Goal: Task Accomplishment & Management: Use online tool/utility

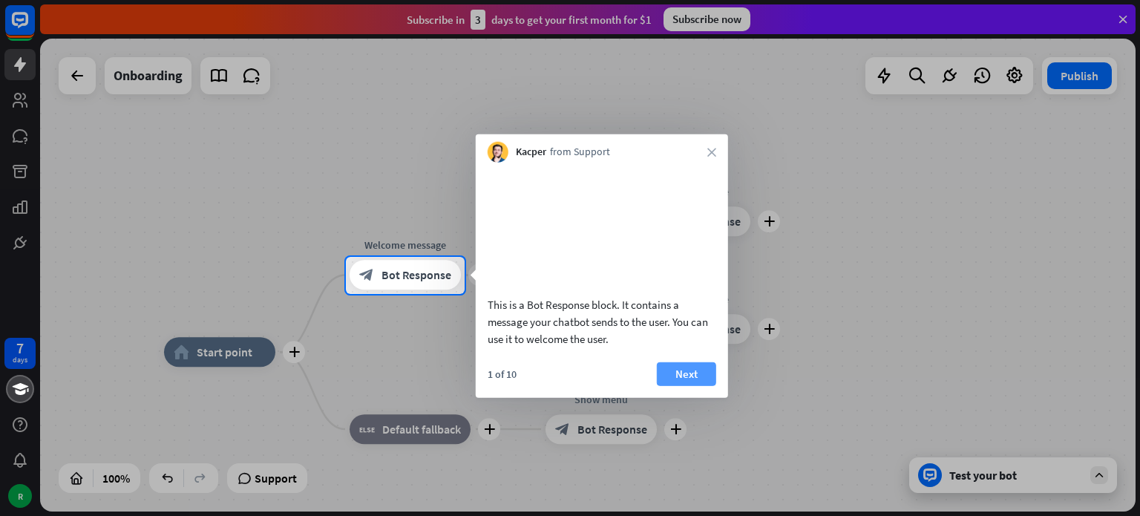
click at [679, 385] on button "Next" at bounding box center [686, 373] width 59 height 24
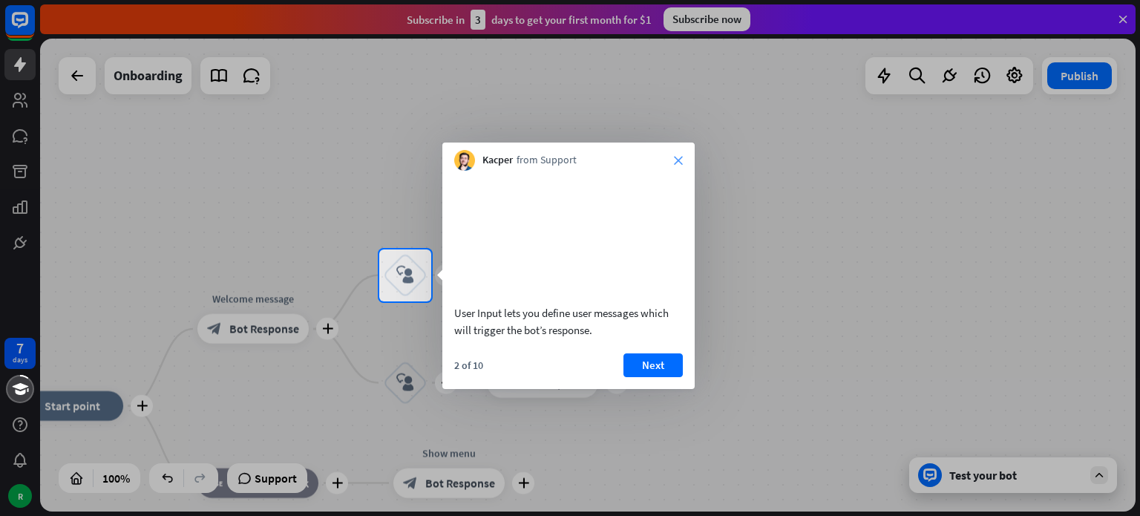
click at [681, 157] on icon "close" at bounding box center [678, 160] width 9 height 9
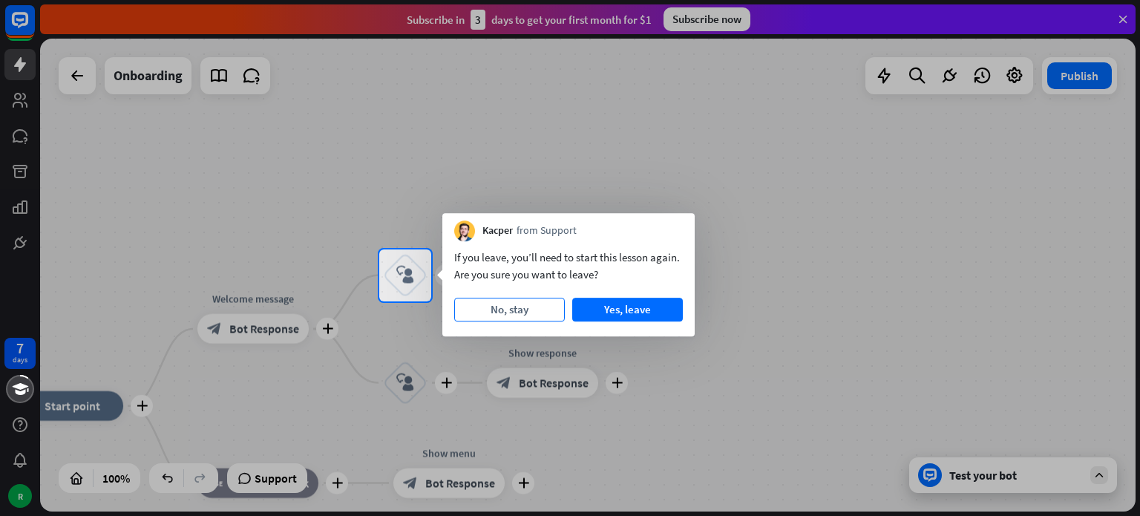
click at [520, 314] on button "No, stay" at bounding box center [509, 310] width 111 height 24
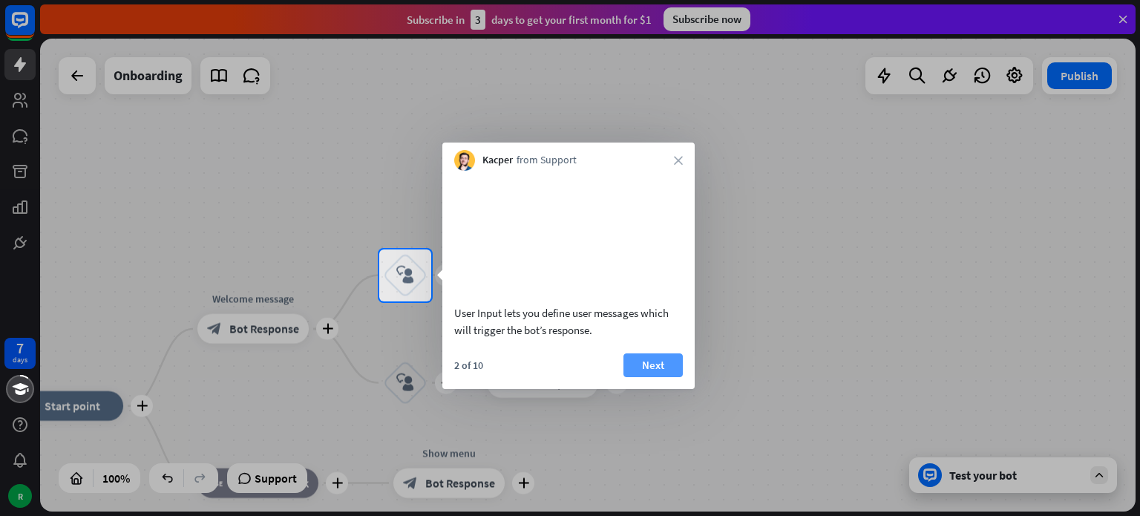
click at [652, 377] on button "Next" at bounding box center [652, 365] width 59 height 24
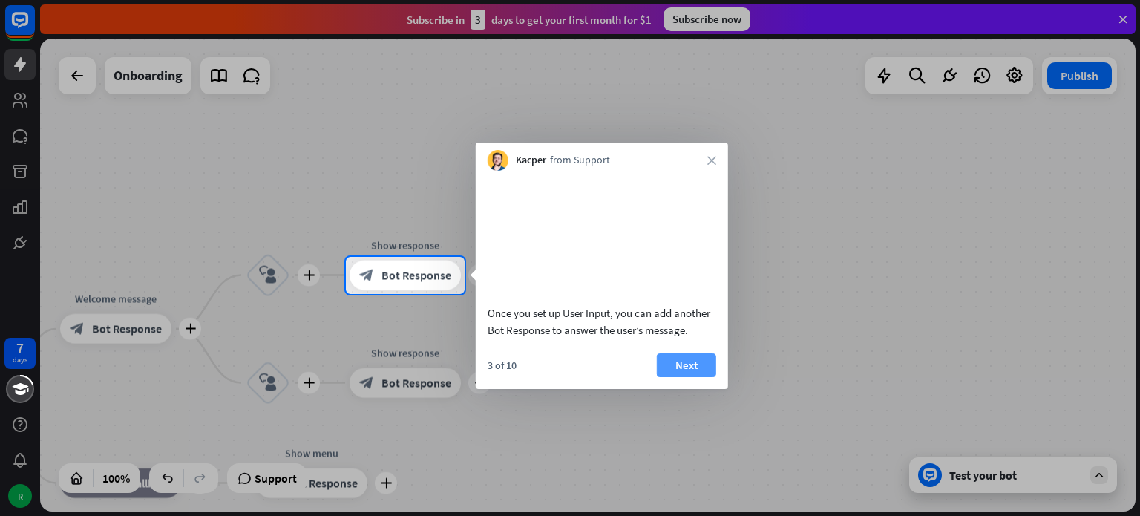
click at [684, 377] on button "Next" at bounding box center [686, 365] width 59 height 24
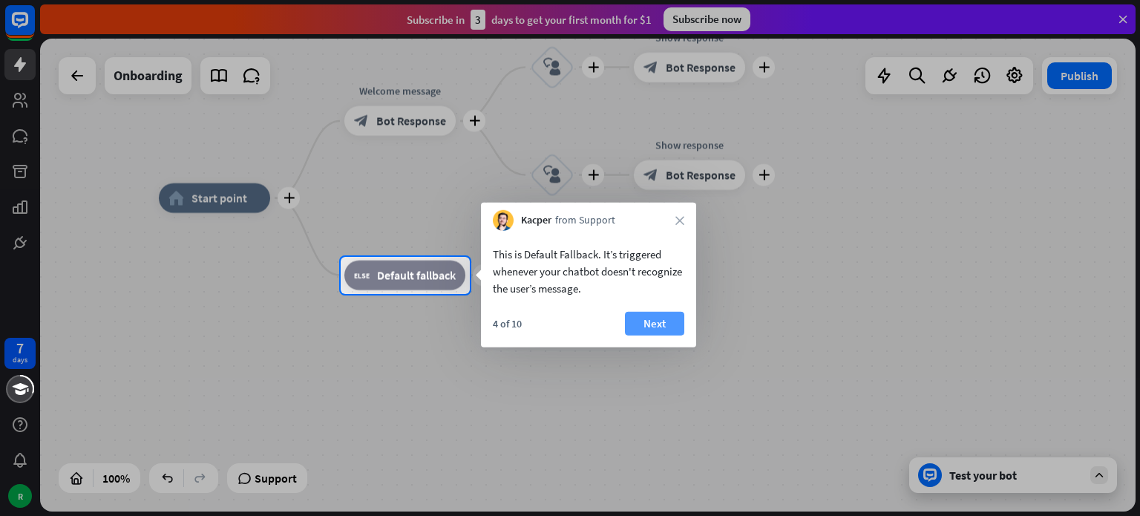
click at [652, 322] on button "Next" at bounding box center [654, 324] width 59 height 24
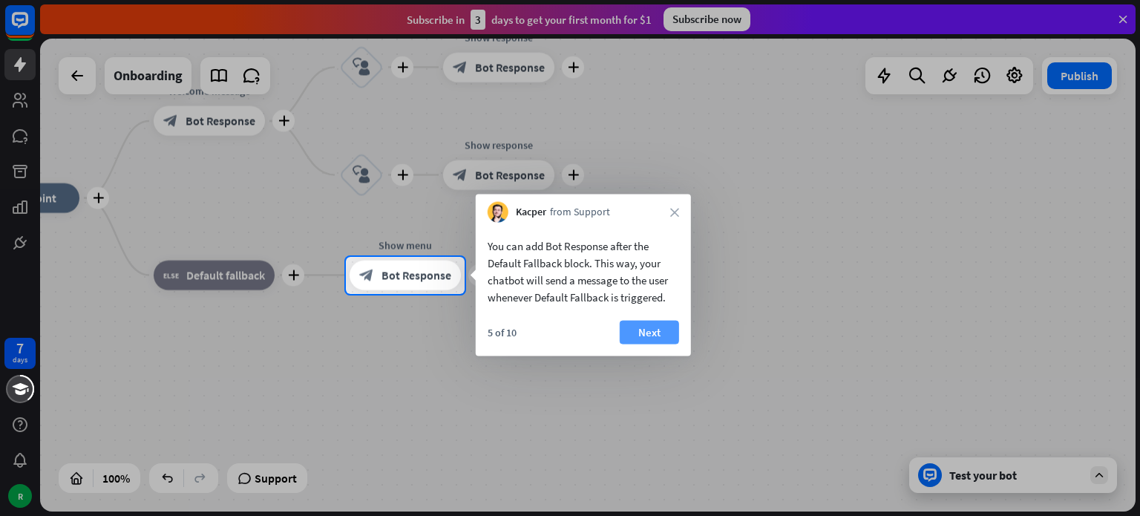
click at [657, 332] on button "Next" at bounding box center [649, 333] width 59 height 24
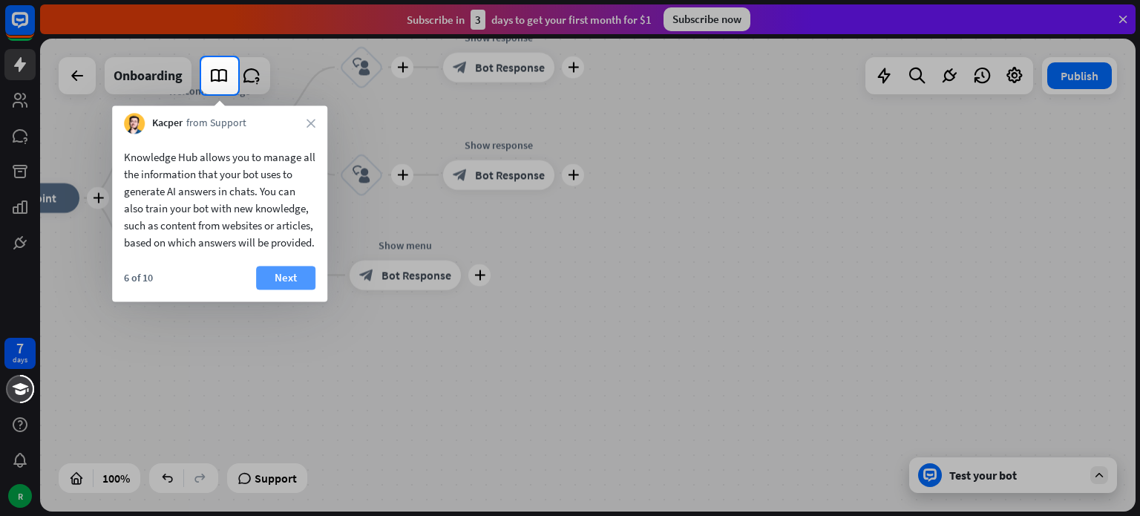
click at [279, 289] on button "Next" at bounding box center [285, 278] width 59 height 24
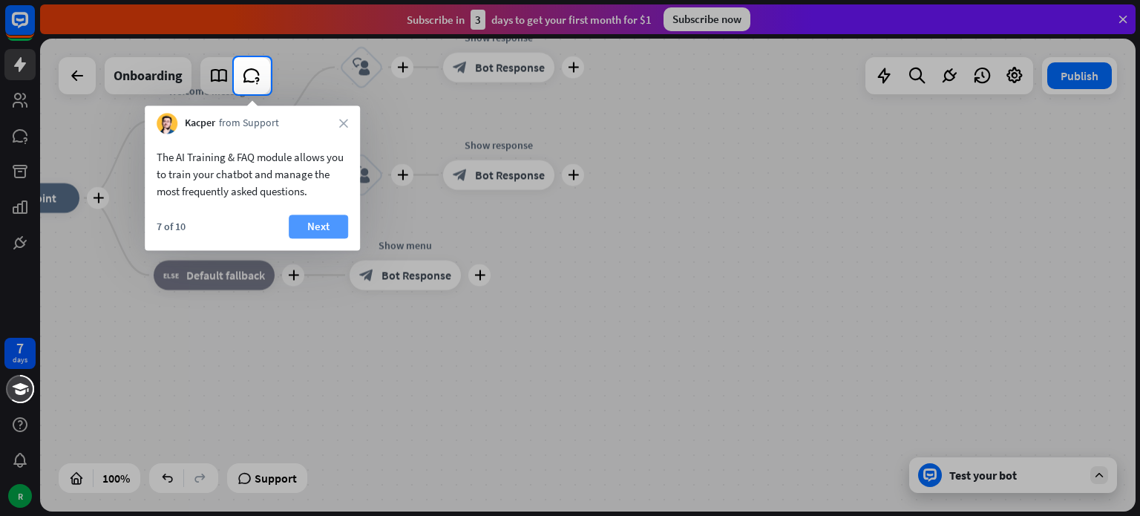
click at [322, 224] on button "Next" at bounding box center [318, 226] width 59 height 24
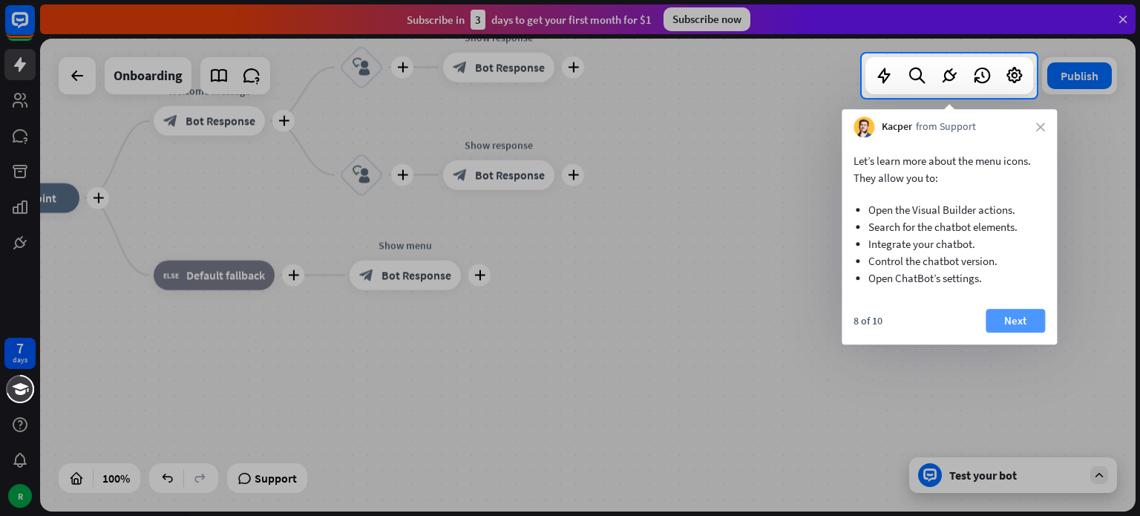
click at [1016, 314] on button "Next" at bounding box center [1014, 321] width 59 height 24
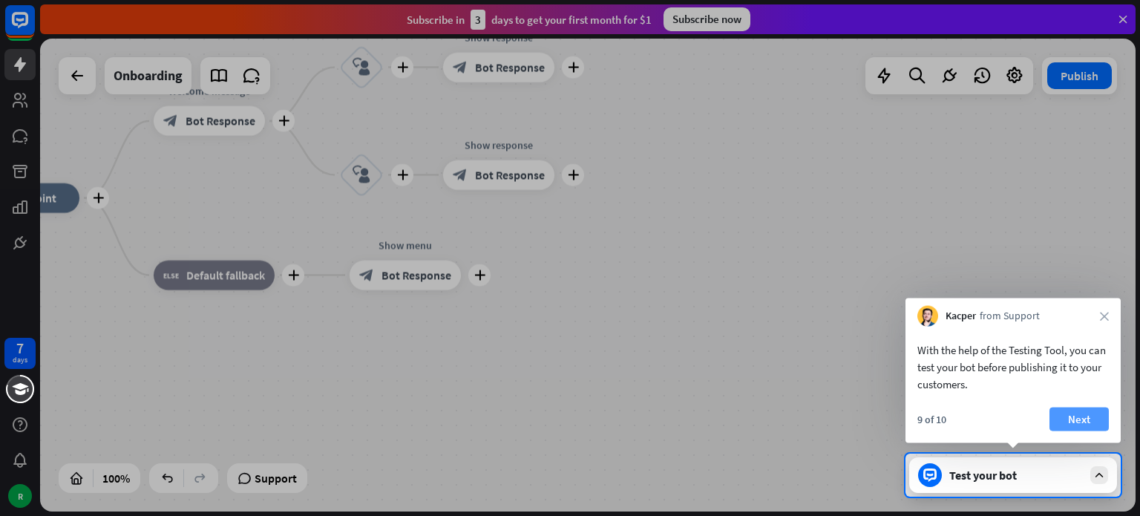
click at [1077, 418] on button "Next" at bounding box center [1078, 419] width 59 height 24
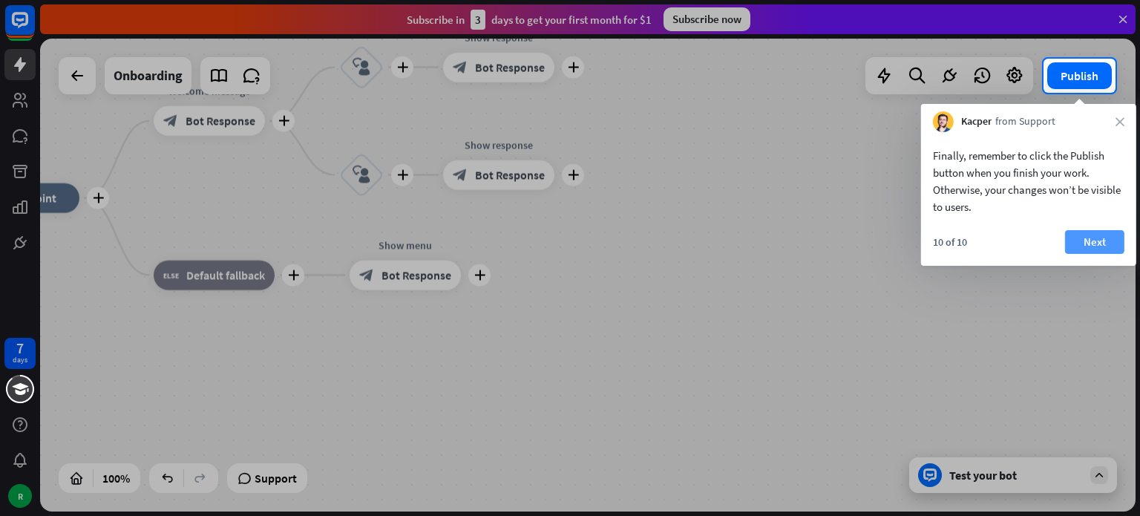
click at [1100, 240] on button "Next" at bounding box center [1094, 242] width 59 height 24
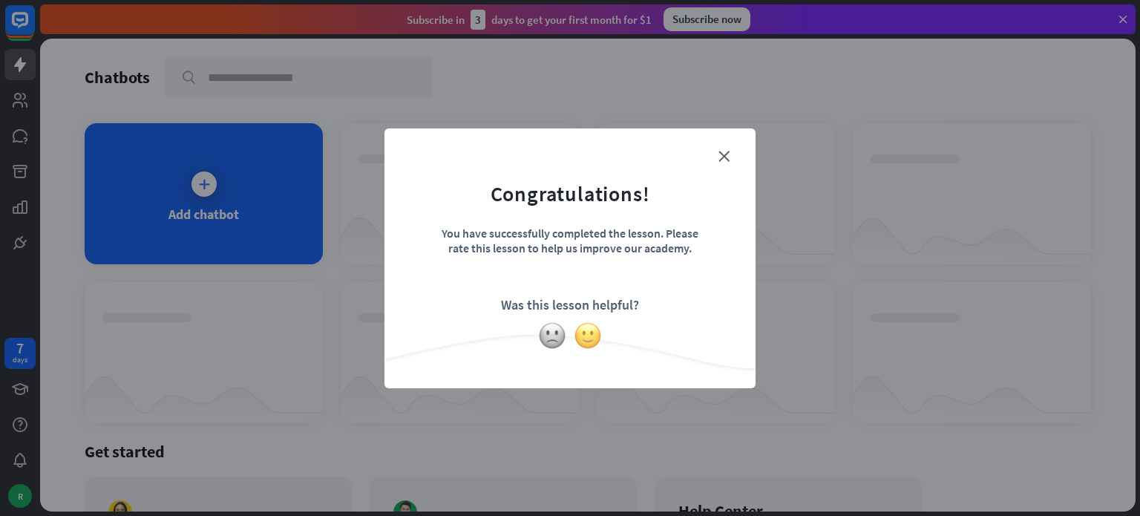
click at [590, 331] on img at bounding box center [588, 335] width 28 height 28
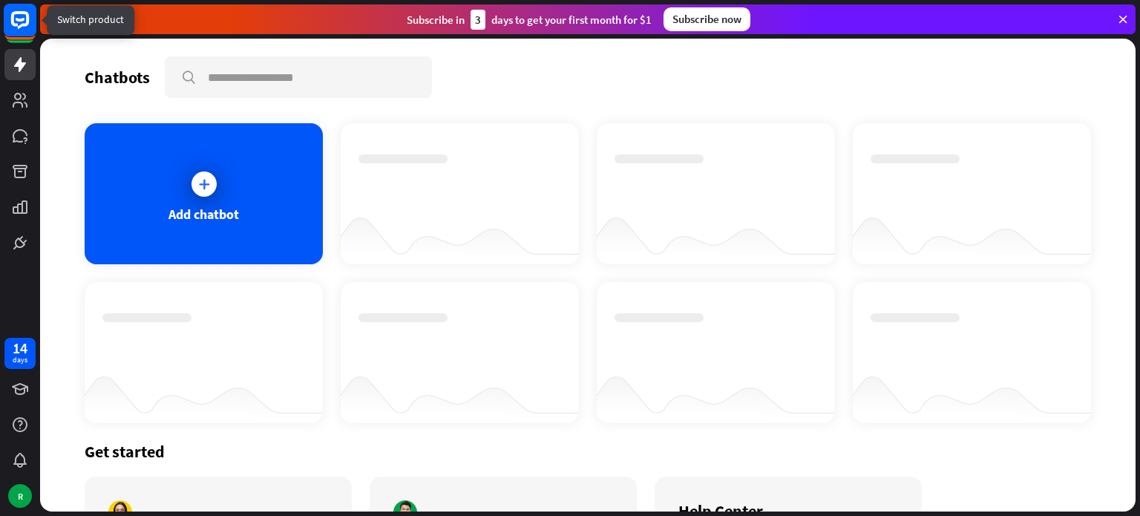
click at [22, 24] on icon at bounding box center [20, 20] width 18 height 18
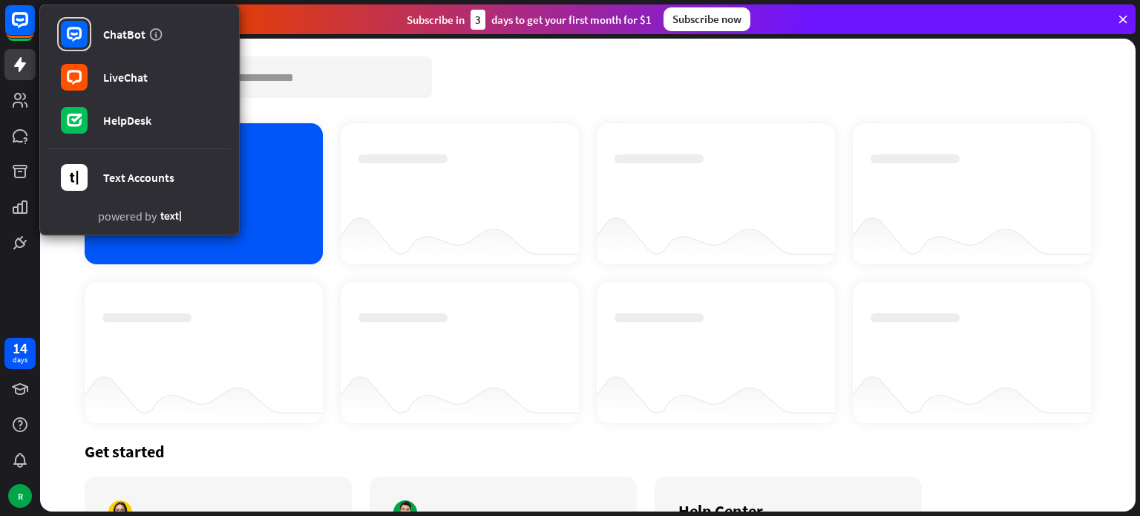
click at [1122, 25] on icon at bounding box center [1122, 19] width 13 height 13
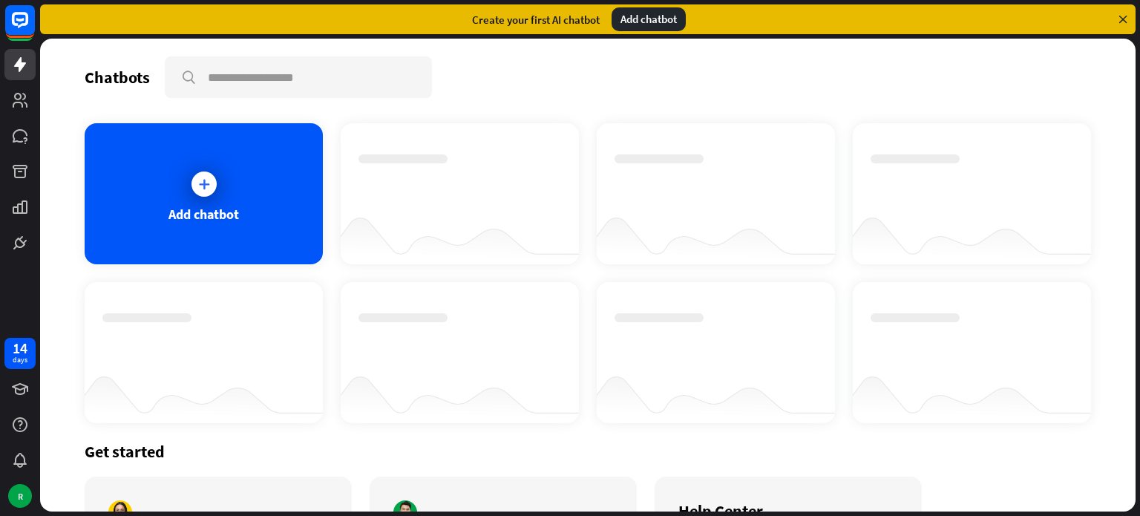
click at [1122, 19] on icon at bounding box center [1122, 19] width 13 height 13
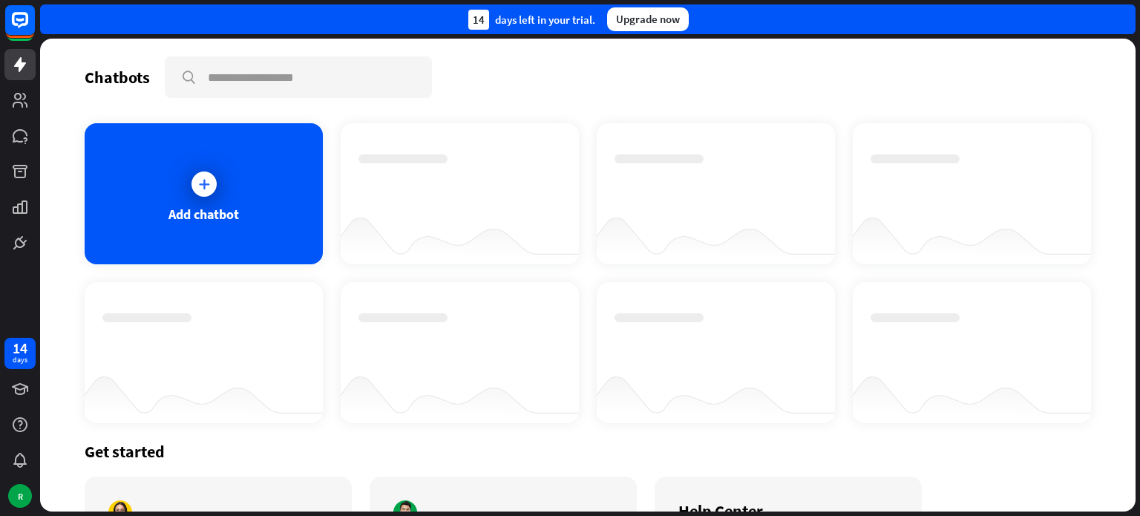
click at [1122, 19] on div "14 days left in your trial. Upgrade now" at bounding box center [587, 19] width 1095 height 30
click at [19, 496] on div "R" at bounding box center [20, 496] width 24 height 24
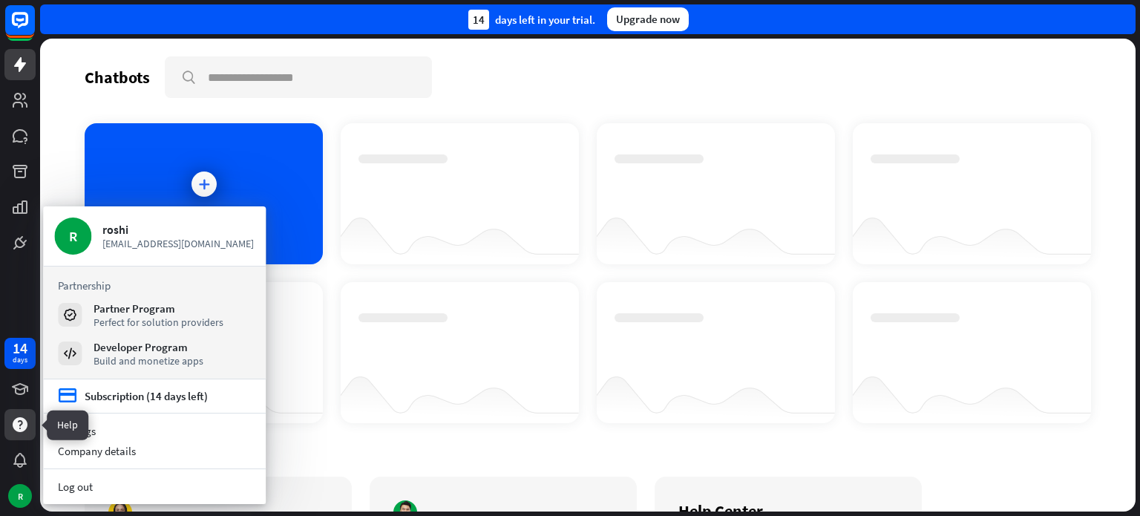
click at [19, 431] on icon at bounding box center [20, 424] width 15 height 15
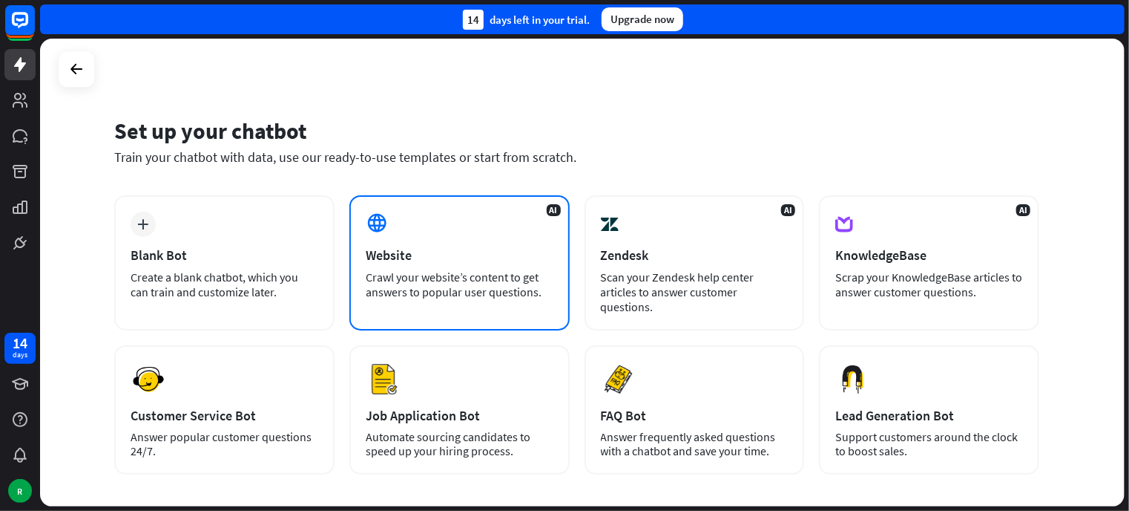
click at [420, 256] on div "Website" at bounding box center [460, 254] width 188 height 17
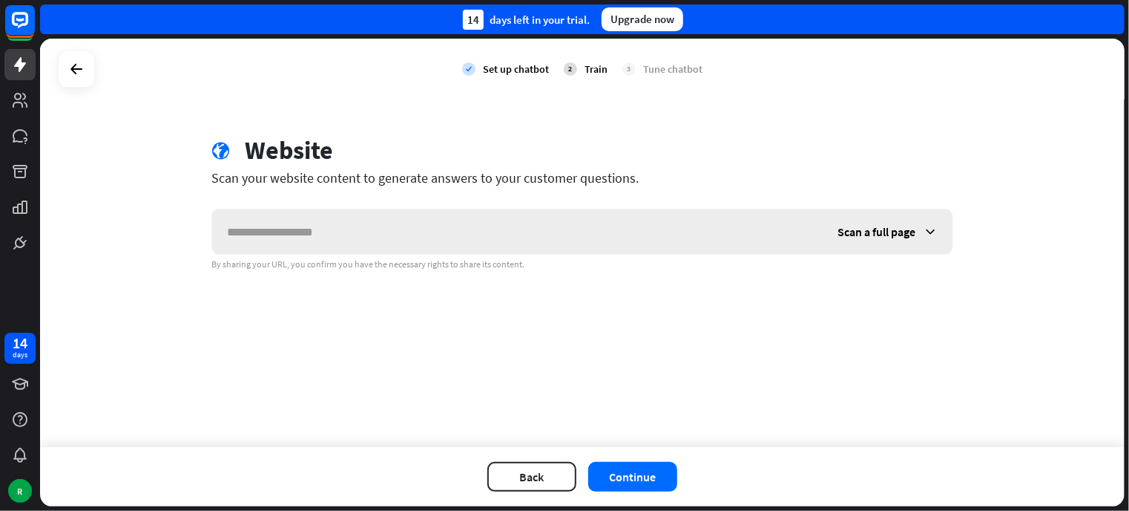
click at [300, 240] on input "text" at bounding box center [517, 231] width 611 height 45
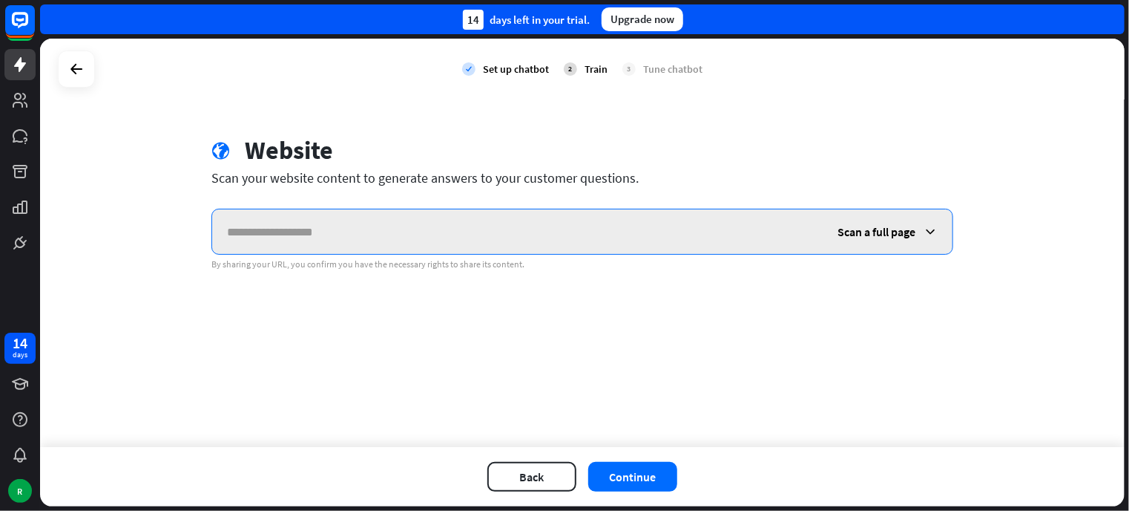
paste input "**********"
type input "**********"
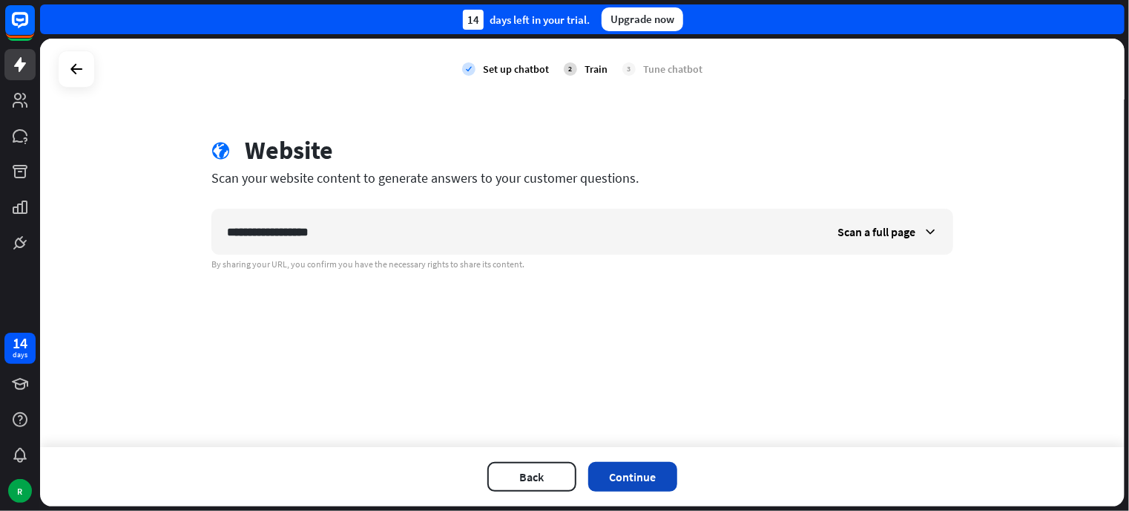
click at [614, 474] on button "Continue" at bounding box center [632, 477] width 89 height 30
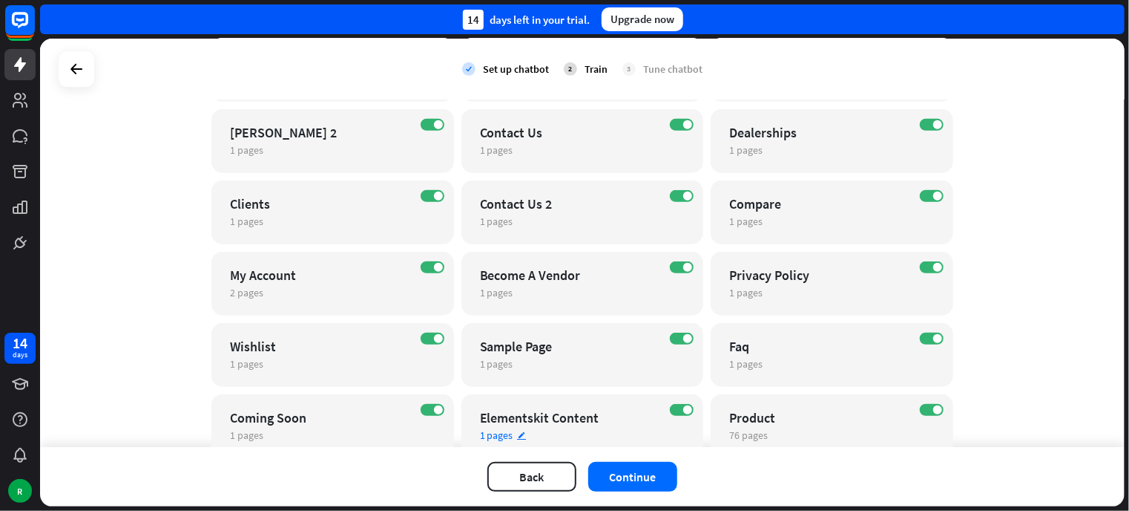
scroll to position [390, 0]
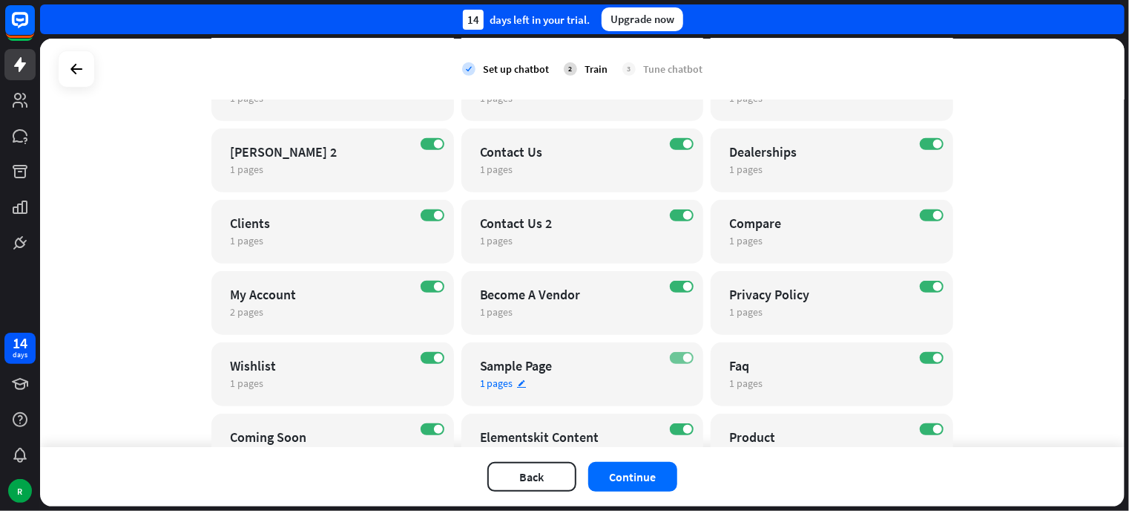
click at [675, 362] on label "ON" at bounding box center [682, 358] width 24 height 12
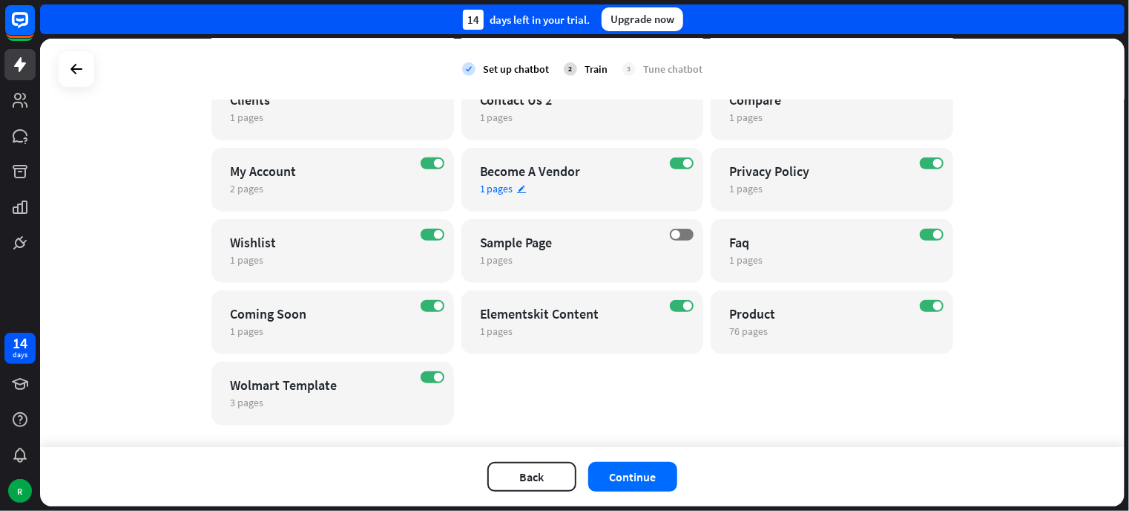
scroll to position [538, 0]
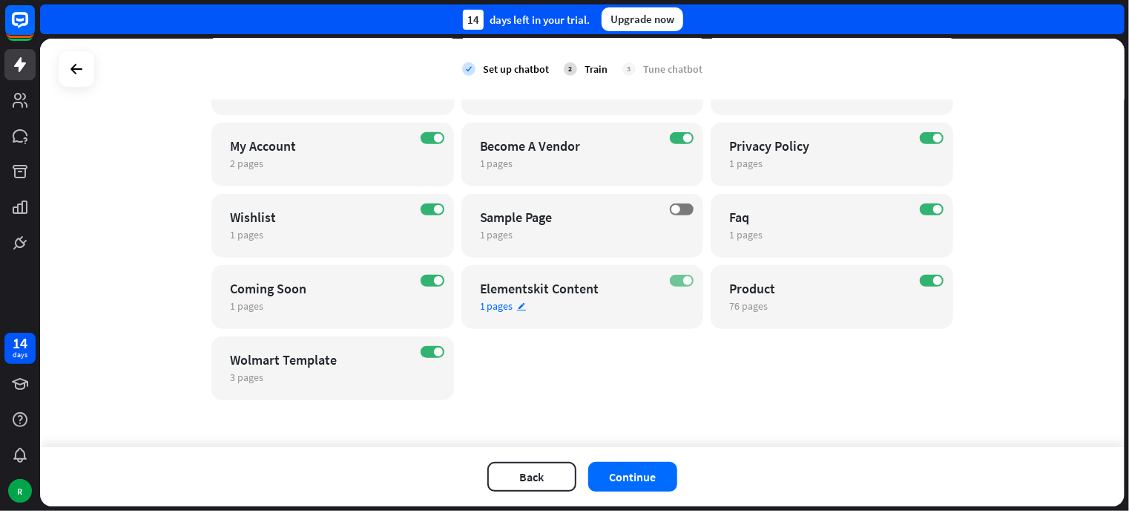
click at [674, 281] on label "ON" at bounding box center [682, 281] width 24 height 12
click at [920, 275] on label "ON" at bounding box center [932, 281] width 24 height 12
click at [424, 350] on label "ON" at bounding box center [433, 352] width 24 height 12
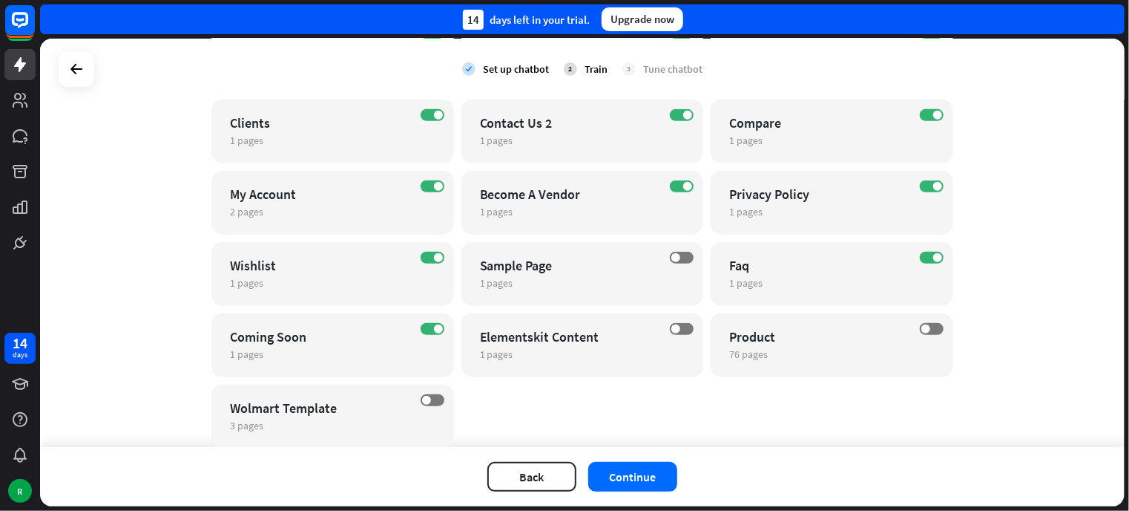
scroll to position [464, 0]
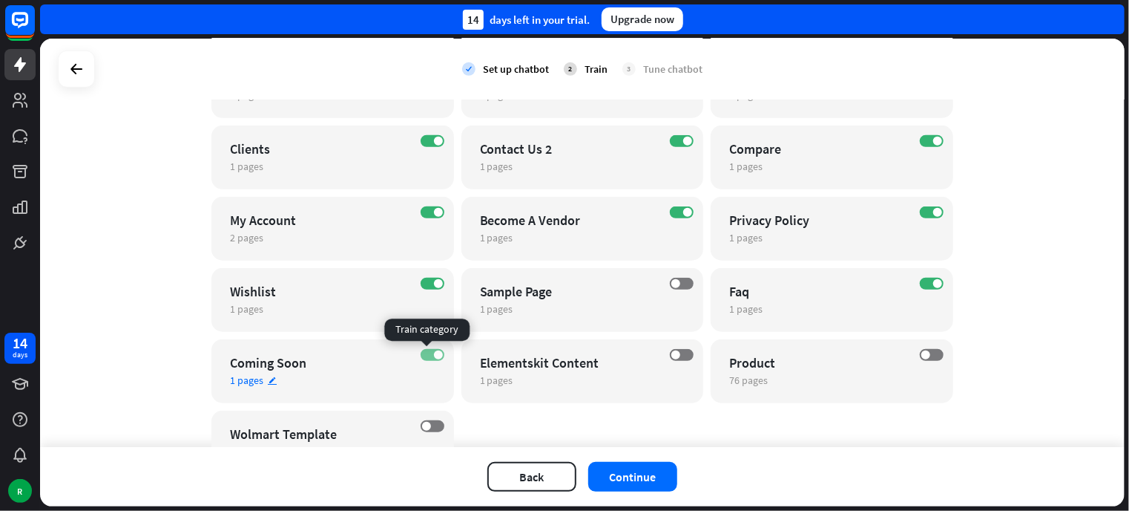
click at [434, 355] on span at bounding box center [438, 354] width 9 height 9
click at [427, 281] on label "ON" at bounding box center [433, 284] width 24 height 12
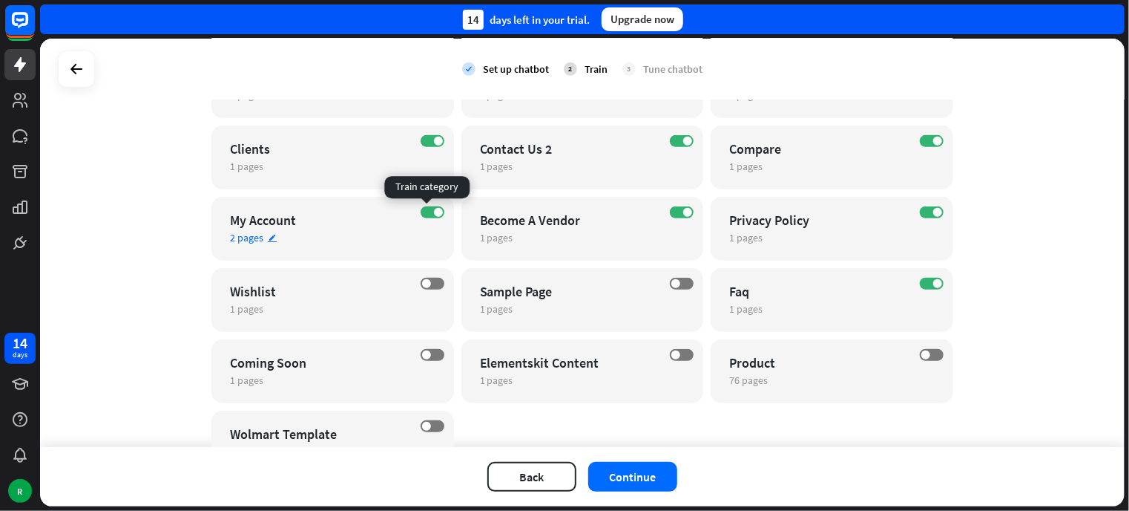
click at [421, 206] on div "ON" at bounding box center [433, 212] width 24 height 12
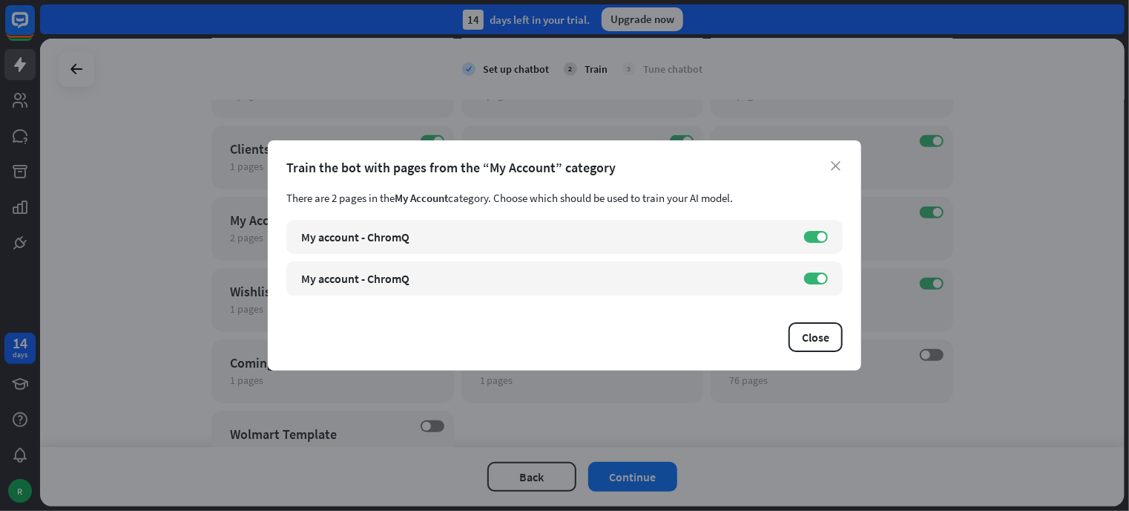
click at [843, 164] on div "close Train the bot with pages from the “My Account” category There are 2 pages…" at bounding box center [565, 255] width 594 height 230
click at [837, 344] on button "Close" at bounding box center [816, 337] width 54 height 30
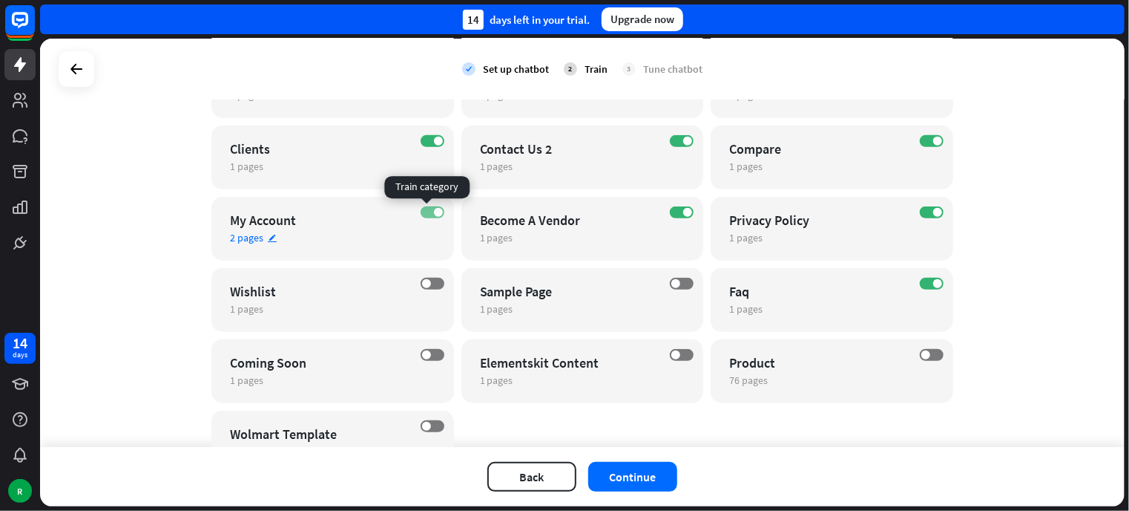
click at [421, 210] on label "ON" at bounding box center [433, 212] width 24 height 12
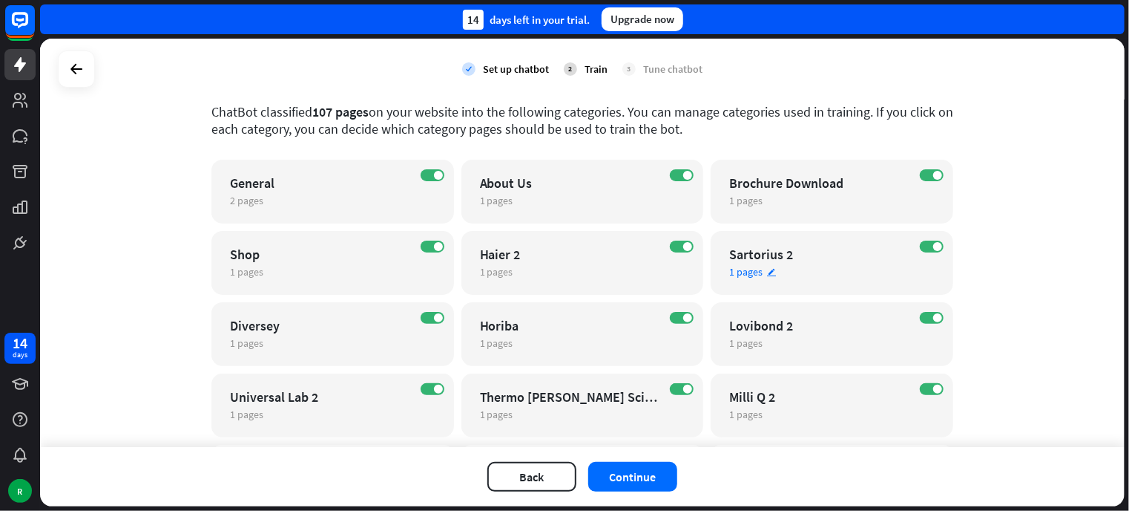
scroll to position [74, 0]
click at [423, 172] on label "ON" at bounding box center [433, 174] width 24 height 12
click at [429, 176] on label "OFF" at bounding box center [433, 174] width 24 height 12
click at [240, 201] on span "2 pages" at bounding box center [246, 199] width 33 height 13
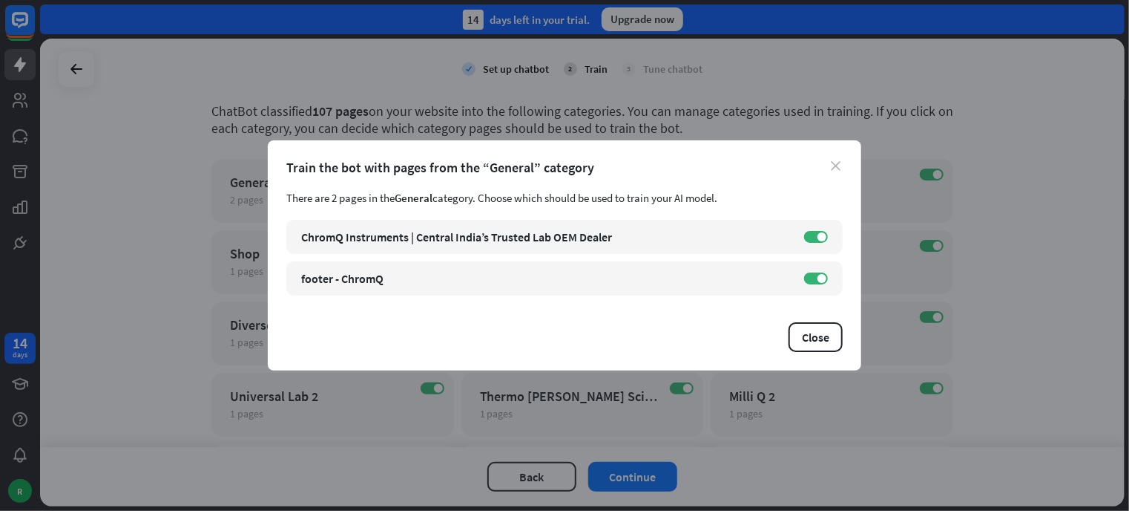
click at [838, 163] on icon "close" at bounding box center [836, 166] width 10 height 10
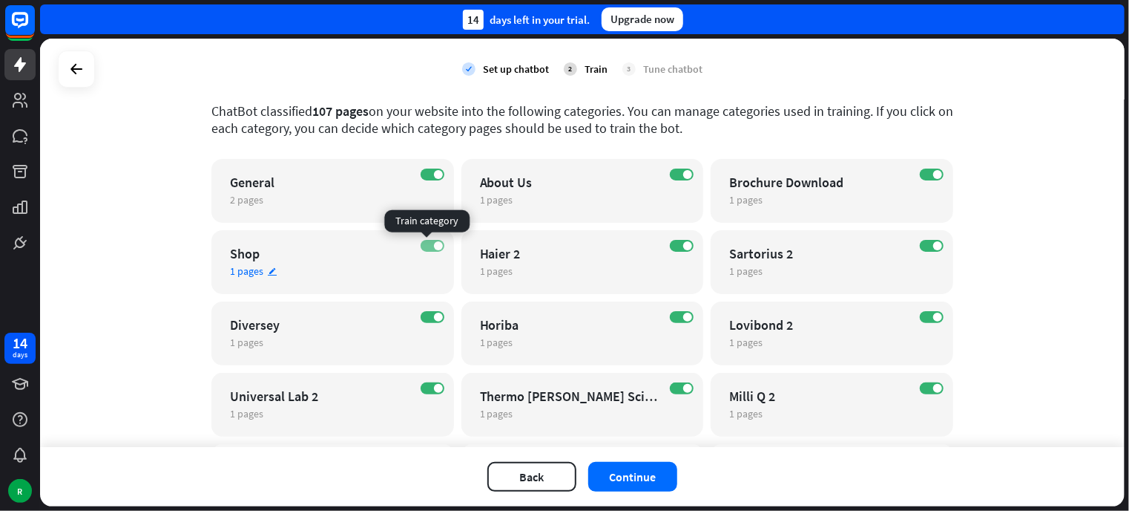
click at [421, 249] on label "ON" at bounding box center [433, 246] width 24 height 12
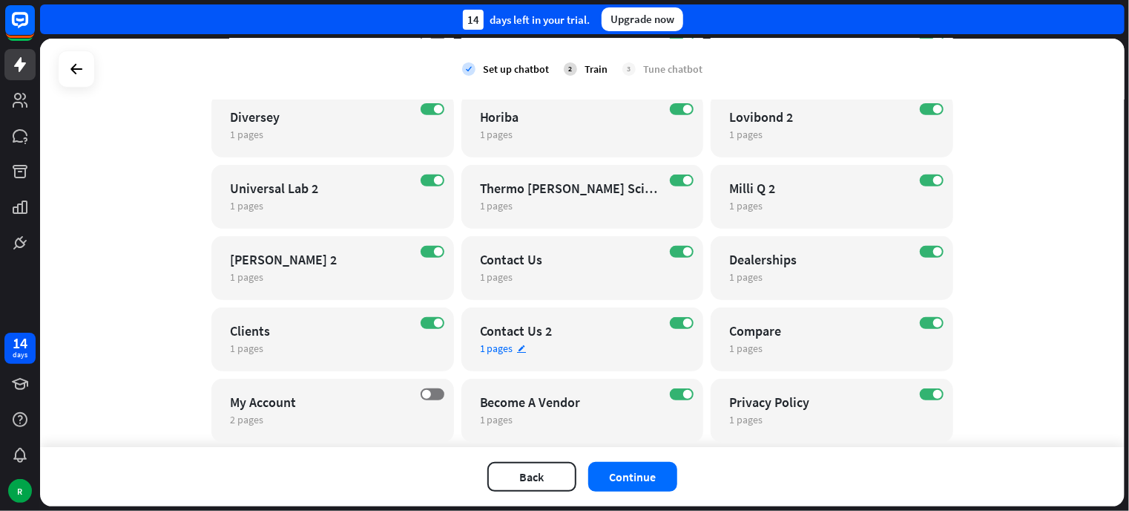
scroll to position [297, 0]
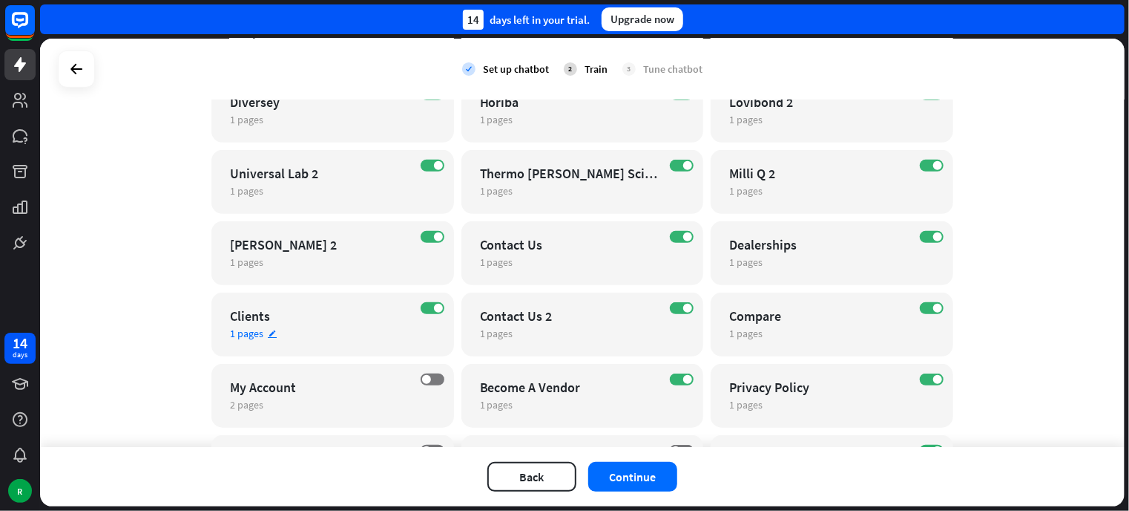
click at [243, 334] on span "1 pages" at bounding box center [246, 333] width 33 height 13
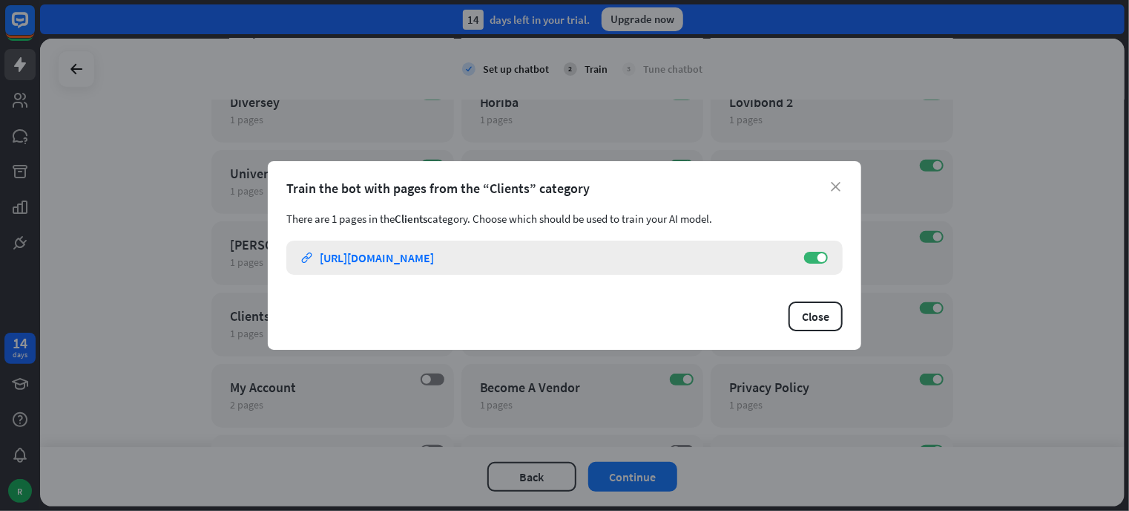
click at [307, 255] on icon "link" at bounding box center [306, 257] width 11 height 11
click at [838, 191] on icon "close" at bounding box center [836, 187] width 10 height 10
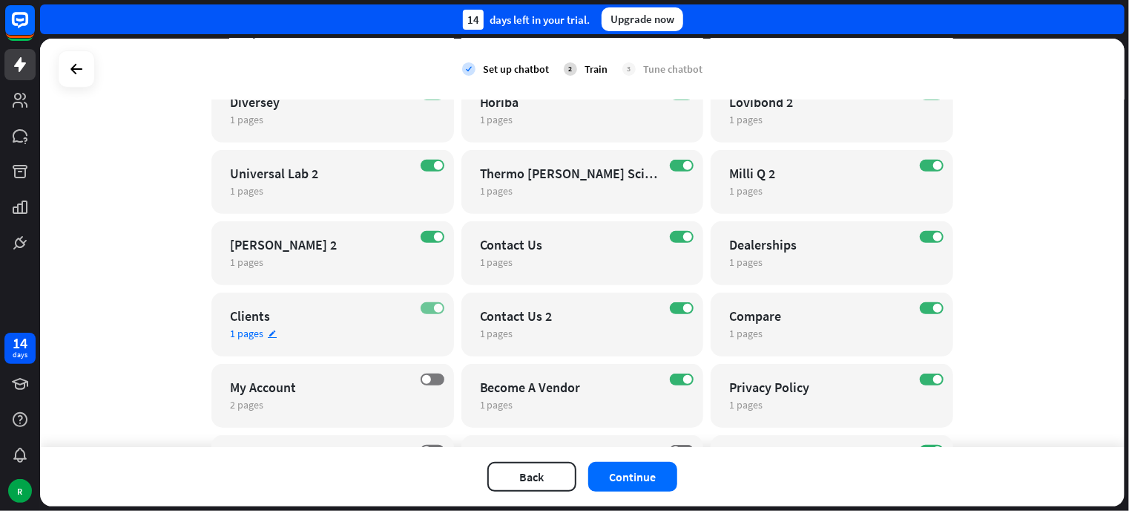
click at [424, 311] on label "ON" at bounding box center [433, 308] width 24 height 12
click at [510, 333] on div "1 pages edit" at bounding box center [570, 333] width 180 height 13
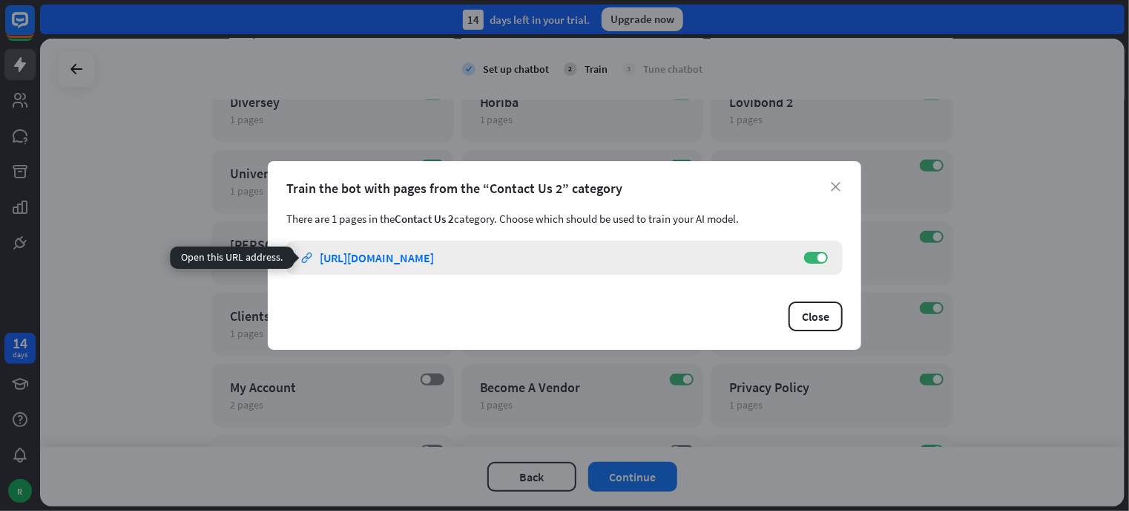
click at [434, 263] on div "[URL][DOMAIN_NAME]" at bounding box center [377, 257] width 114 height 15
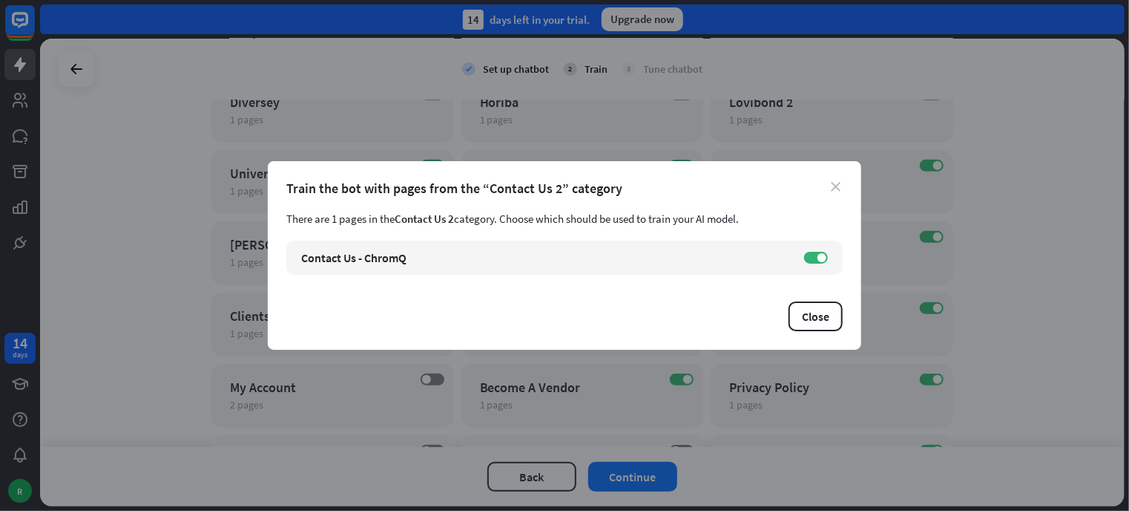
click at [837, 185] on icon "close" at bounding box center [836, 187] width 10 height 10
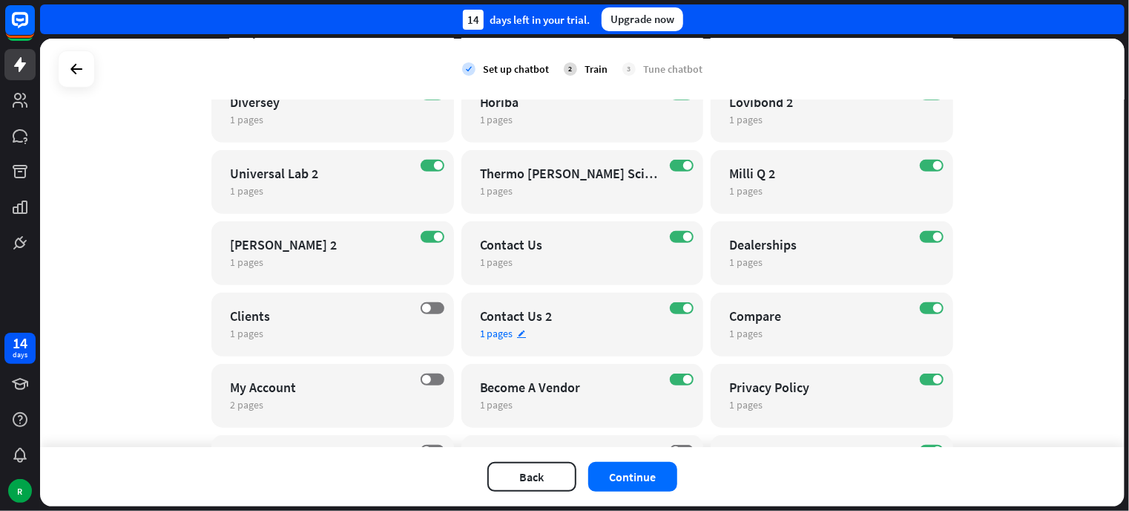
click at [670, 311] on div "ON" at bounding box center [682, 308] width 24 height 12
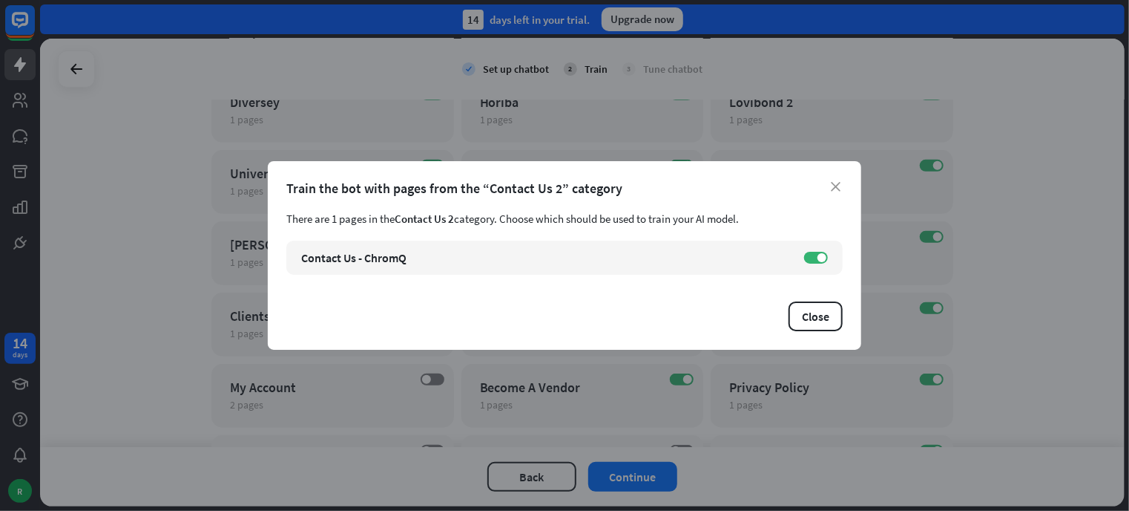
click at [842, 186] on div "Train the bot with pages from the “Contact Us 2” category" at bounding box center [564, 188] width 557 height 17
click at [837, 183] on icon "close" at bounding box center [836, 187] width 10 height 10
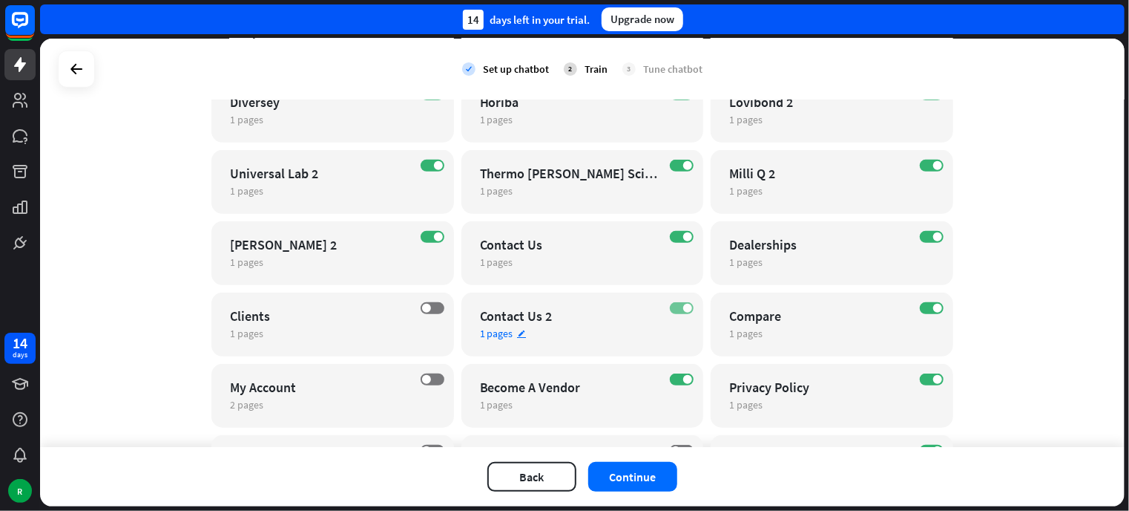
click at [674, 307] on label "ON" at bounding box center [682, 308] width 24 height 12
click at [920, 305] on label "ON" at bounding box center [932, 308] width 24 height 12
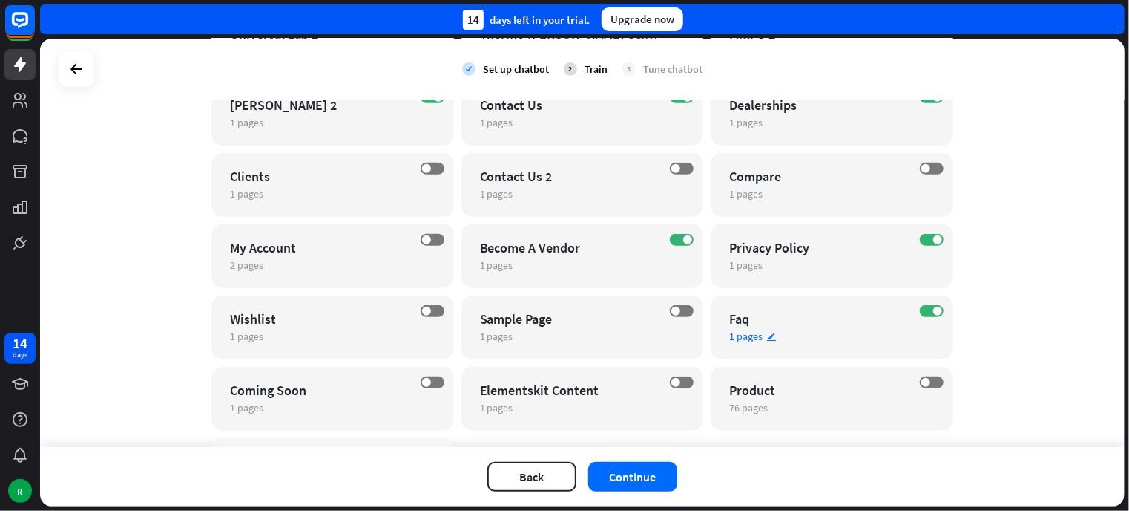
scroll to position [445, 0]
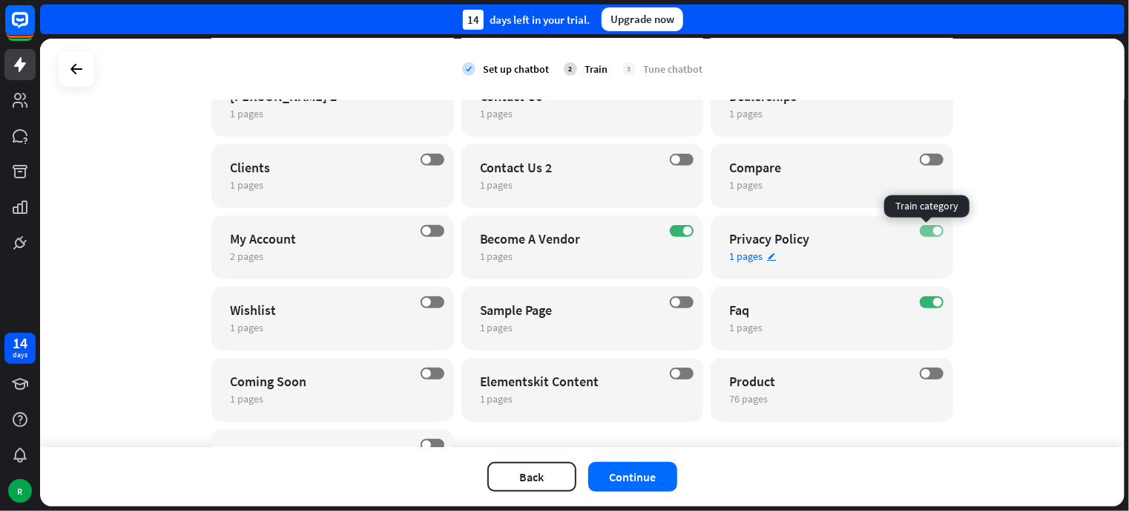
click at [923, 233] on label "ON" at bounding box center [932, 231] width 24 height 12
click at [923, 233] on span at bounding box center [926, 230] width 9 height 9
click at [751, 266] on div "ON Privacy Policy 1 pages edit" at bounding box center [832, 247] width 243 height 64
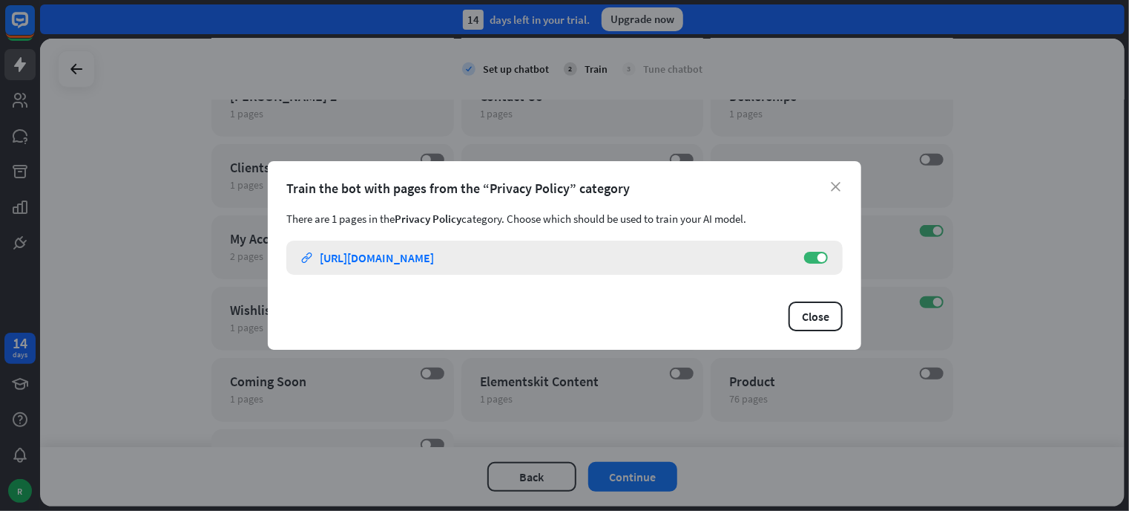
click at [434, 253] on div "[URL][DOMAIN_NAME]" at bounding box center [377, 257] width 114 height 15
click at [837, 188] on icon "close" at bounding box center [836, 187] width 10 height 10
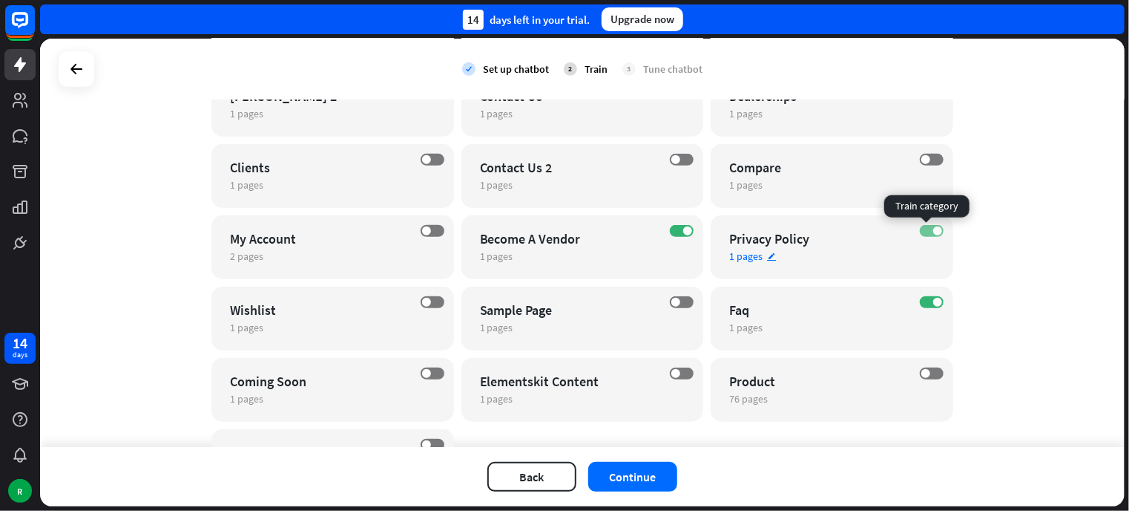
click at [920, 229] on label "ON" at bounding box center [932, 231] width 24 height 12
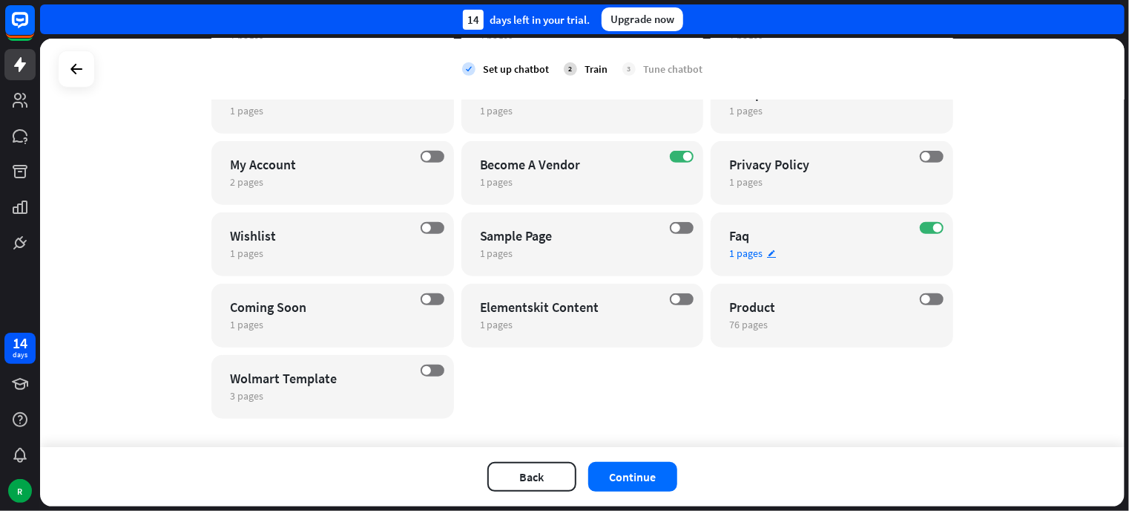
scroll to position [538, 0]
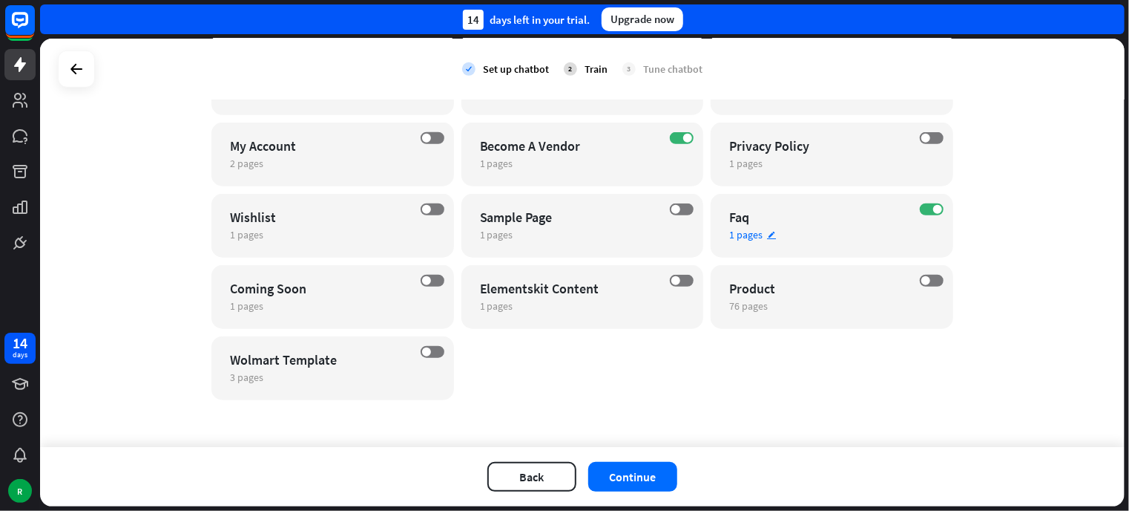
click at [742, 234] on span "1 pages" at bounding box center [745, 234] width 33 height 13
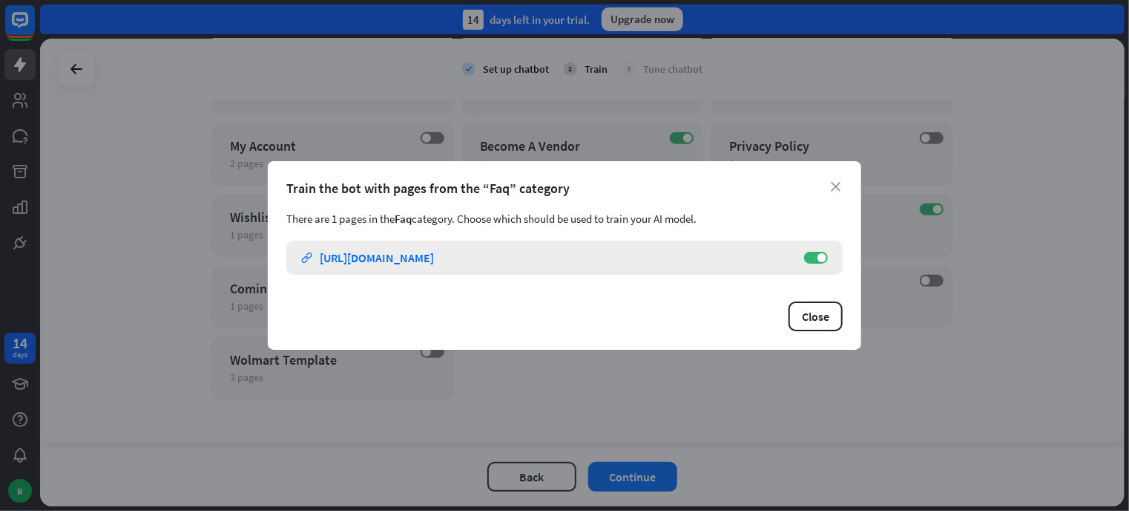
click at [393, 259] on div "[URL][DOMAIN_NAME]" at bounding box center [377, 257] width 114 height 15
click at [831, 183] on icon "close" at bounding box center [836, 187] width 10 height 10
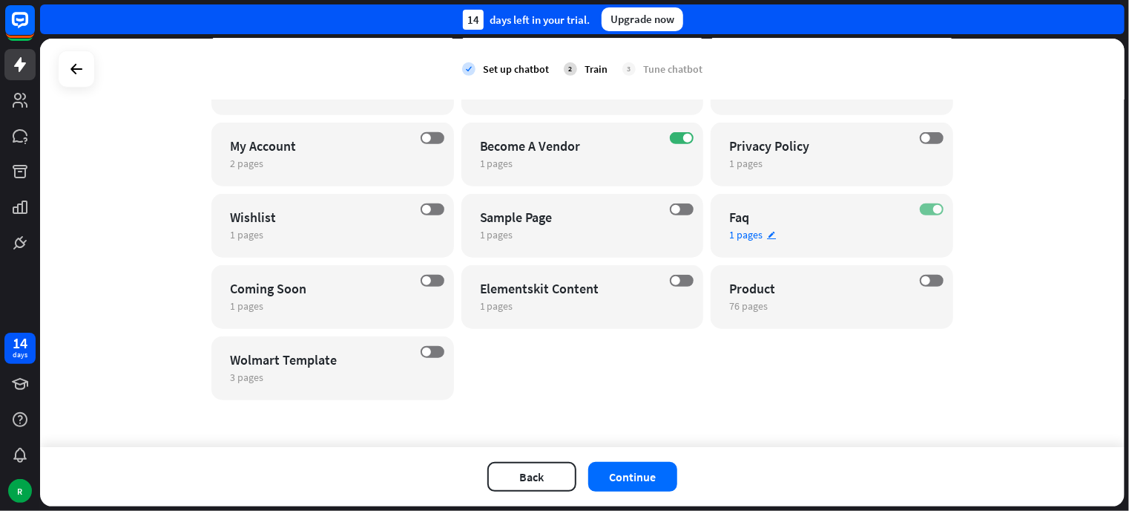
click at [922, 205] on label "ON" at bounding box center [932, 209] width 24 height 12
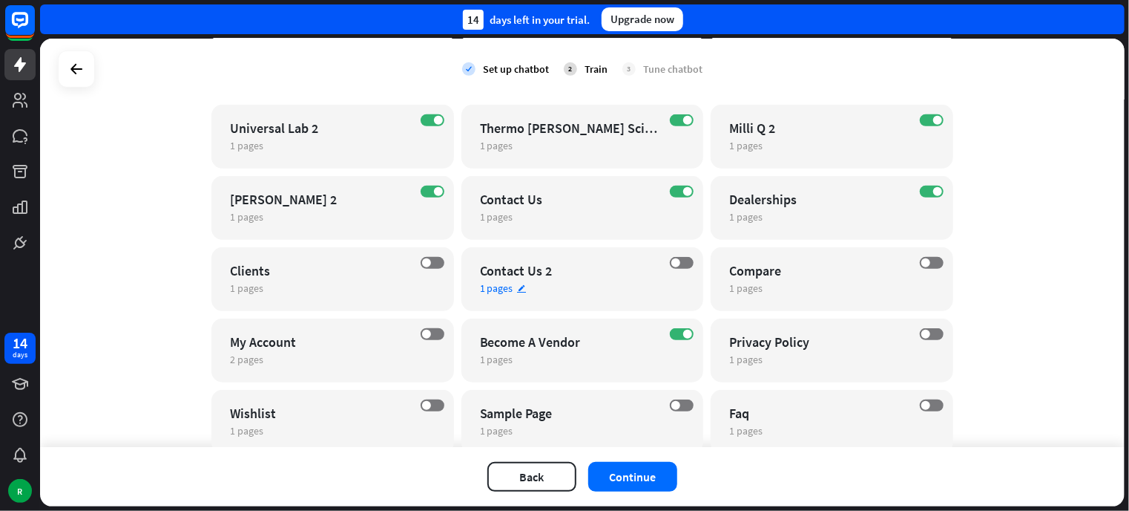
scroll to position [315, 0]
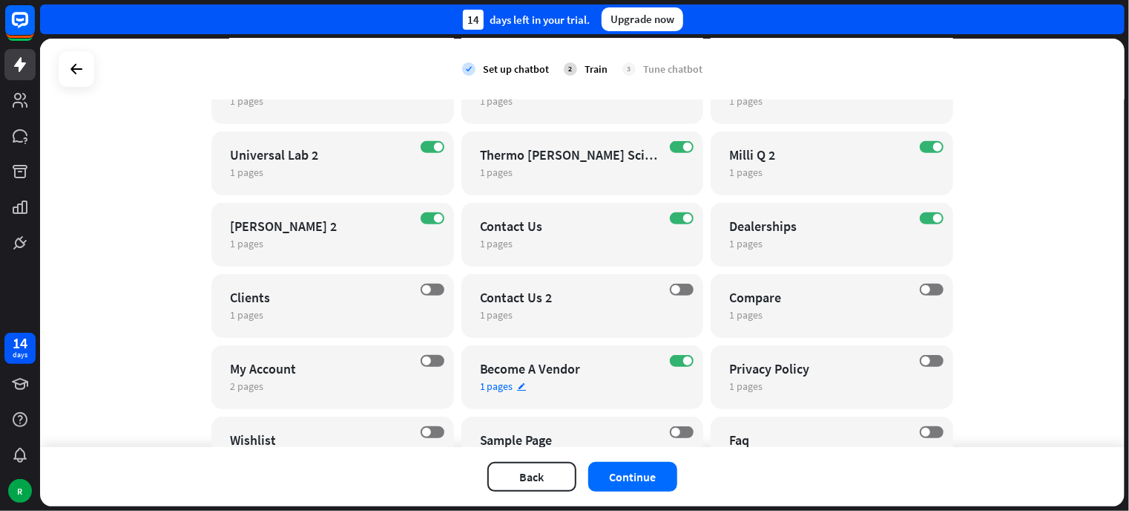
click at [516, 368] on div "Become A Vendor" at bounding box center [570, 368] width 180 height 17
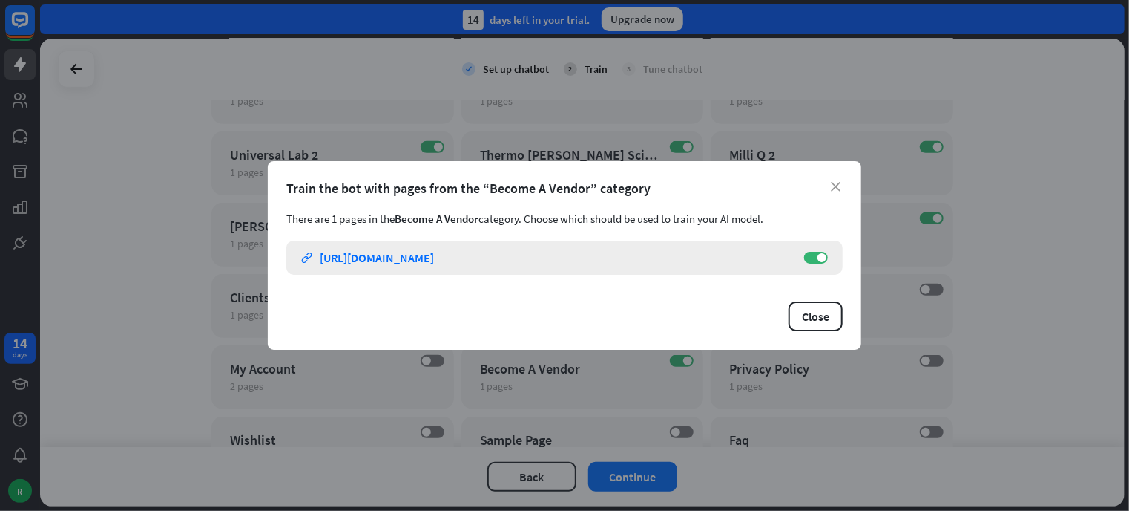
click at [400, 261] on div "[URL][DOMAIN_NAME]" at bounding box center [377, 257] width 114 height 15
click at [833, 189] on icon "close" at bounding box center [836, 187] width 10 height 10
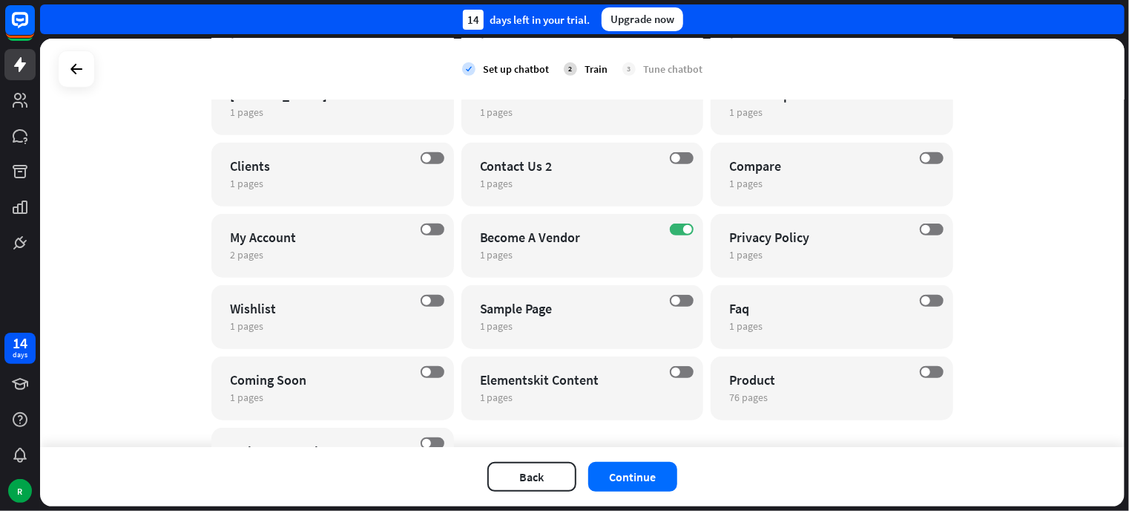
scroll to position [464, 0]
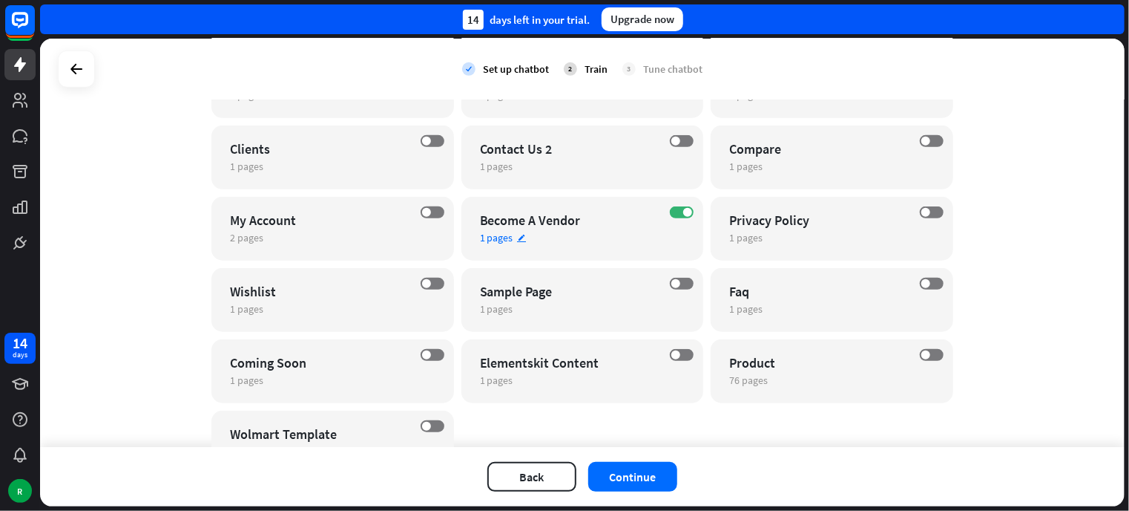
click at [677, 219] on div "ON Become A Vendor 1 pages edit" at bounding box center [583, 229] width 243 height 64
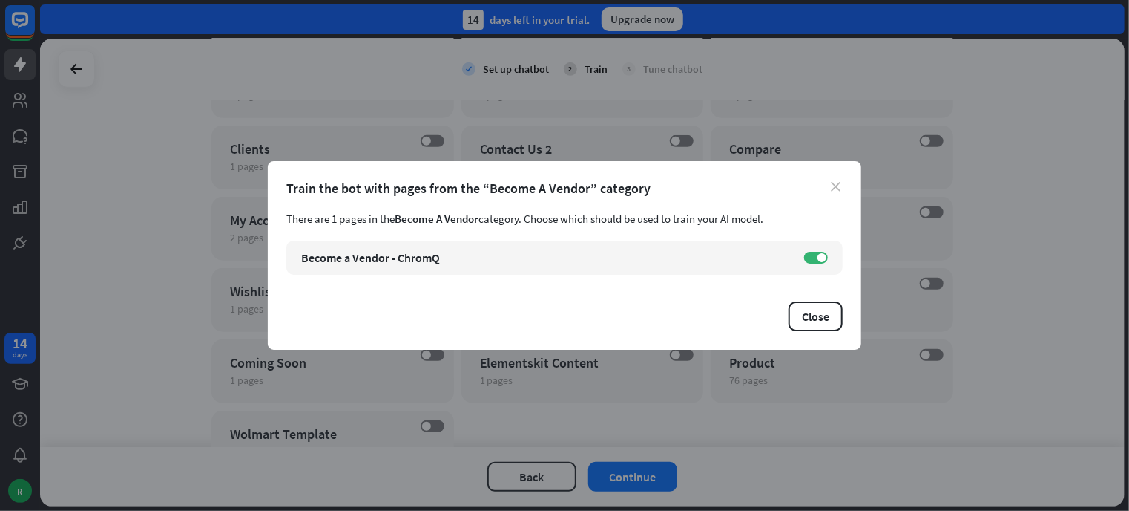
click at [835, 184] on icon "close" at bounding box center [836, 187] width 10 height 10
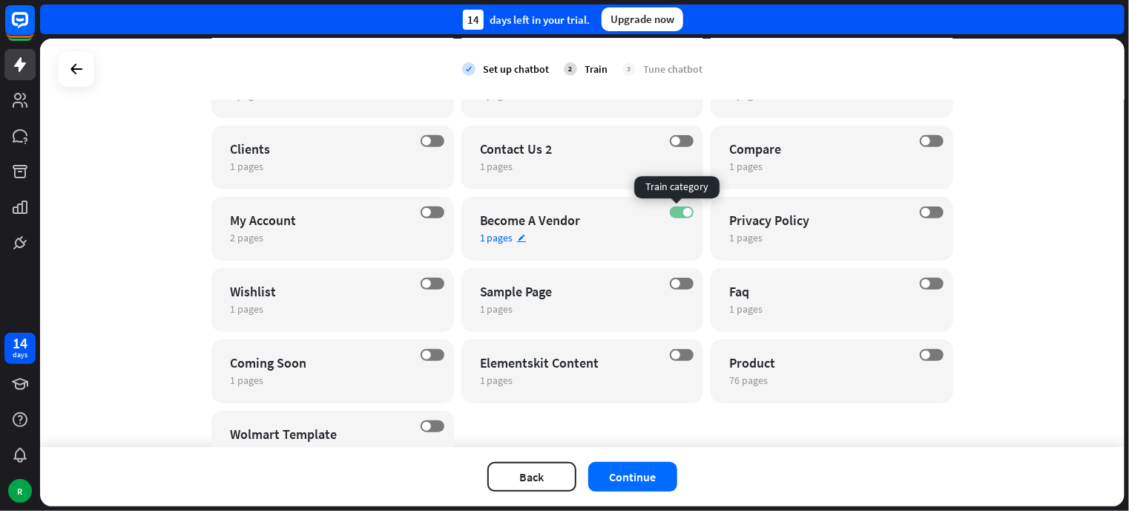
click at [673, 208] on label "ON" at bounding box center [682, 212] width 24 height 12
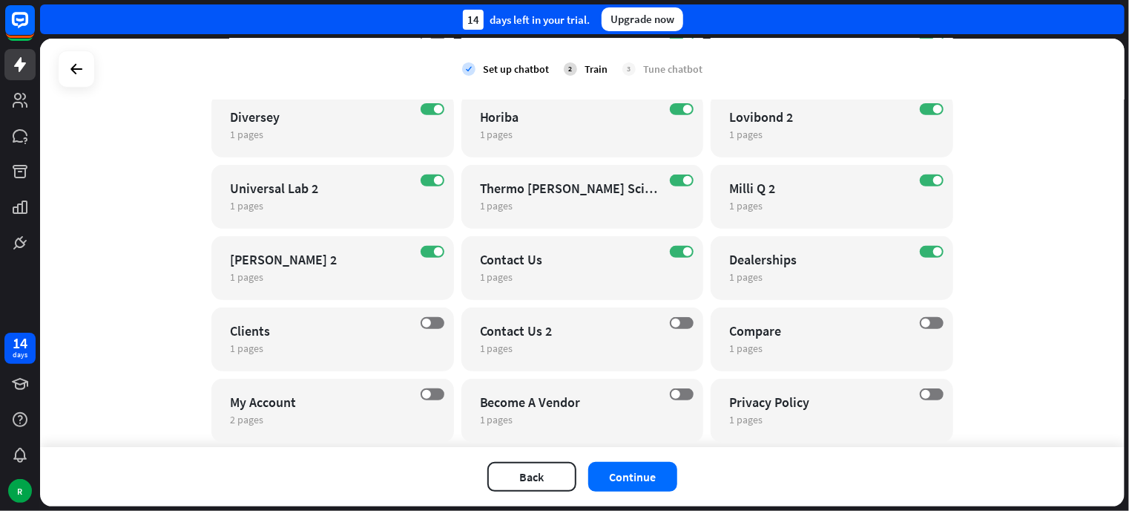
scroll to position [241, 0]
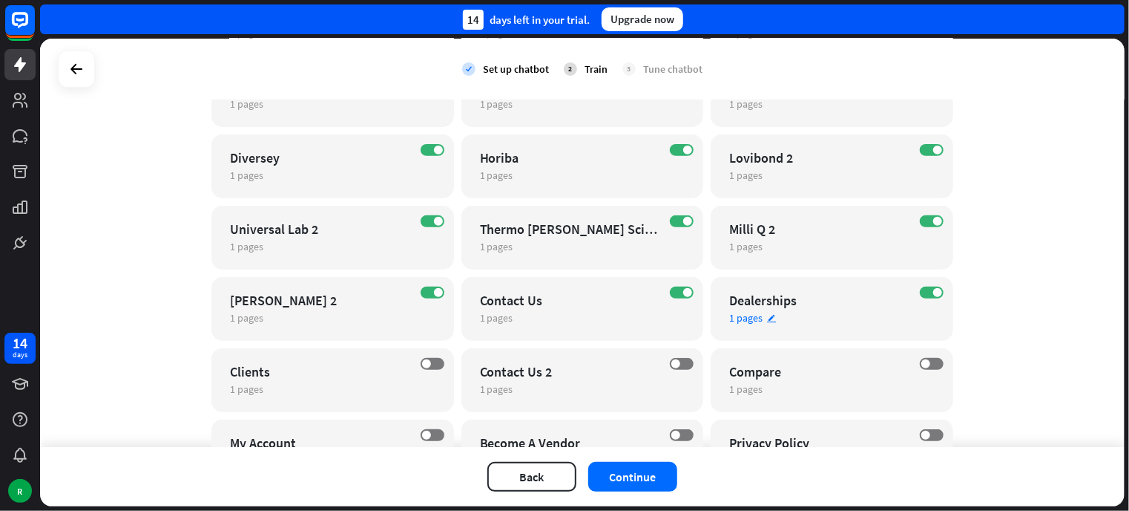
click at [740, 318] on span "1 pages" at bounding box center [745, 317] width 33 height 13
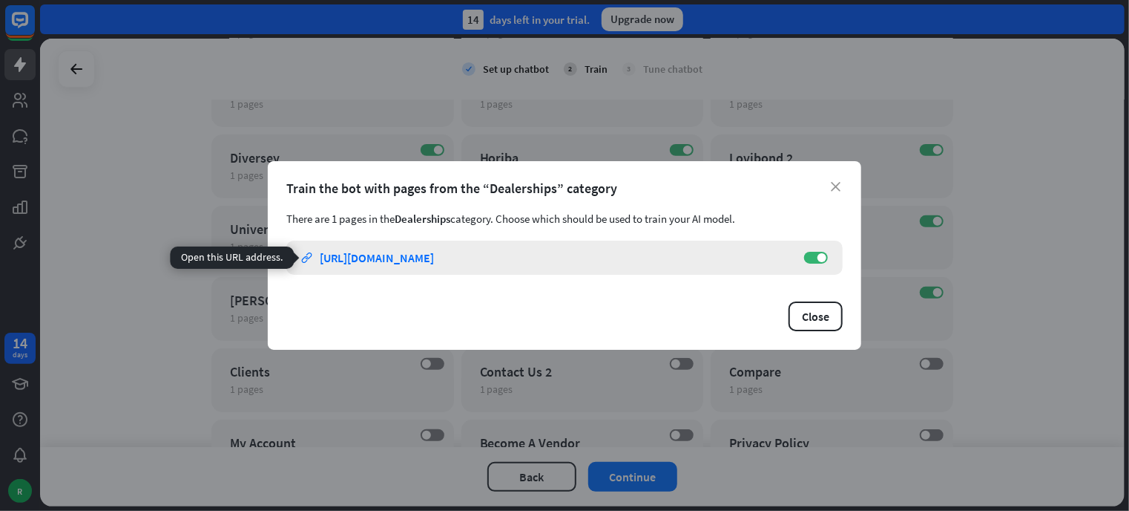
click at [389, 260] on div "[URL][DOMAIN_NAME]" at bounding box center [377, 257] width 114 height 15
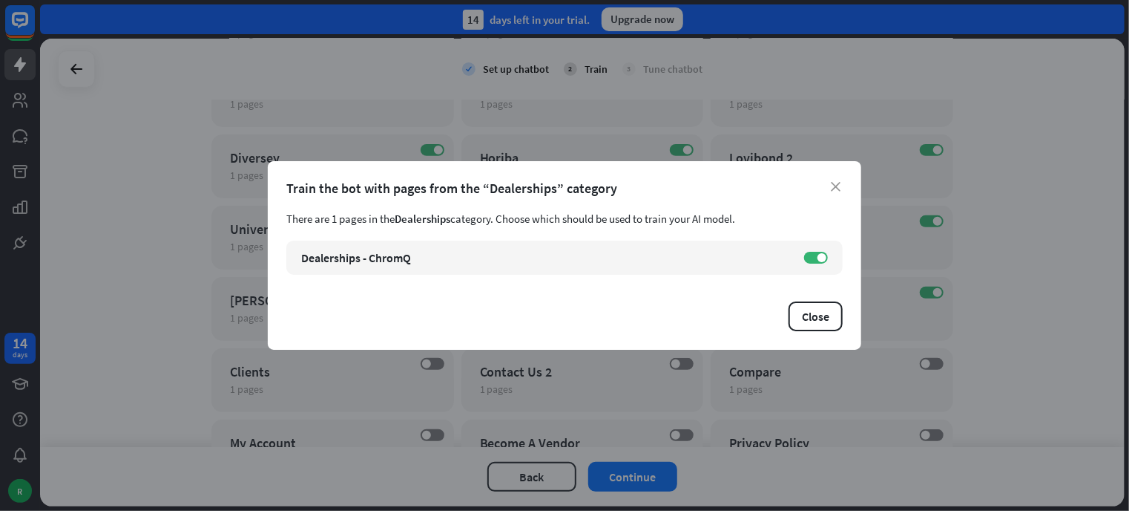
click at [837, 178] on div "close Train the bot with pages from the “Dealerships” category There are 1 page…" at bounding box center [565, 255] width 594 height 188
click at [837, 188] on icon "close" at bounding box center [836, 187] width 10 height 10
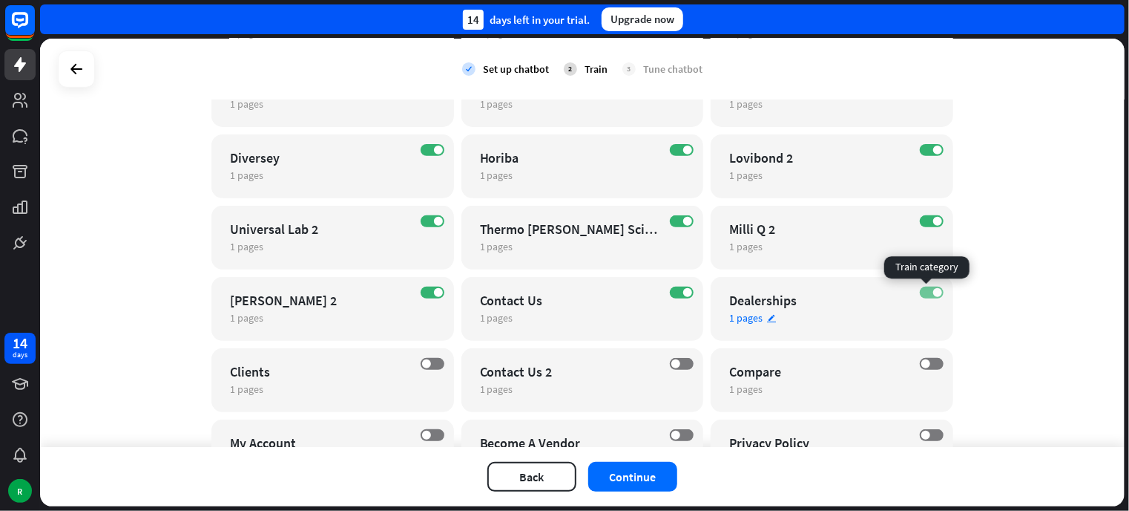
click at [934, 293] on span at bounding box center [938, 292] width 9 height 9
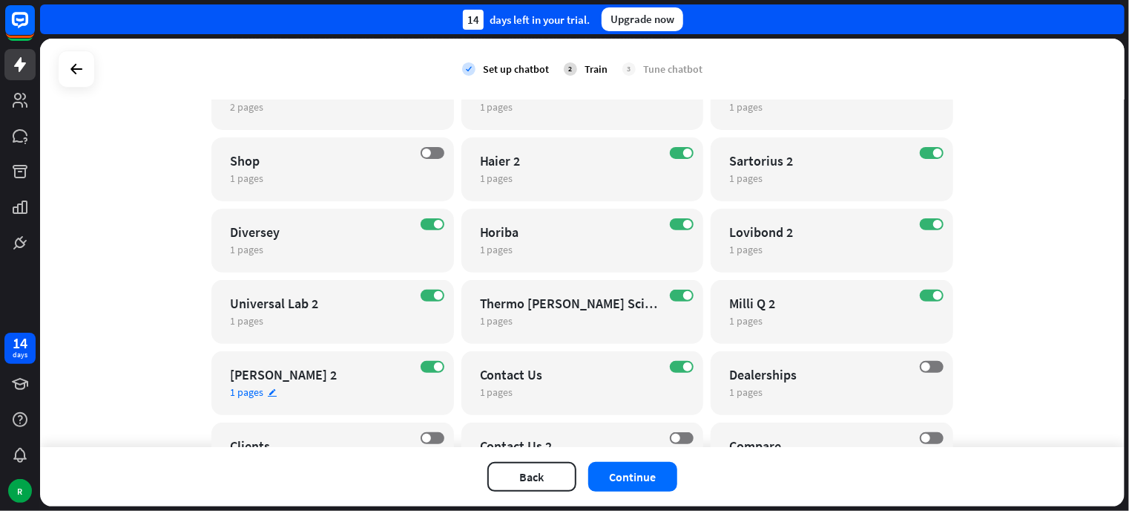
click at [251, 390] on span "1 pages" at bounding box center [246, 391] width 33 height 13
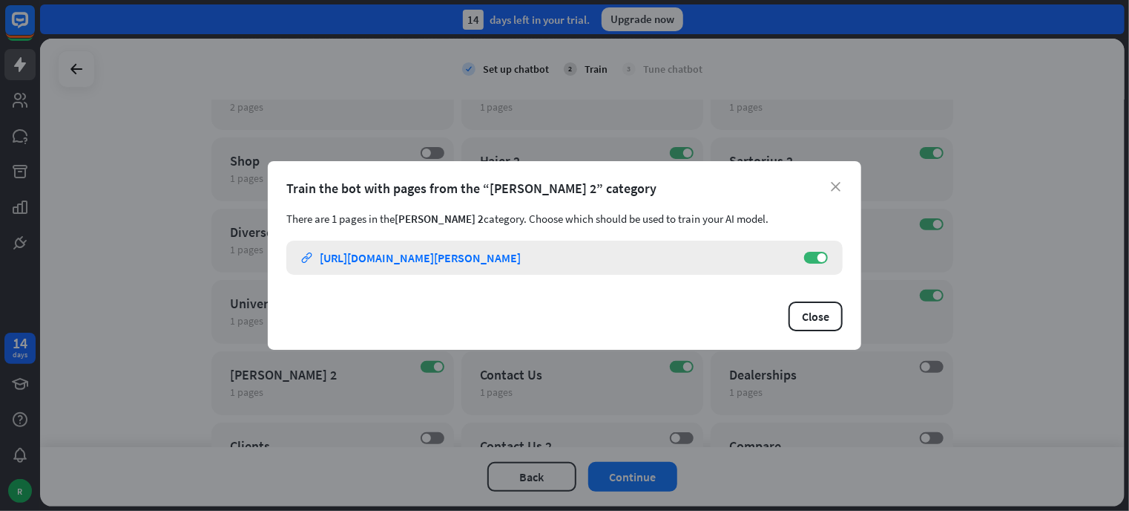
click at [381, 260] on div "[URL][DOMAIN_NAME][PERSON_NAME]" at bounding box center [420, 257] width 201 height 15
click at [839, 189] on icon "close" at bounding box center [836, 187] width 10 height 10
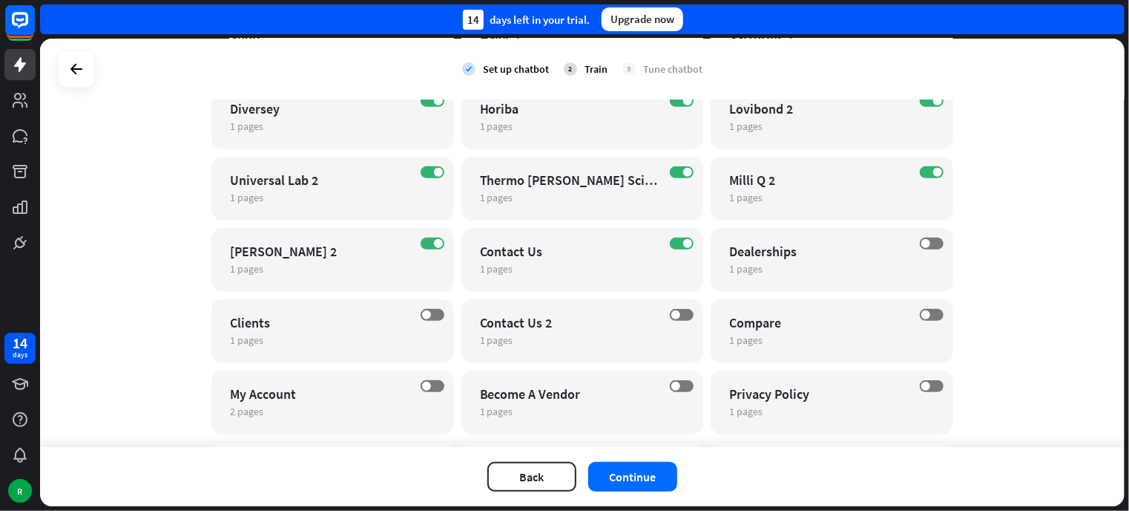
scroll to position [315, 0]
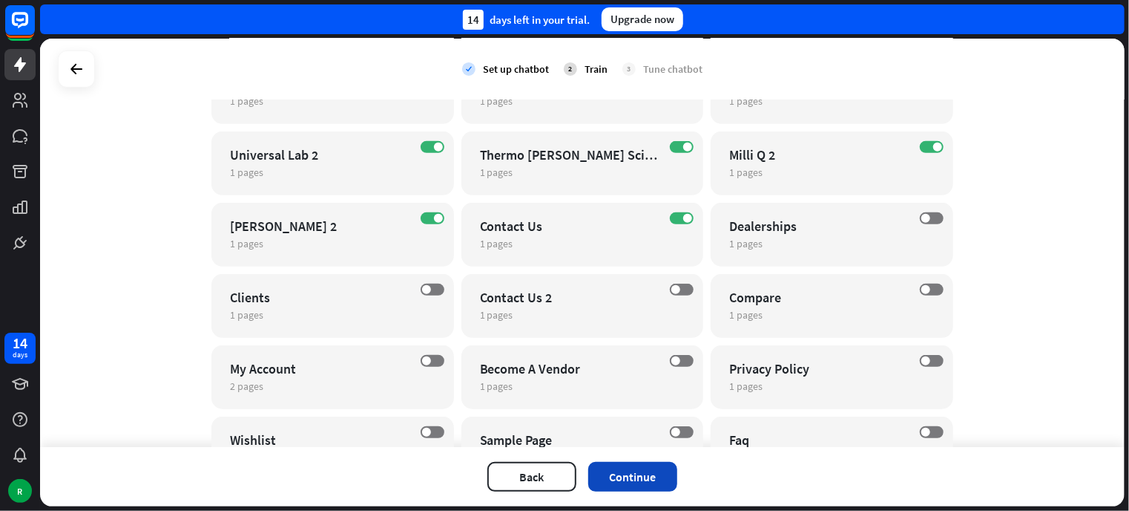
click at [632, 474] on button "Continue" at bounding box center [632, 477] width 89 height 30
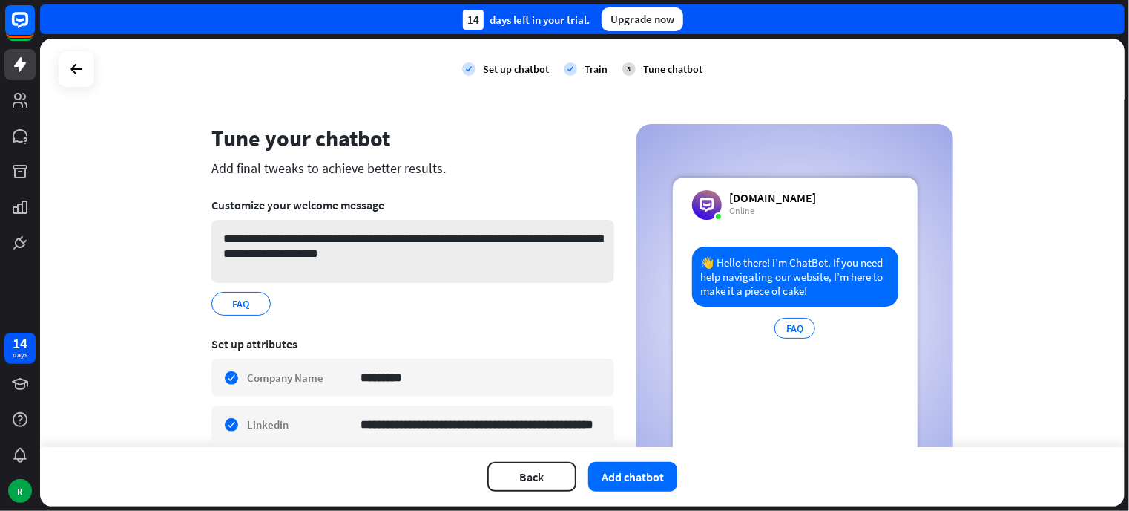
scroll to position [0, 0]
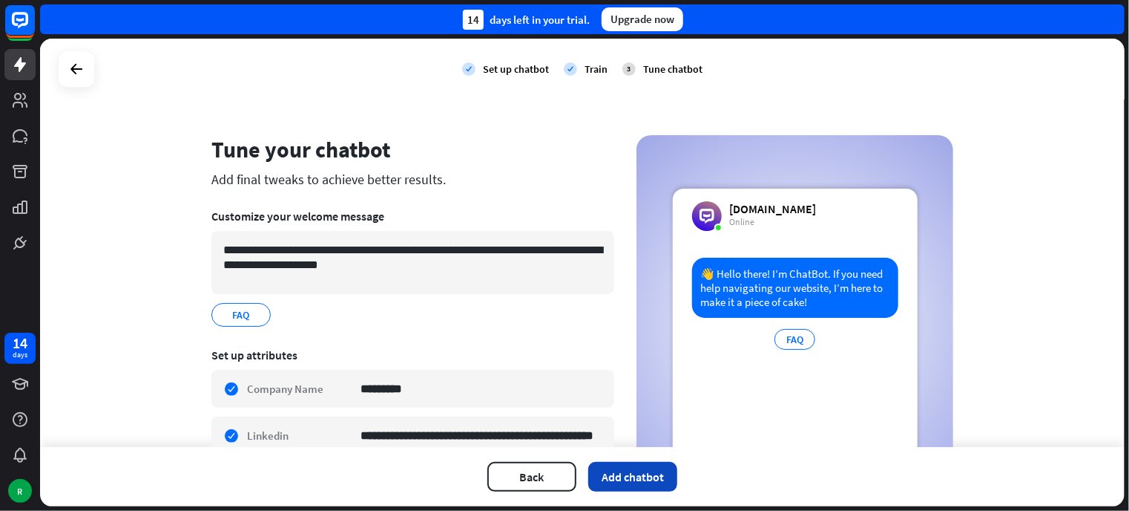
click at [617, 475] on button "Add chatbot" at bounding box center [632, 477] width 89 height 30
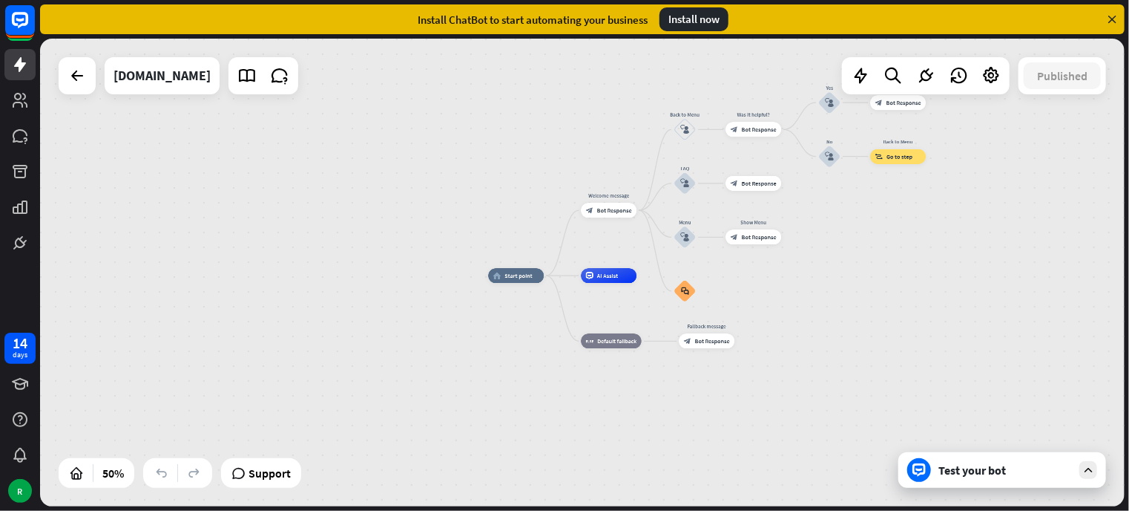
click at [898, 222] on div "home_2 Start point Welcome message block_bot_response Bot Response Back to Menu…" at bounding box center [582, 273] width 1085 height 468
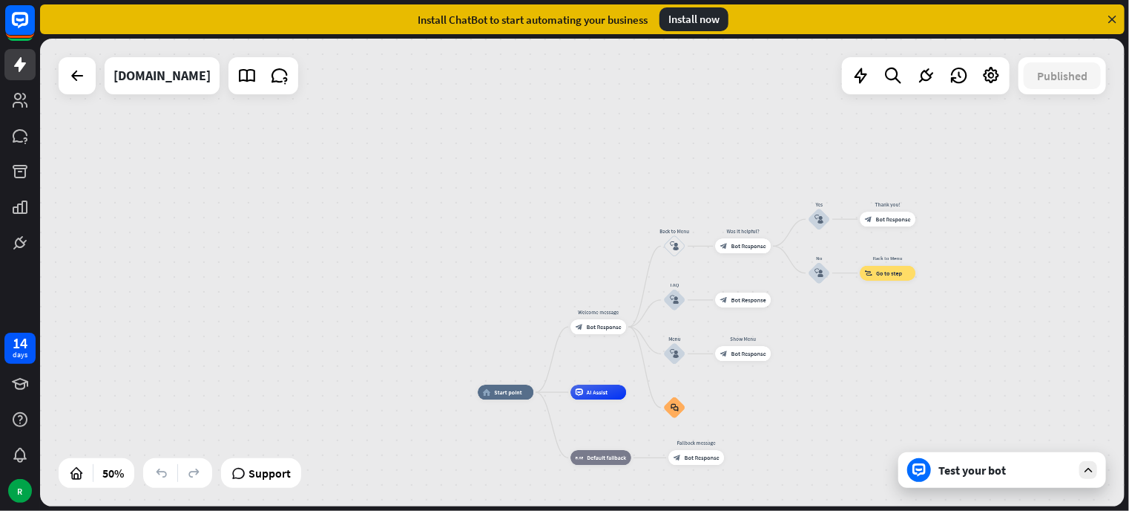
drag, startPoint x: 846, startPoint y: 214, endPoint x: 836, endPoint y: 330, distance: 117.0
click at [836, 330] on div "home_2 Start point Welcome message block_bot_response Bot Response Back to Menu…" at bounding box center [582, 273] width 1085 height 468
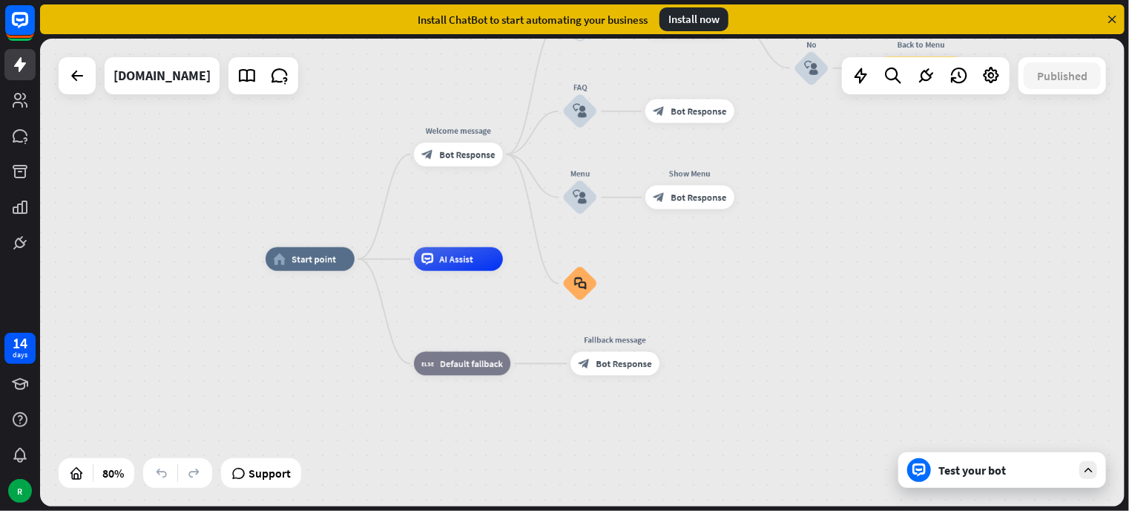
drag, startPoint x: 801, startPoint y: 409, endPoint x: 709, endPoint y: 315, distance: 131.7
click at [709, 315] on div "home_2 Start point Welcome message block_bot_response Bot Response Back to Menu…" at bounding box center [700, 446] width 868 height 374
click at [696, 22] on div "Install now" at bounding box center [694, 19] width 69 height 24
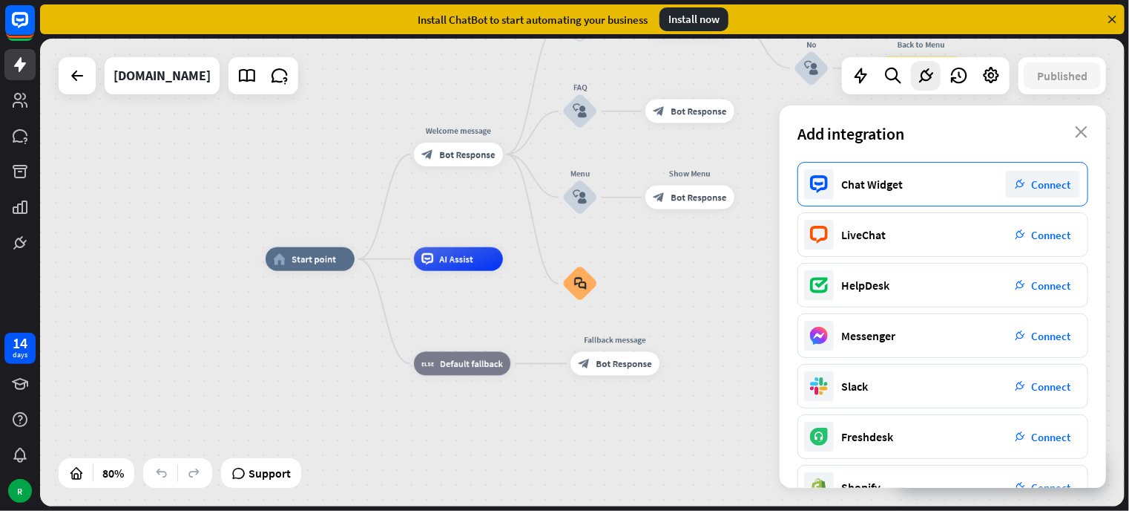
click at [1062, 177] on span "Connect" at bounding box center [1051, 184] width 39 height 14
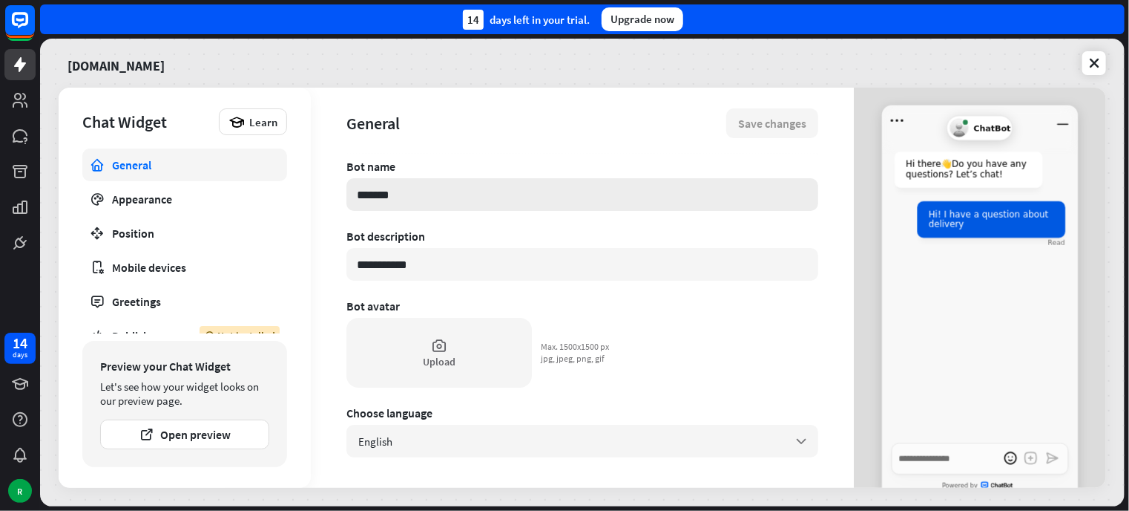
click at [408, 188] on input "*******" at bounding box center [583, 194] width 472 height 33
drag, startPoint x: 408, startPoint y: 188, endPoint x: 334, endPoint y: 193, distance: 74.4
click at [334, 193] on div "**********" at bounding box center [582, 288] width 543 height 400
click at [404, 190] on input "*******" at bounding box center [583, 194] width 472 height 33
drag, startPoint x: 404, startPoint y: 192, endPoint x: 261, endPoint y: 212, distance: 143.9
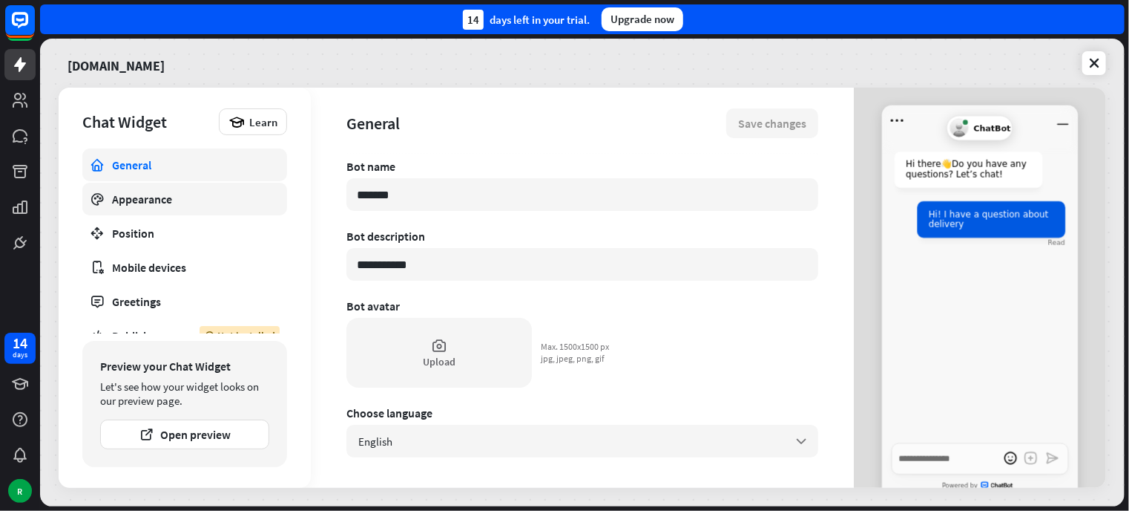
click at [261, 212] on div "**********" at bounding box center [583, 288] width 1048 height 400
click at [226, 192] on div "Appearance" at bounding box center [184, 198] width 145 height 15
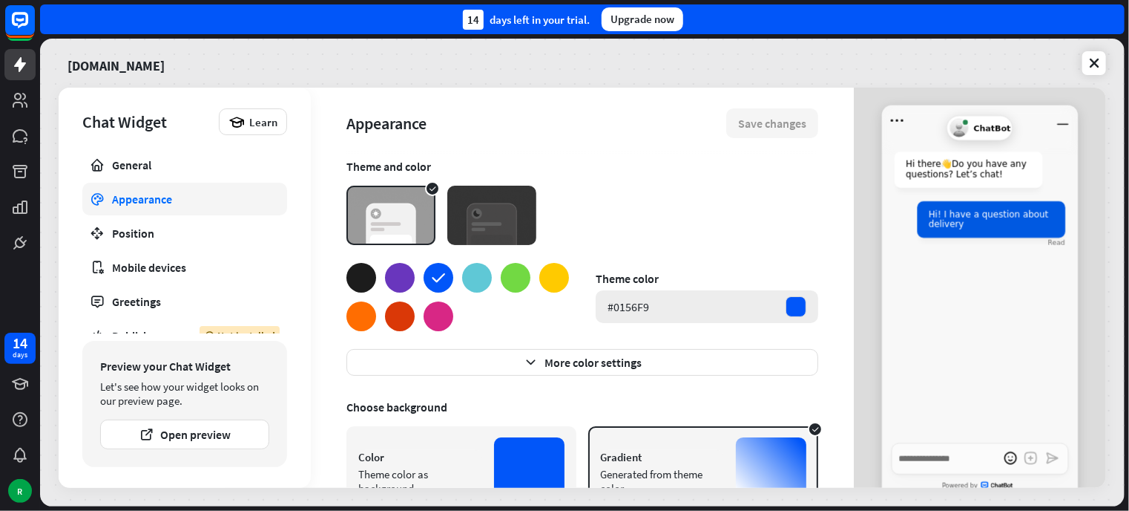
click at [754, 304] on div "#0156F9" at bounding box center [707, 306] width 223 height 33
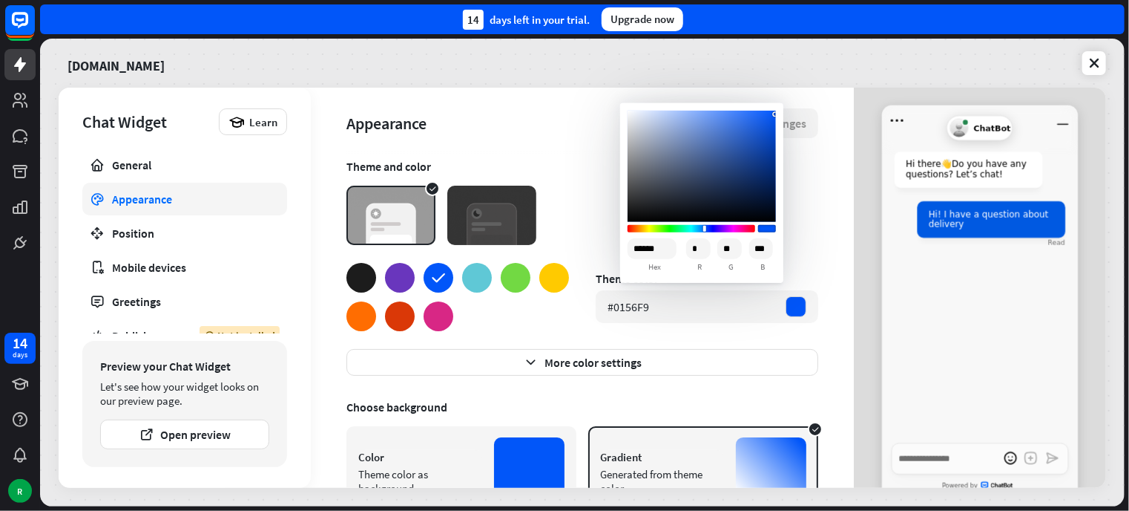
click at [654, 247] on input "******" at bounding box center [652, 247] width 49 height 21
paste input "Sketch color picker"
type textarea "*"
type input "******"
type input "*"
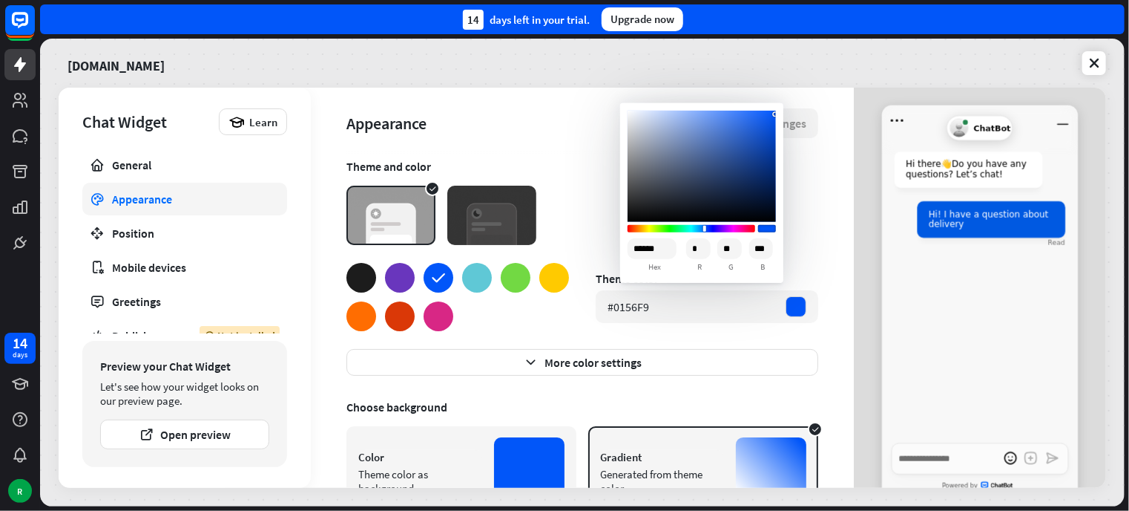
type input "***"
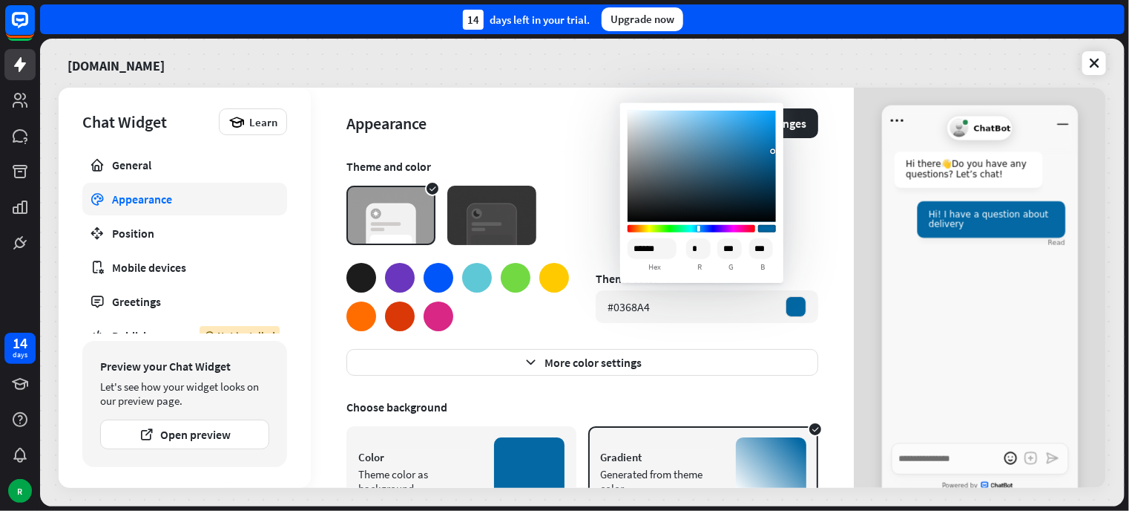
type input "******"
click at [796, 200] on section "Theme and color" at bounding box center [583, 202] width 472 height 86
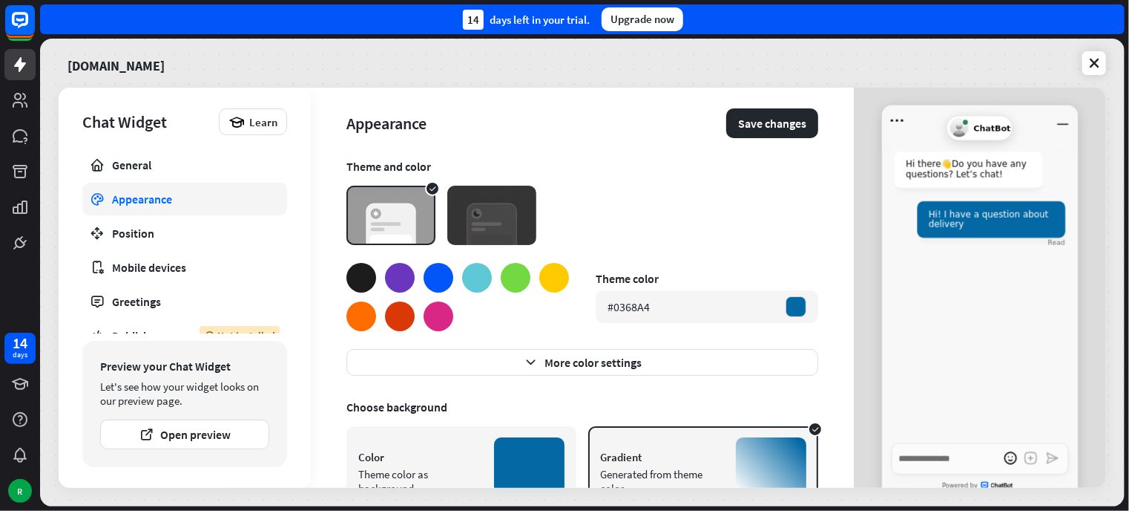
click at [499, 216] on img at bounding box center [491, 215] width 89 height 59
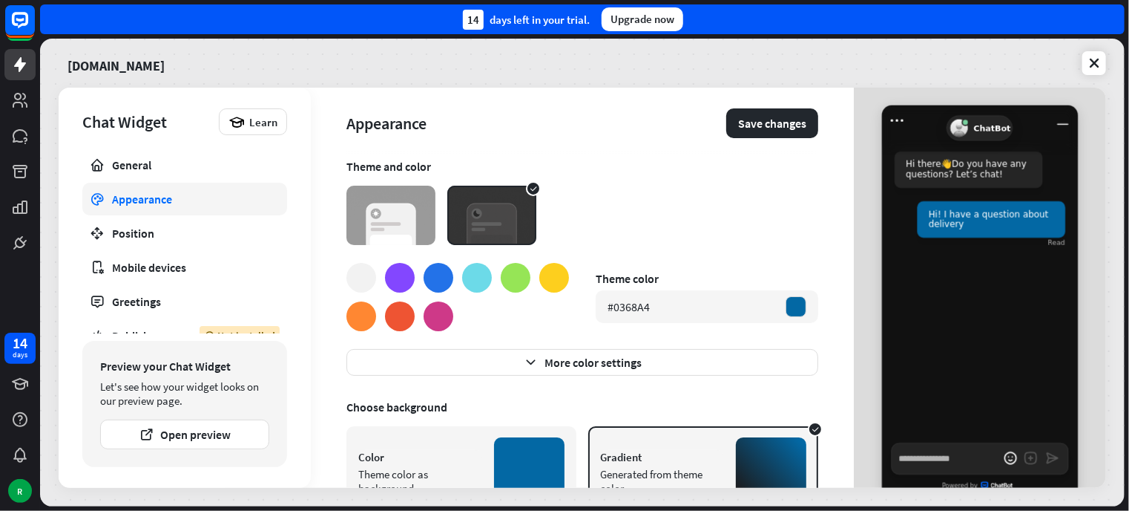
click at [373, 222] on img at bounding box center [391, 215] width 89 height 59
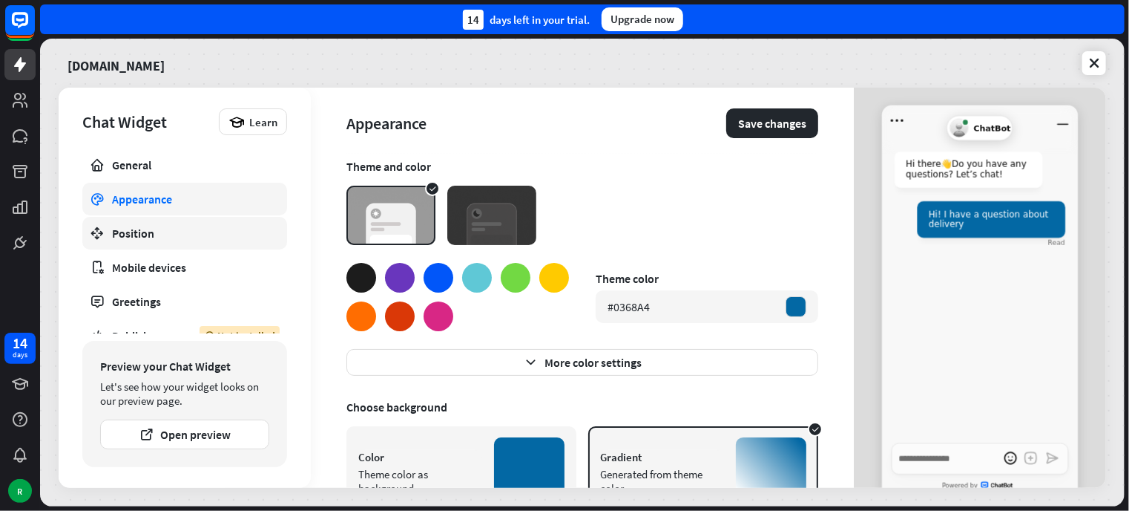
click at [164, 229] on div "Position" at bounding box center [184, 233] width 145 height 15
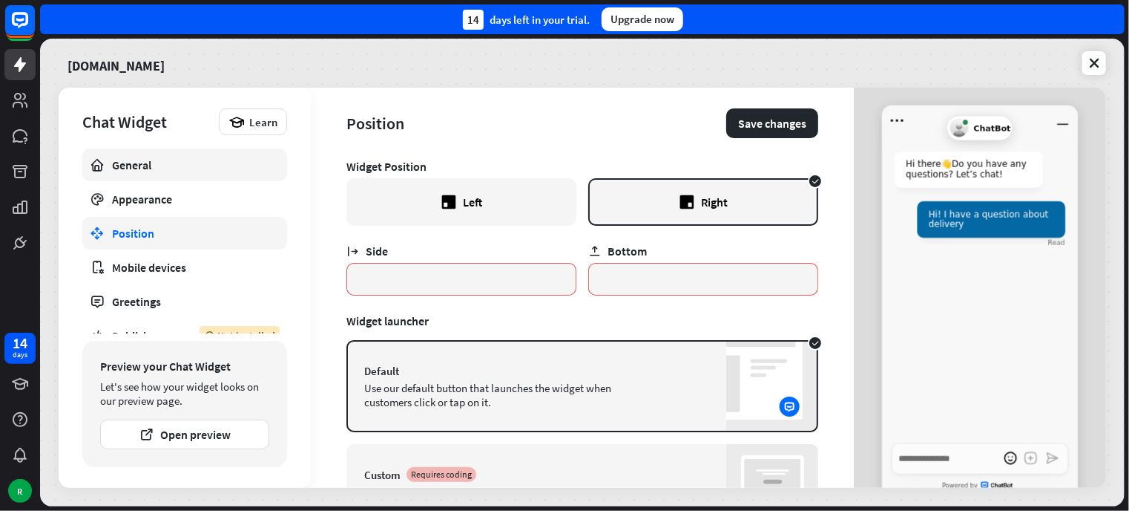
click at [131, 168] on div "General" at bounding box center [184, 164] width 145 height 15
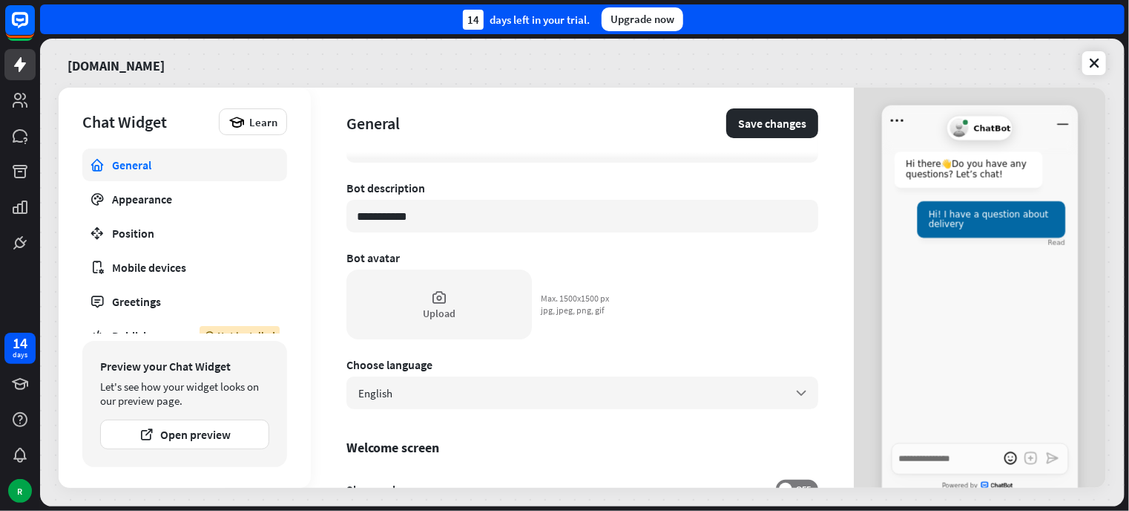
scroll to position [74, 0]
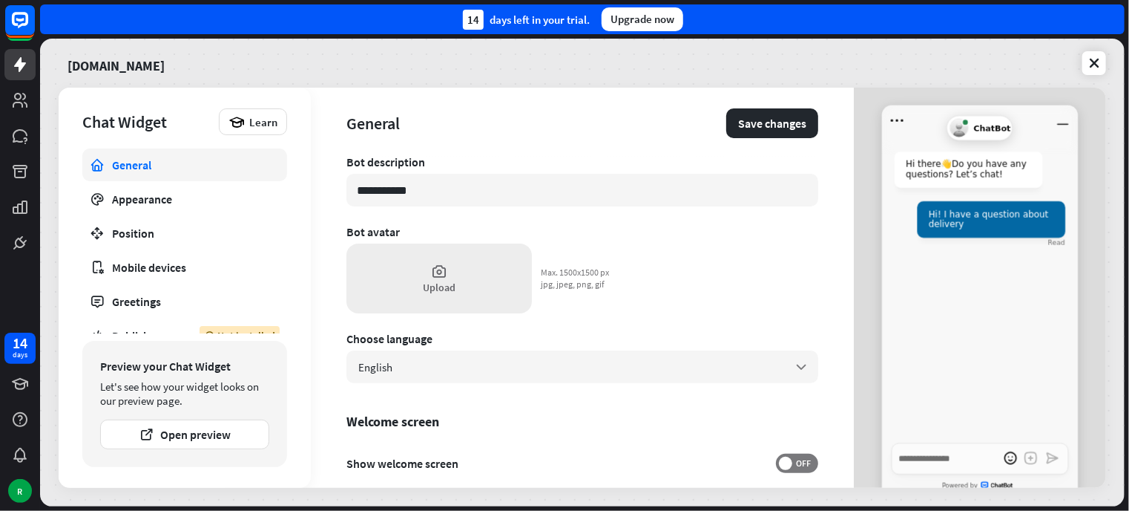
click at [436, 266] on icon at bounding box center [439, 271] width 16 height 16
click at [442, 299] on div "Upload" at bounding box center [440, 278] width 186 height 70
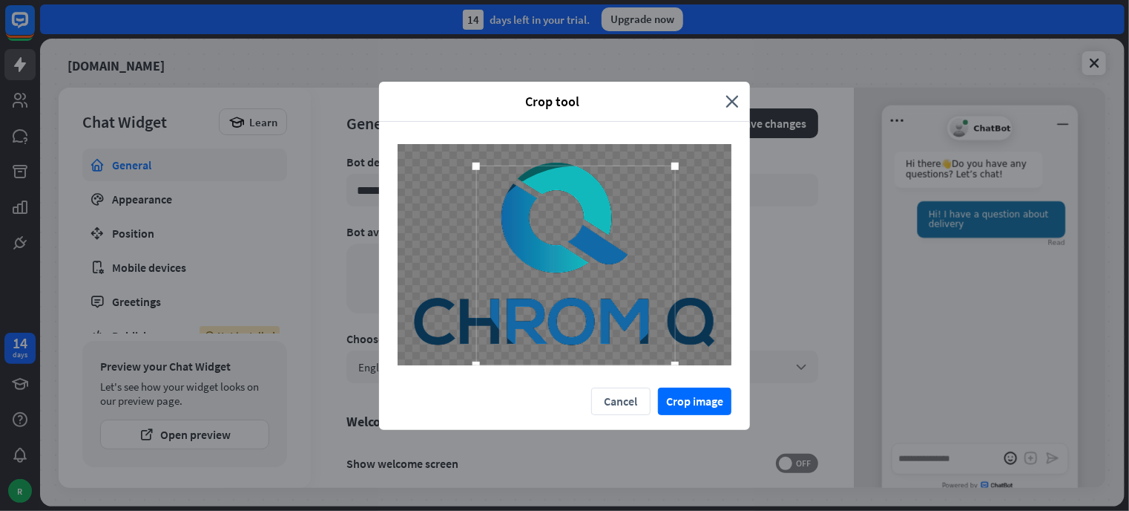
drag, startPoint x: 655, startPoint y: 341, endPoint x: 727, endPoint y: 352, distance: 72.8
click at [727, 352] on div at bounding box center [565, 254] width 334 height 221
drag, startPoint x: 678, startPoint y: 165, endPoint x: 687, endPoint y: 145, distance: 21.2
click at [687, 145] on div at bounding box center [684, 156] width 22 height 22
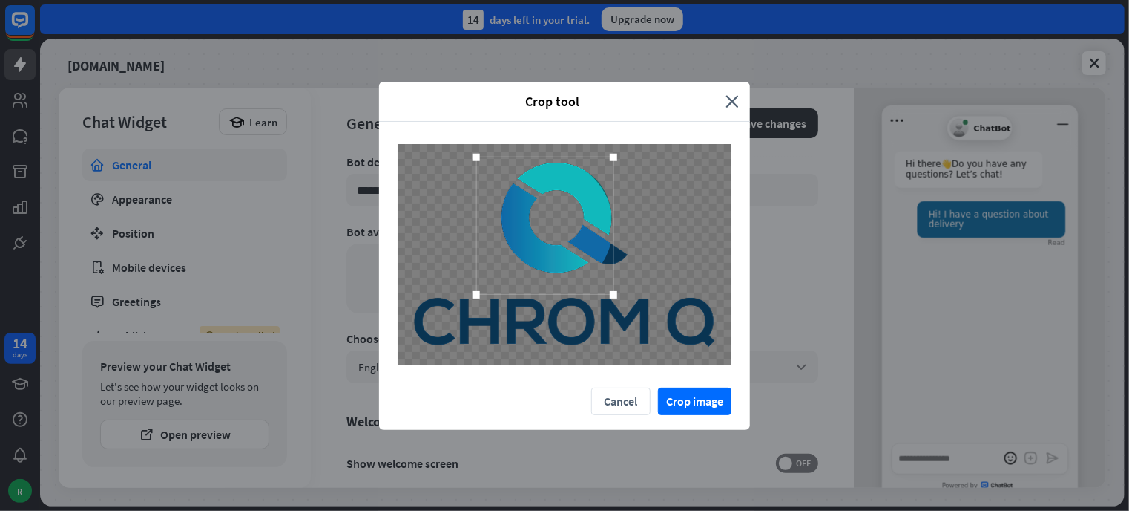
drag, startPoint x: 686, startPoint y: 364, endPoint x: 616, endPoint y: 275, distance: 113.0
click at [614, 275] on div at bounding box center [544, 225] width 137 height 137
drag, startPoint x: 554, startPoint y: 247, endPoint x: 573, endPoint y: 245, distance: 19.4
click at [573, 245] on div at bounding box center [564, 222] width 137 height 137
click at [698, 403] on button "Crop image" at bounding box center [694, 400] width 73 height 27
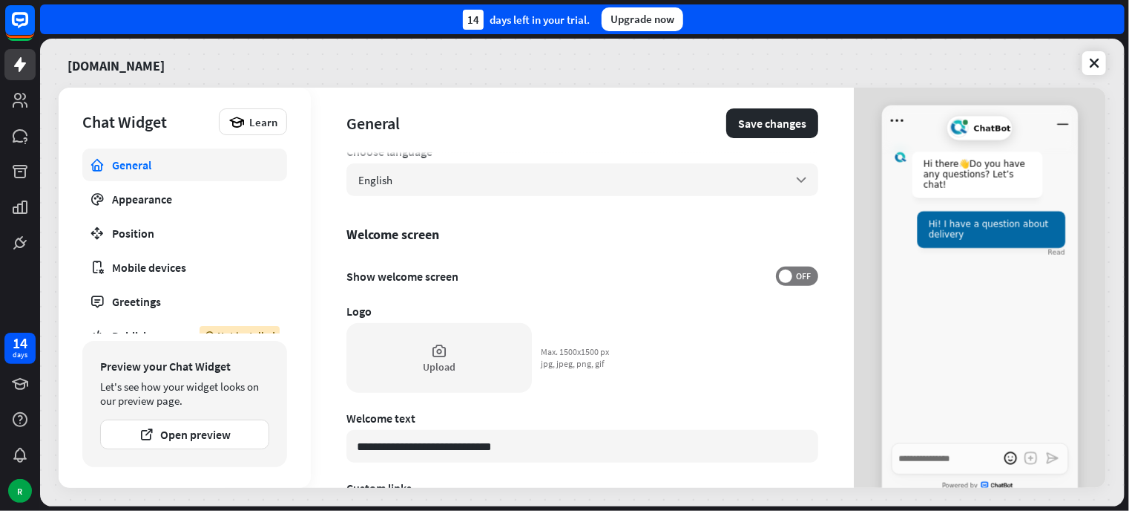
scroll to position [297, 0]
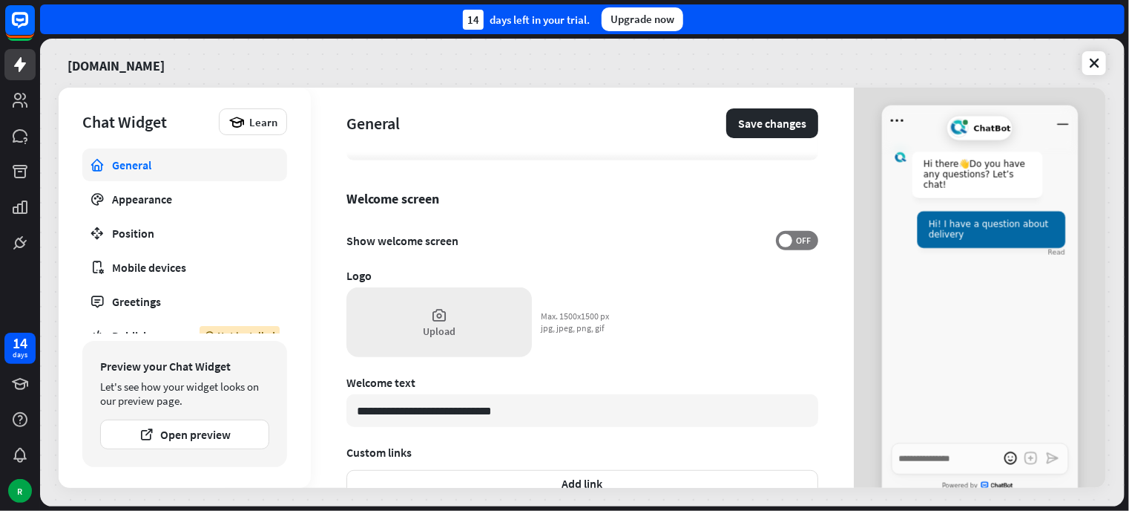
click at [421, 326] on div "Upload" at bounding box center [440, 322] width 186 height 70
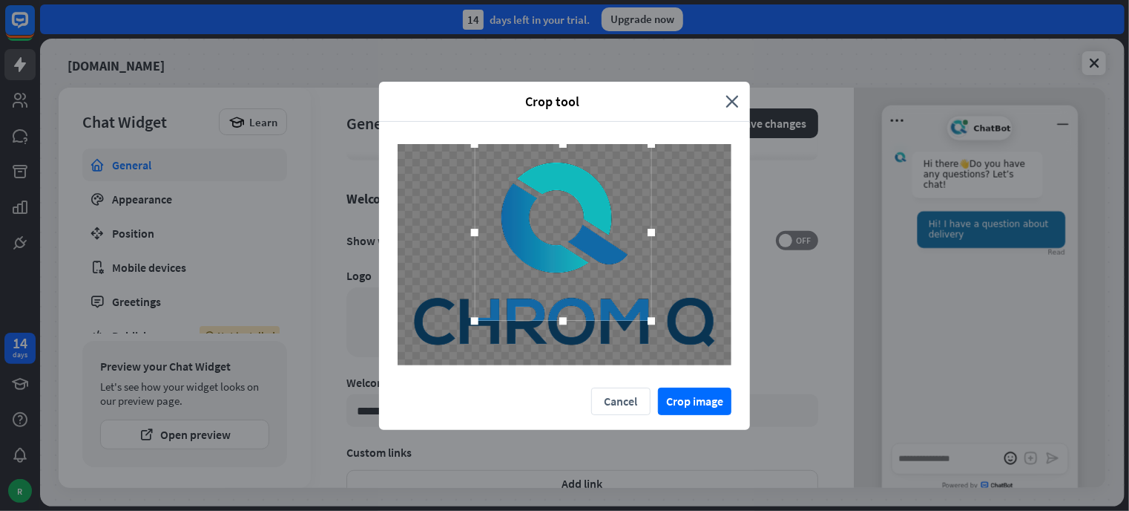
drag, startPoint x: 597, startPoint y: 298, endPoint x: 598, endPoint y: 270, distance: 28.2
click at [598, 270] on div at bounding box center [563, 232] width 177 height 177
drag, startPoint x: 655, startPoint y: 321, endPoint x: 624, endPoint y: 288, distance: 45.1
click at [624, 288] on div at bounding box center [622, 291] width 22 height 22
drag, startPoint x: 563, startPoint y: 257, endPoint x: 583, endPoint y: 258, distance: 19.3
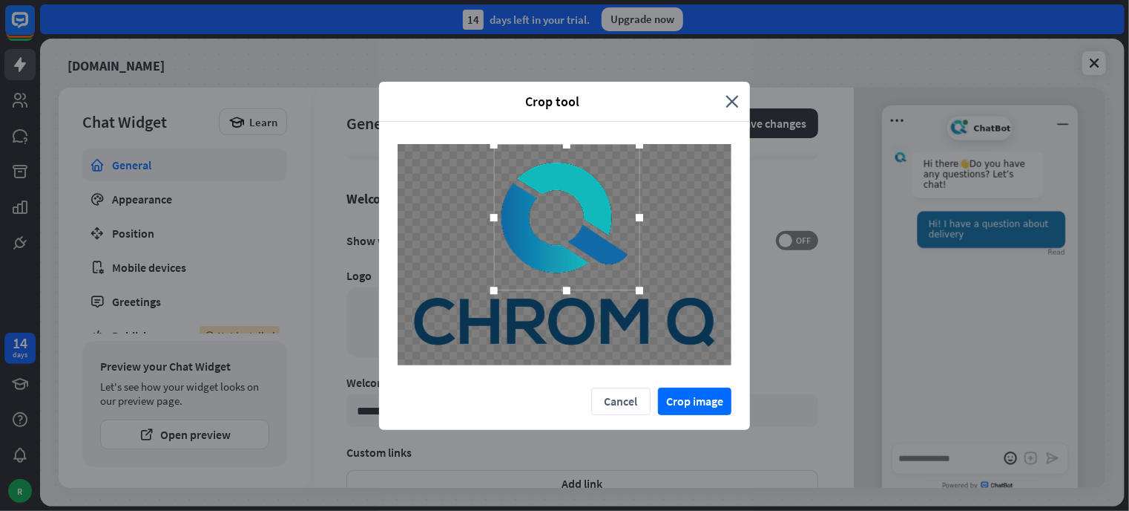
click at [583, 258] on div at bounding box center [566, 217] width 145 height 145
click at [714, 402] on button "Crop image" at bounding box center [694, 400] width 73 height 27
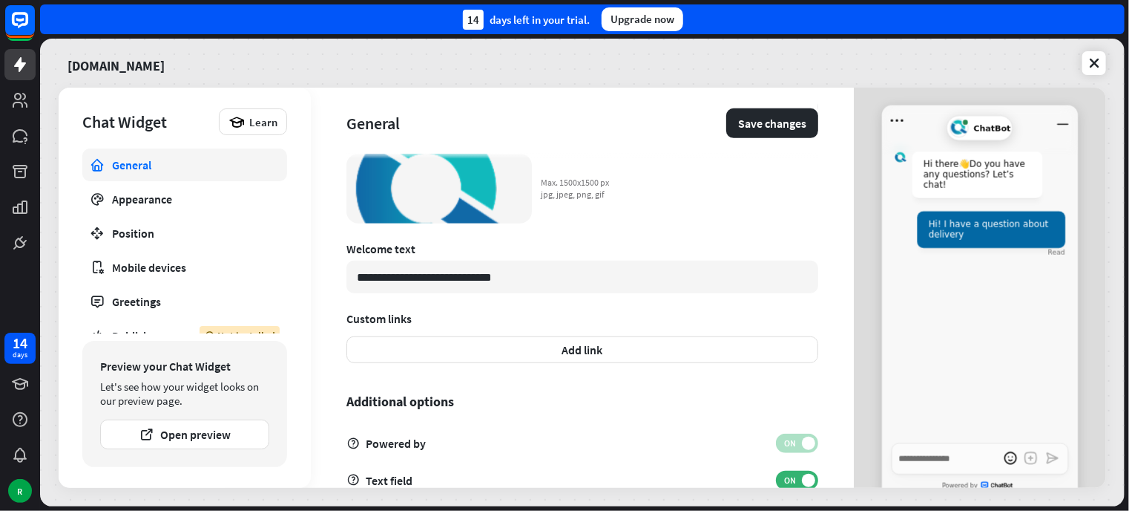
scroll to position [466, 0]
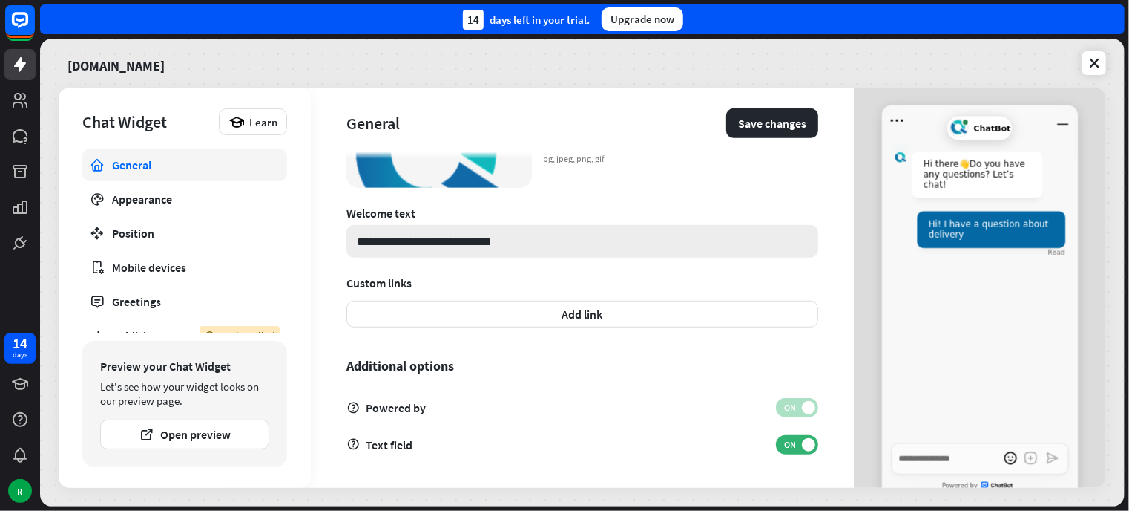
click at [452, 234] on input "**********" at bounding box center [583, 241] width 472 height 33
paste input "**********"
type textarea "*"
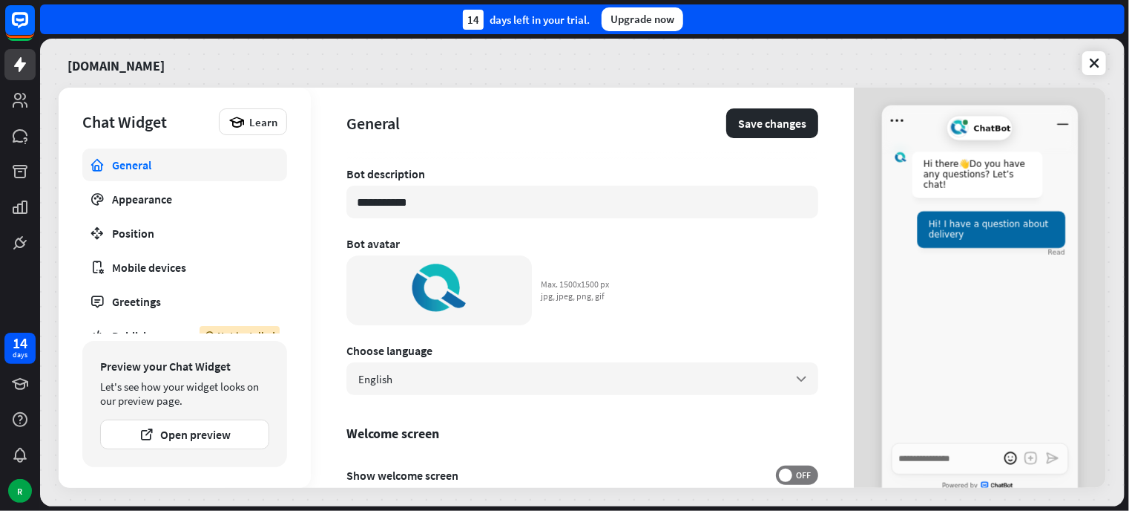
scroll to position [22, 0]
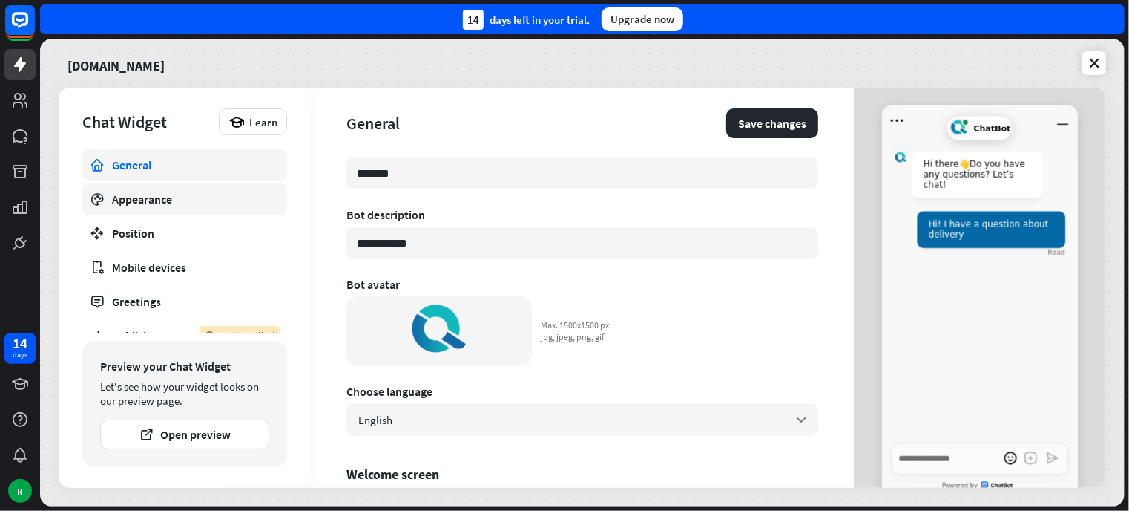
type input "**********"
click at [109, 197] on link "Appearance" at bounding box center [184, 199] width 205 height 33
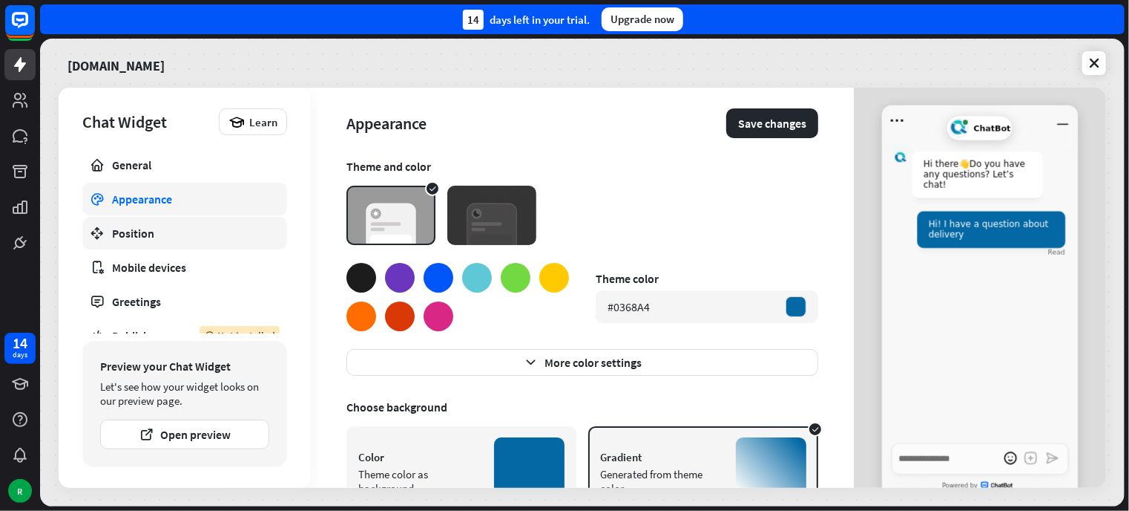
click at [141, 233] on div "Position" at bounding box center [184, 233] width 145 height 15
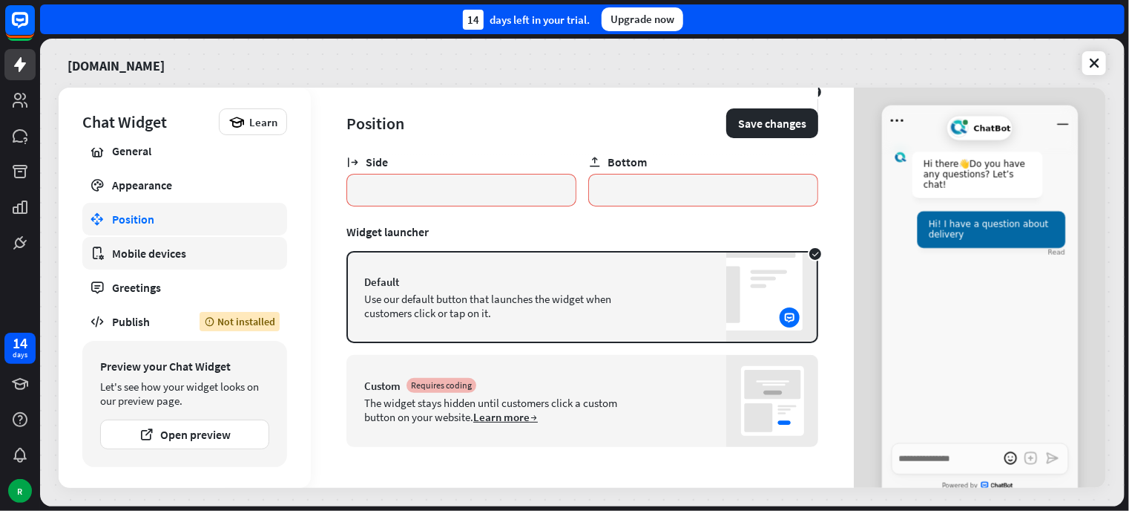
scroll to position [18, 0]
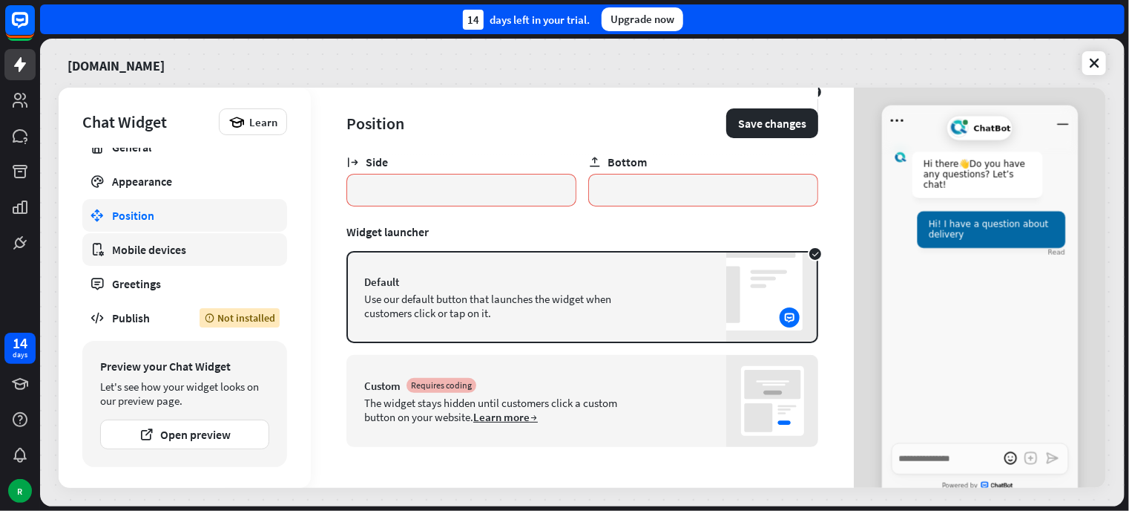
click at [154, 260] on link "Mobile devices" at bounding box center [184, 249] width 205 height 33
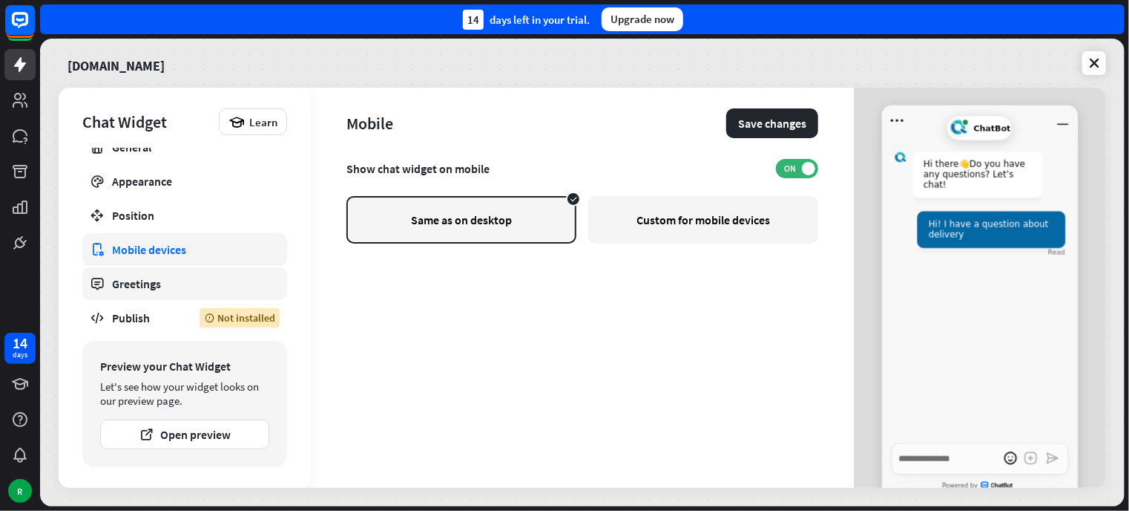
click at [142, 273] on link "Greetings" at bounding box center [184, 283] width 205 height 33
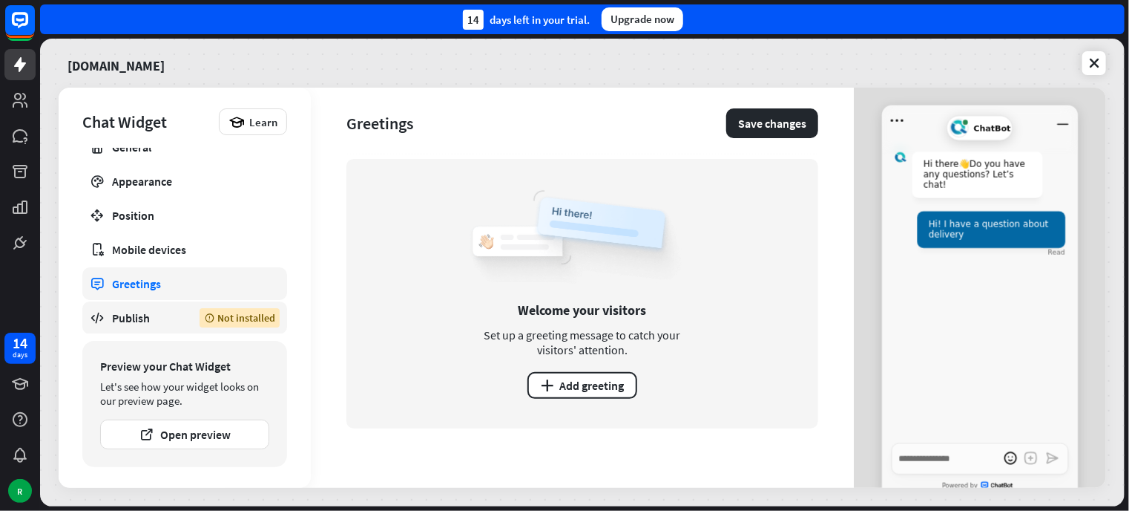
click at [131, 313] on div "Publish" at bounding box center [144, 317] width 65 height 15
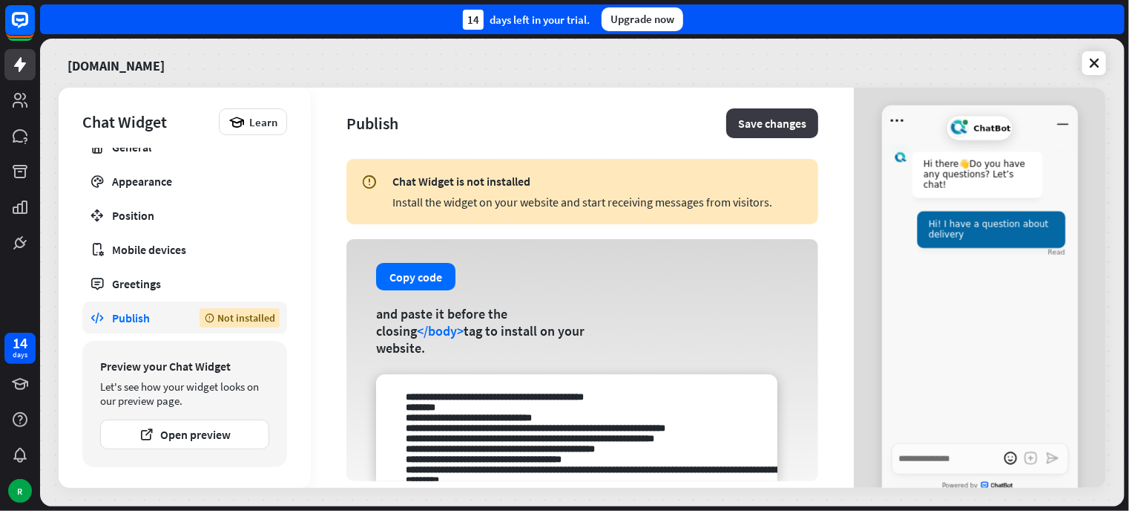
click at [758, 115] on button "Save changes" at bounding box center [772, 123] width 92 height 30
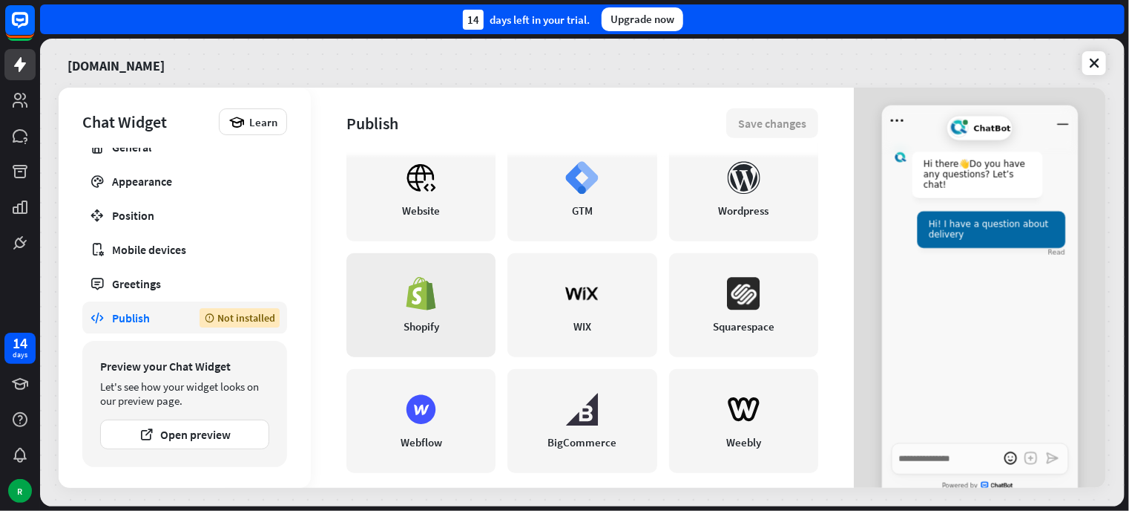
scroll to position [409, 0]
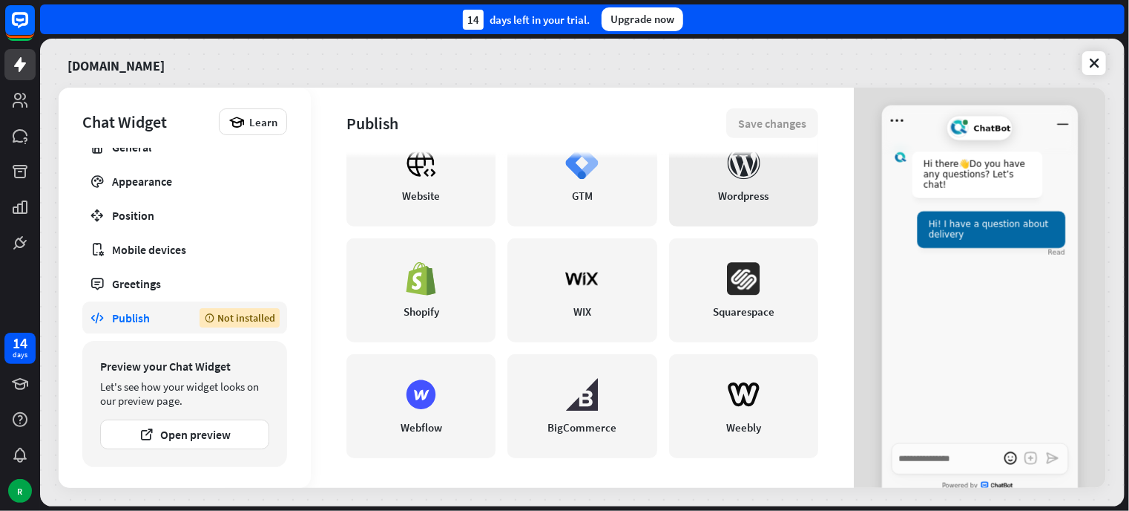
click at [727, 164] on icon at bounding box center [743, 162] width 33 height 33
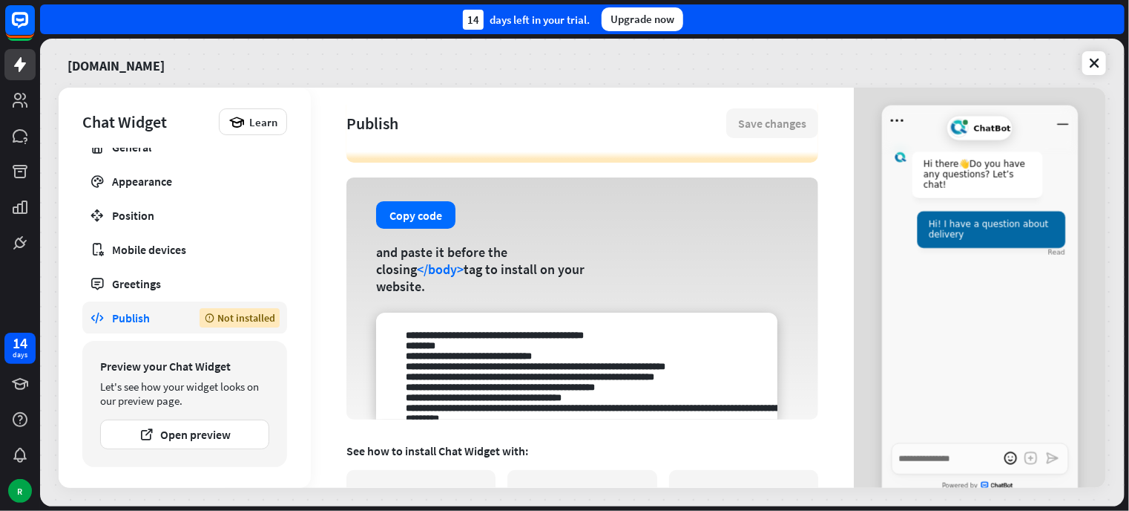
scroll to position [0, 0]
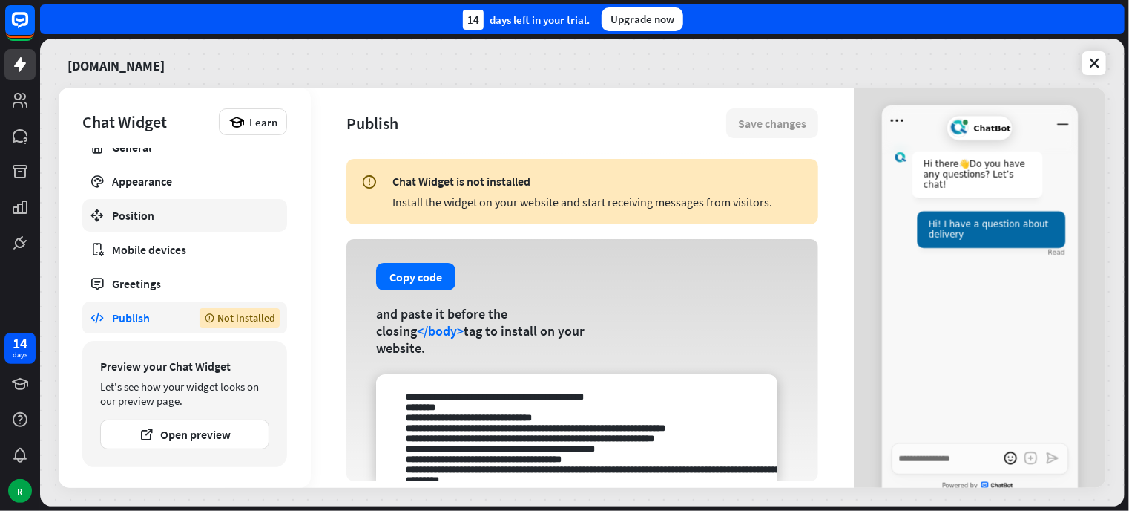
click at [145, 214] on div "Position" at bounding box center [184, 215] width 145 height 15
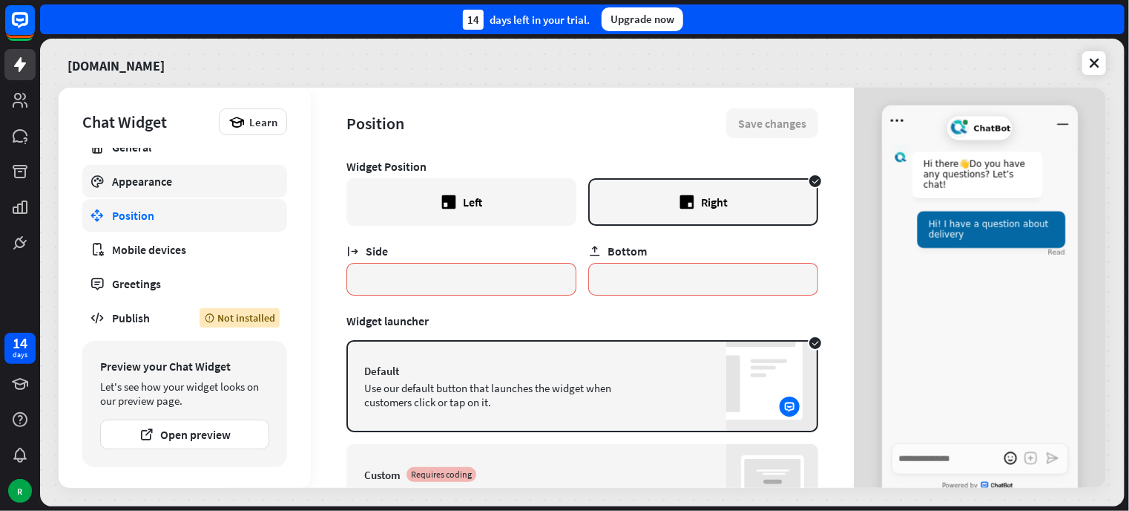
click at [165, 180] on div "Appearance" at bounding box center [184, 181] width 145 height 15
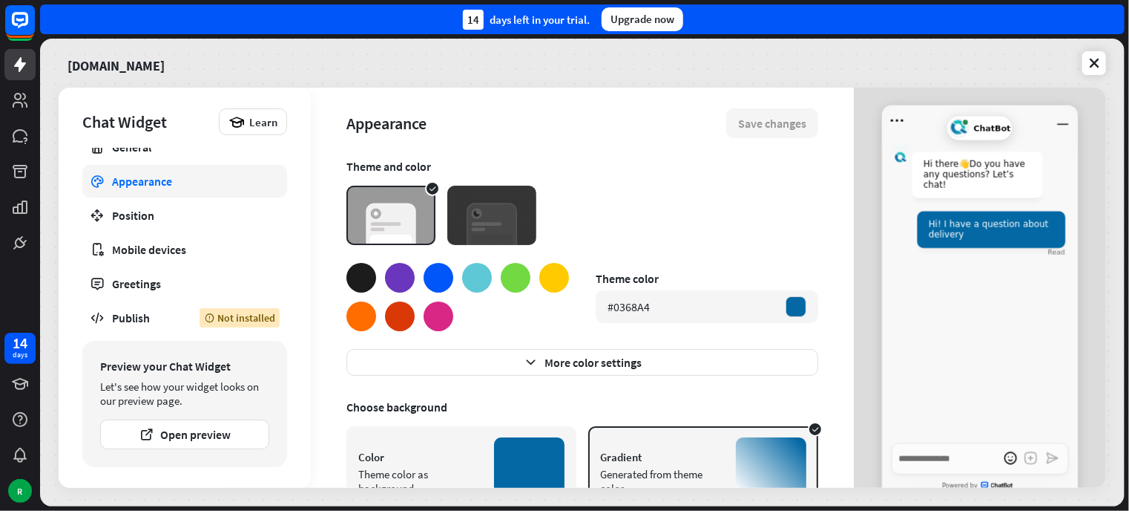
click at [181, 142] on div "Chat Widget Learn General Appearance Position Mobile devices Greetings Publish …" at bounding box center [185, 288] width 252 height 400
click at [149, 149] on div "General" at bounding box center [184, 147] width 145 height 15
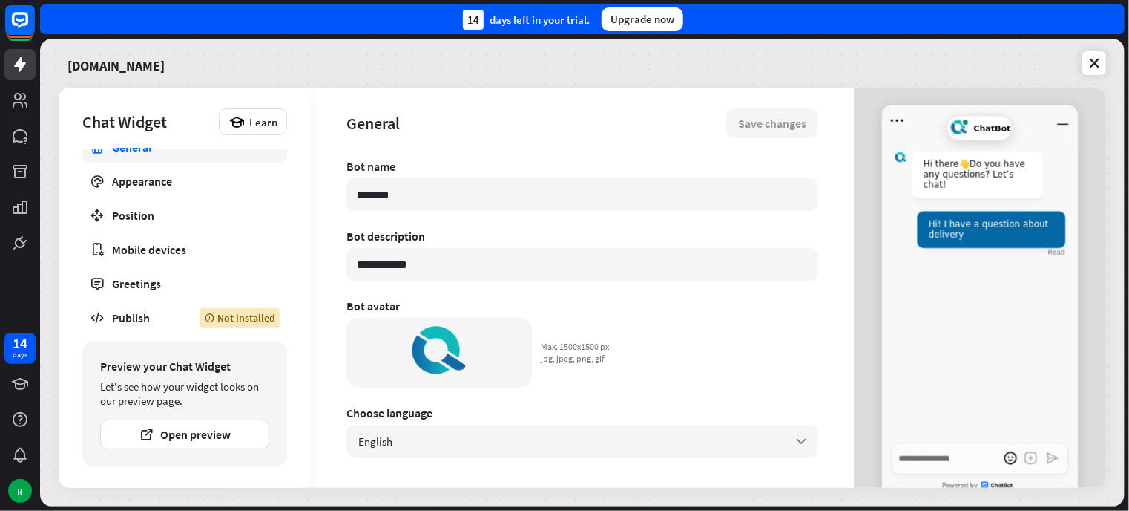
drag, startPoint x: 410, startPoint y: 193, endPoint x: 341, endPoint y: 178, distance: 69.9
click at [341, 178] on div "**********" at bounding box center [582, 288] width 543 height 400
type textarea "*"
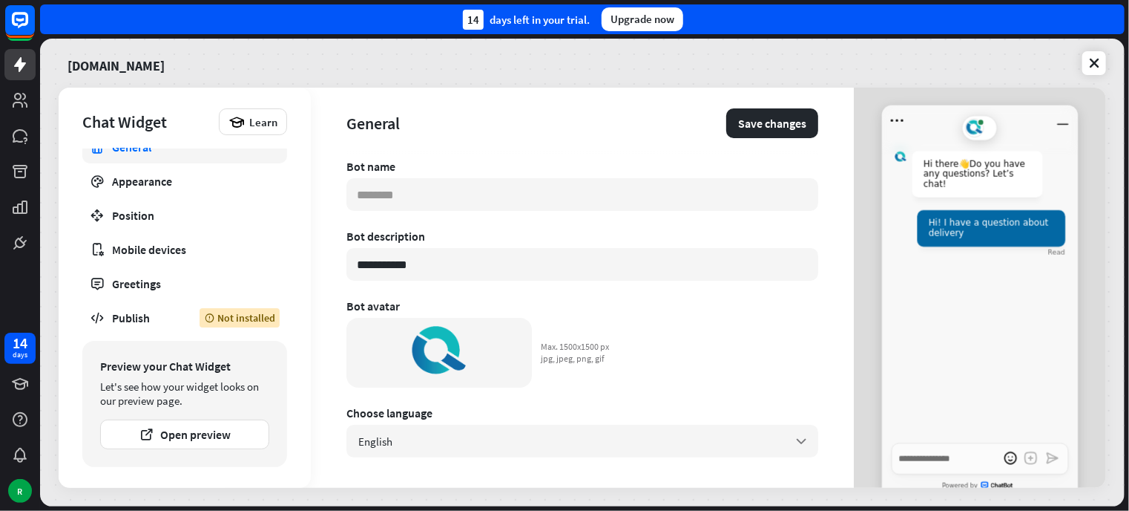
type textarea "*"
type input "*"
type textarea "*"
type input "**"
type textarea "*"
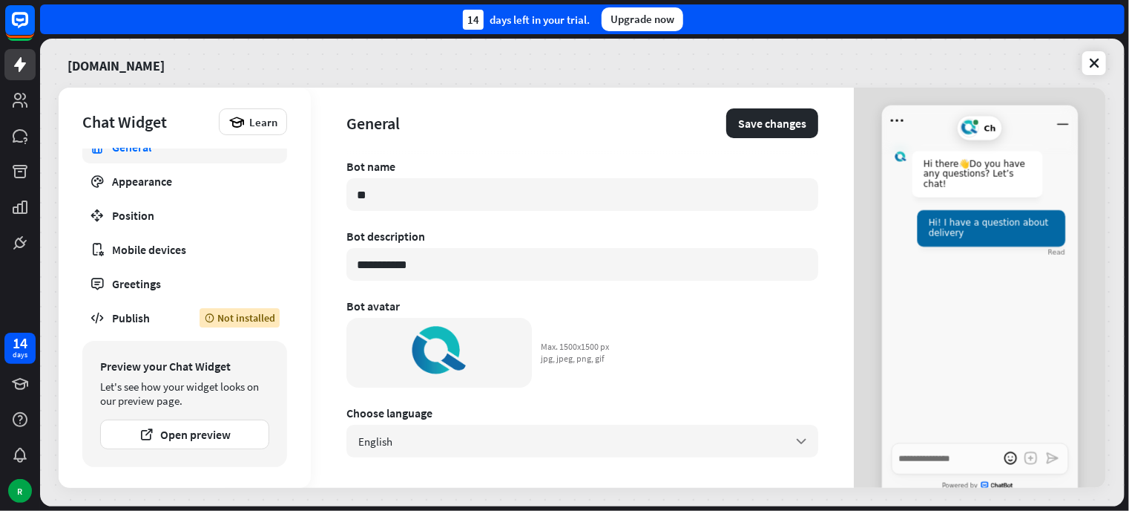
type input "***"
type textarea "*"
type input "**"
type textarea "*"
type input "***"
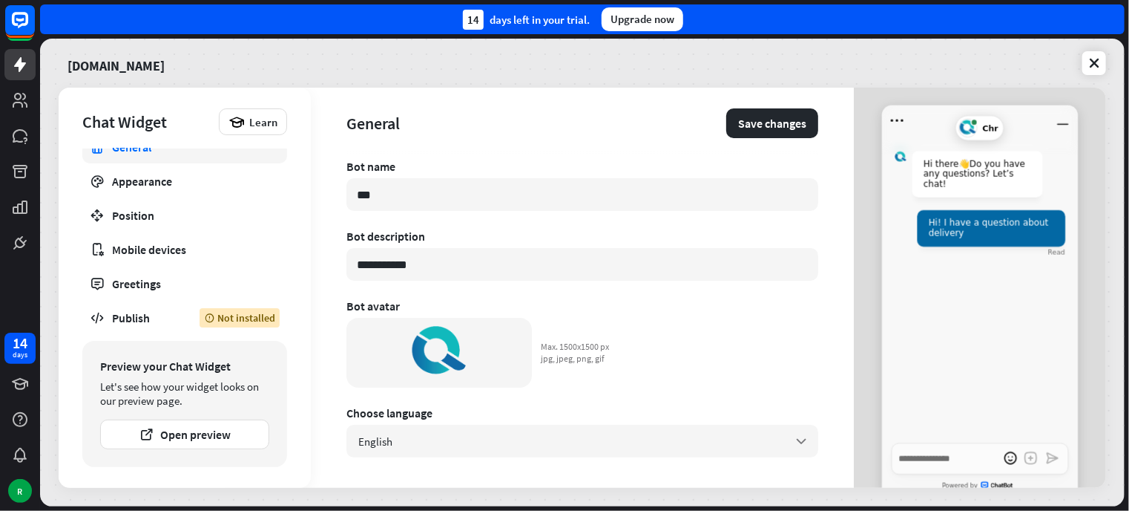
type textarea "*"
type input "****"
type textarea "*"
type input "*****"
type textarea "*"
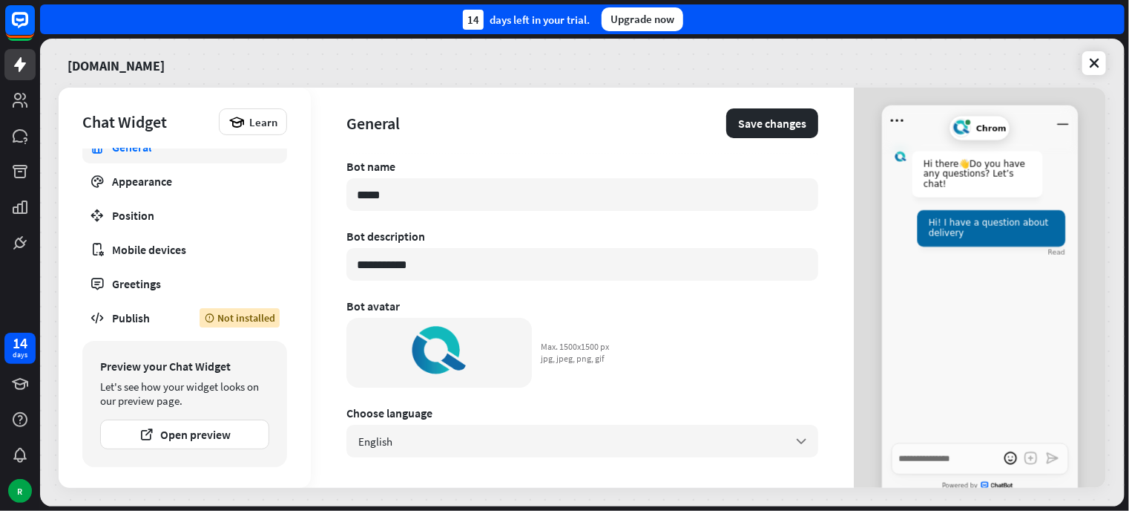
type input "******"
type textarea "*"
type input "******"
click at [767, 122] on button "Save changes" at bounding box center [772, 123] width 92 height 30
click at [1095, 62] on icon at bounding box center [1094, 63] width 15 height 15
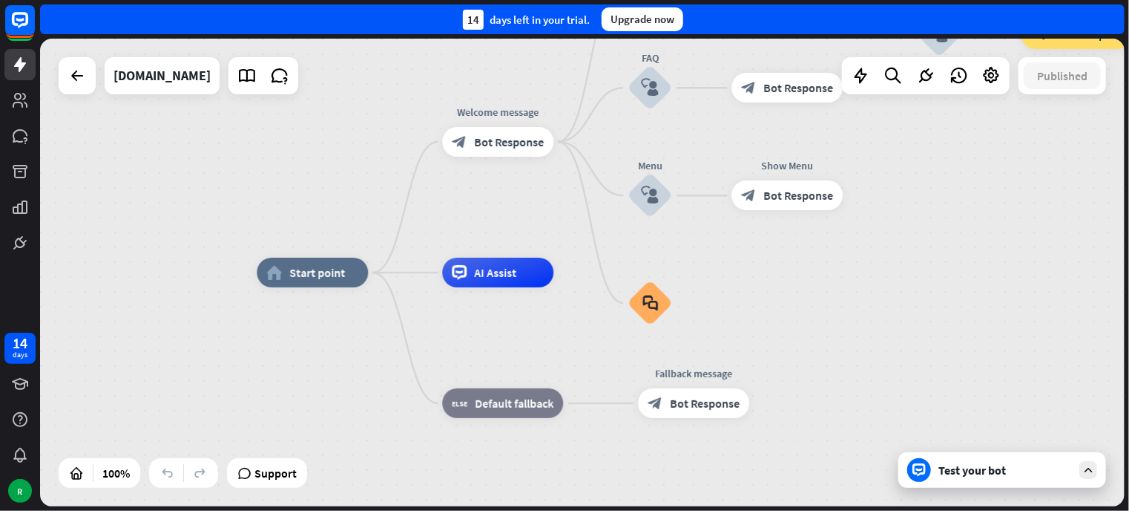
click at [914, 289] on div "home_2 Start point Welcome message block_bot_response Bot Response Back to Menu…" at bounding box center [799, 506] width 1085 height 468
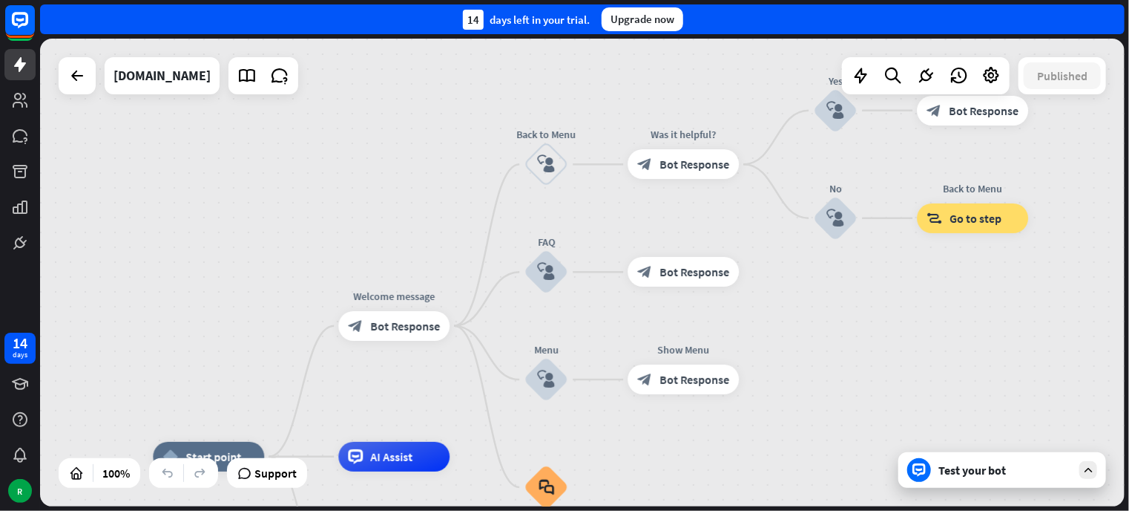
drag, startPoint x: 760, startPoint y: 275, endPoint x: 656, endPoint y: 459, distance: 211.3
click at [877, 300] on div "home_2 Start point Welcome message block_bot_response Bot Response Back to Menu…" at bounding box center [582, 273] width 1085 height 468
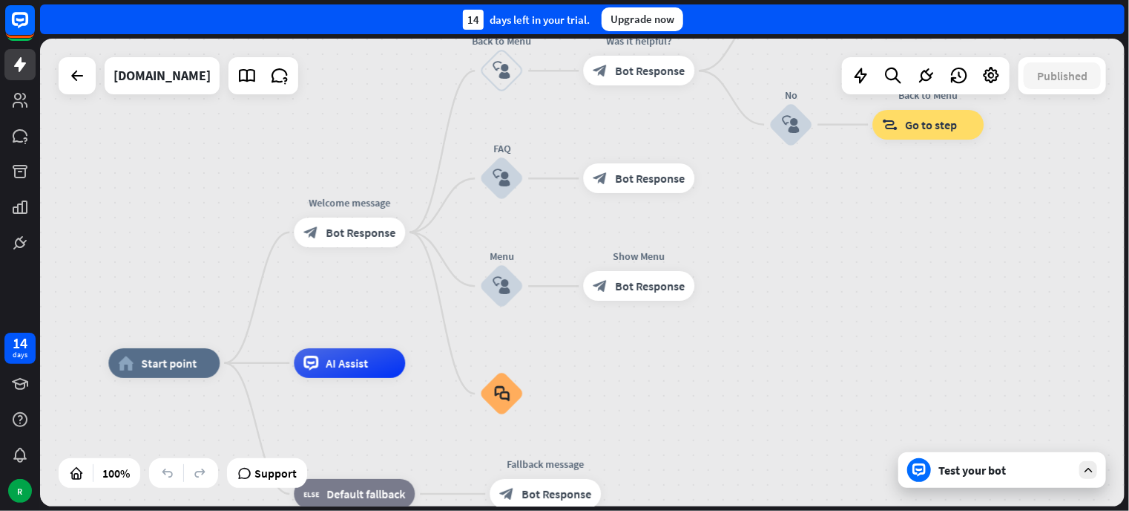
drag, startPoint x: 816, startPoint y: 351, endPoint x: 772, endPoint y: 257, distance: 103.6
click at [772, 257] on div "home_2 Start point Welcome message block_bot_response Bot Response Back to Menu…" at bounding box center [582, 273] width 1085 height 468
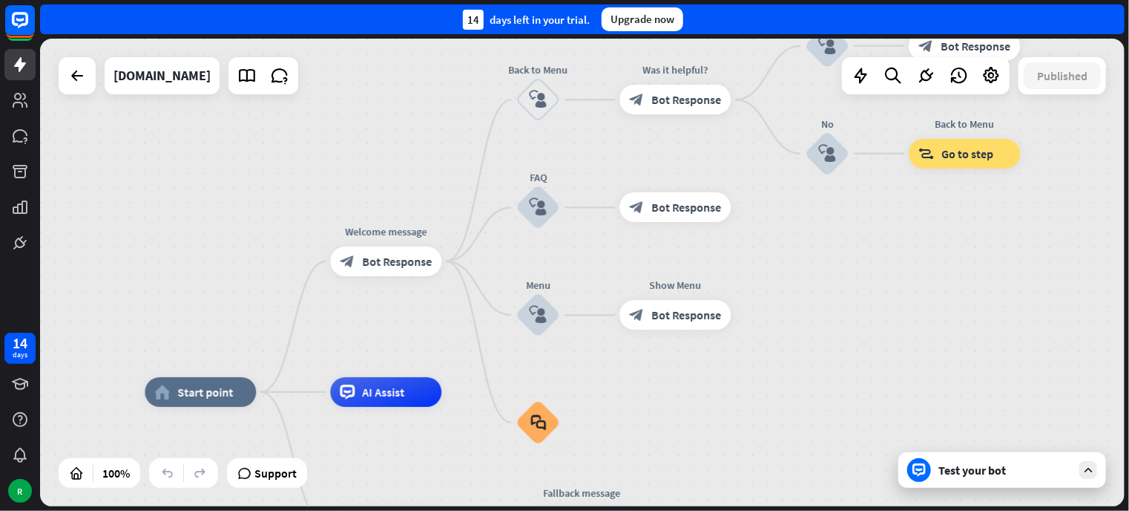
drag, startPoint x: 647, startPoint y: 410, endPoint x: 683, endPoint y: 444, distance: 49.4
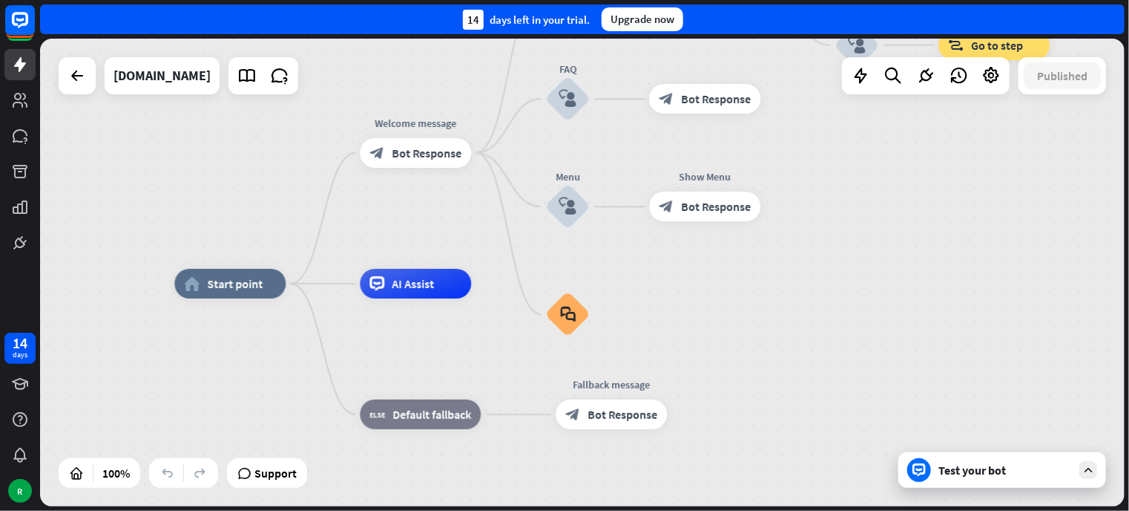
drag, startPoint x: 698, startPoint y: 382, endPoint x: 727, endPoint y: 228, distance: 157.2
click at [727, 228] on div "home_2 Start point Welcome message block_bot_response Bot Response Back to Menu…" at bounding box center [582, 273] width 1085 height 468
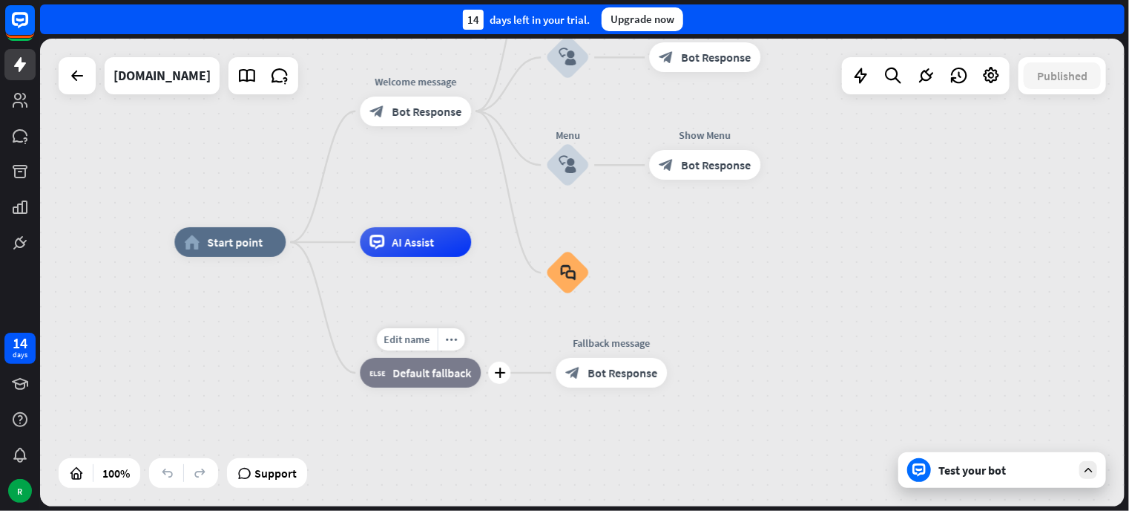
click at [422, 381] on div "block_fallback Default fallback" at bounding box center [420, 373] width 121 height 30
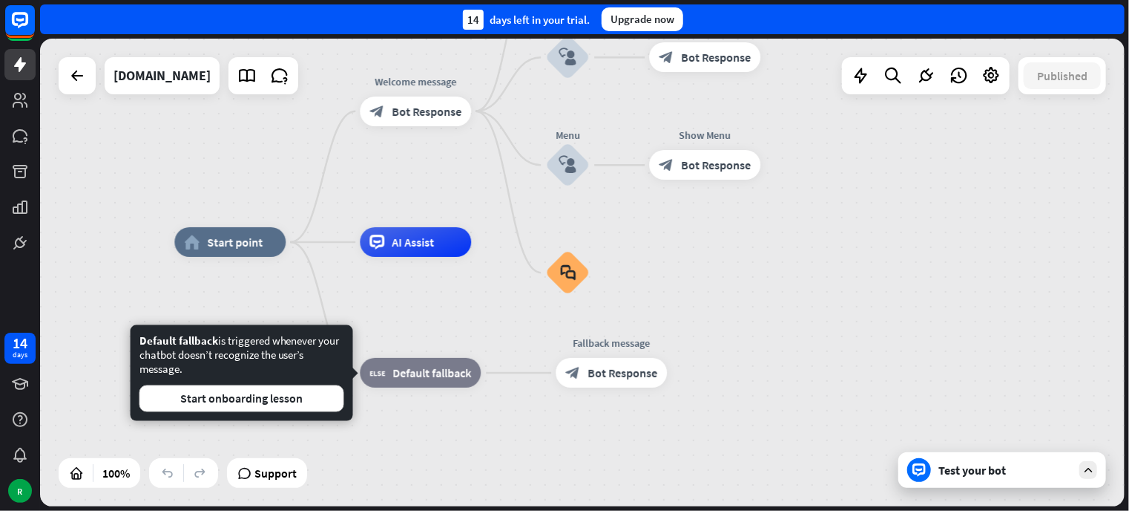
click at [484, 436] on div "home_2 Start point Welcome message block_bot_response Bot Response Back to Menu…" at bounding box center [716, 476] width 1085 height 468
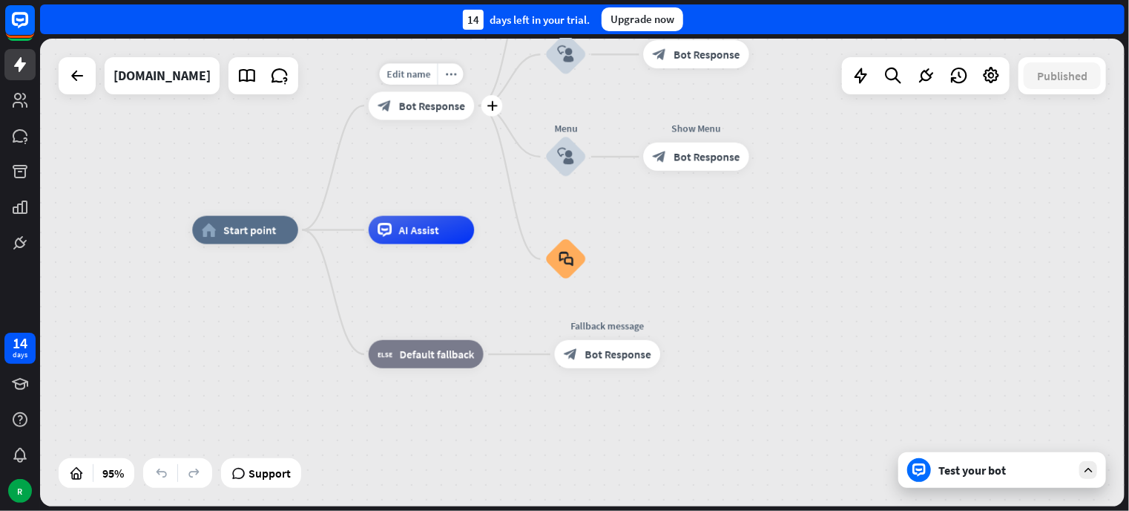
click at [436, 119] on div "Edit name more_horiz plus Welcome message block_bot_response Bot Response" at bounding box center [421, 105] width 105 height 28
click at [433, 105] on span "Bot Response" at bounding box center [432, 106] width 66 height 14
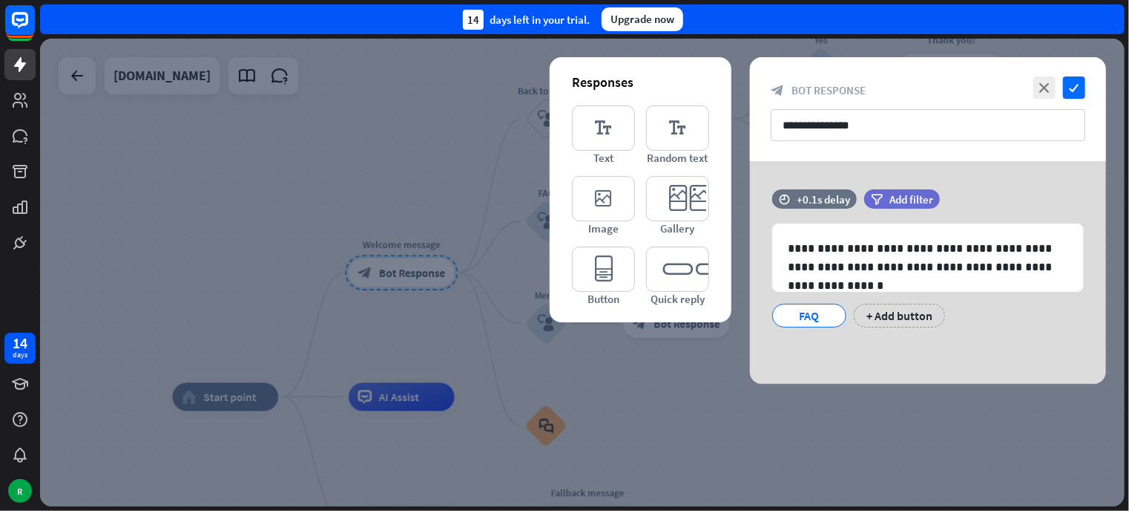
click at [963, 427] on div at bounding box center [582, 273] width 1085 height 468
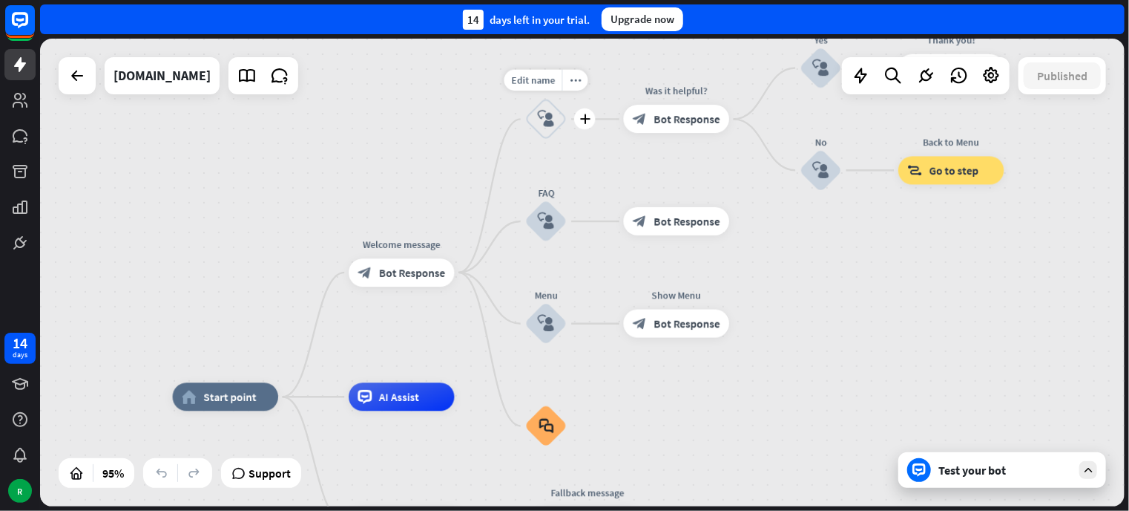
click at [551, 117] on icon "block_user_input" at bounding box center [546, 119] width 17 height 17
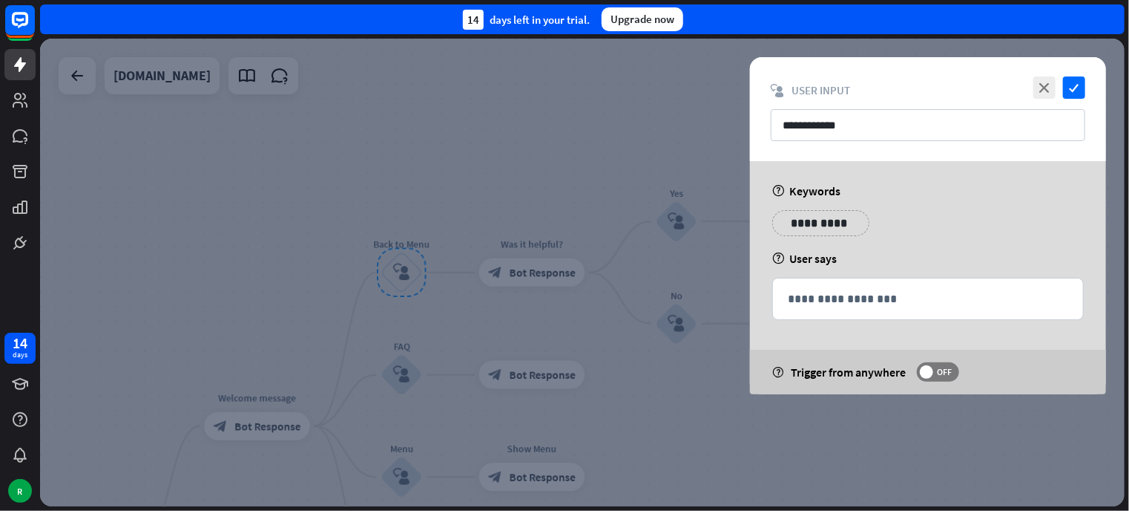
click at [570, 123] on div at bounding box center [582, 273] width 1085 height 468
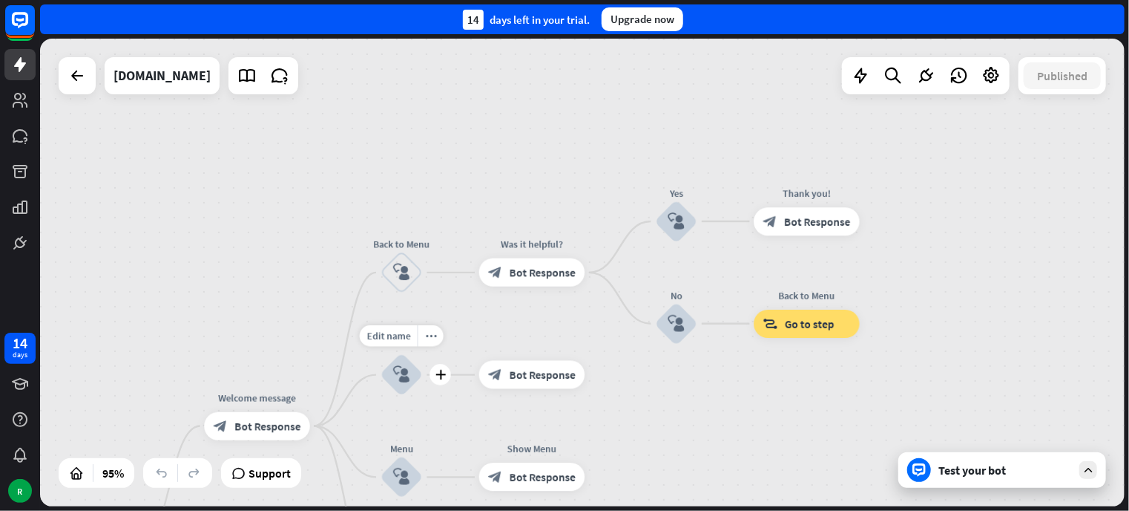
click at [398, 378] on icon "block_user_input" at bounding box center [401, 374] width 17 height 17
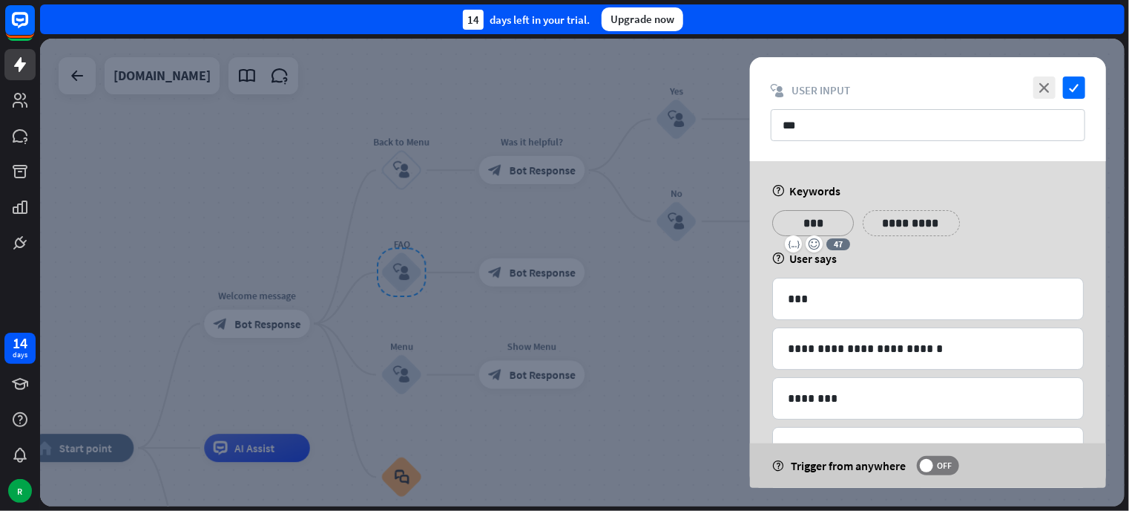
click at [818, 223] on p "***" at bounding box center [813, 223] width 59 height 19
drag, startPoint x: 828, startPoint y: 226, endPoint x: 796, endPoint y: 226, distance: 32.7
click at [796, 226] on p "***" at bounding box center [813, 223] width 59 height 19
click at [656, 208] on div at bounding box center [582, 273] width 1085 height 468
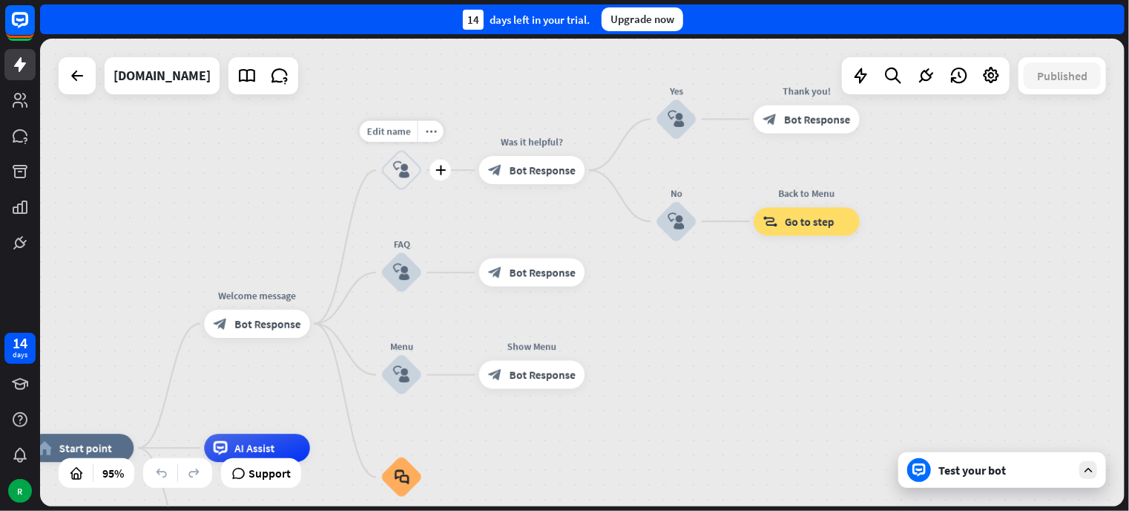
click at [406, 167] on icon "block_user_input" at bounding box center [401, 170] width 17 height 17
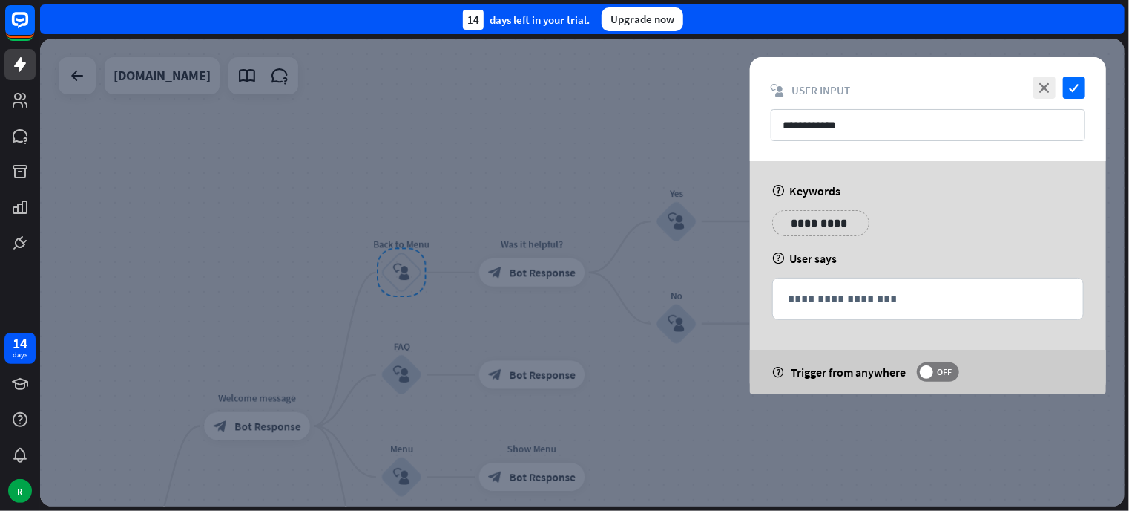
click at [499, 160] on div at bounding box center [582, 273] width 1085 height 468
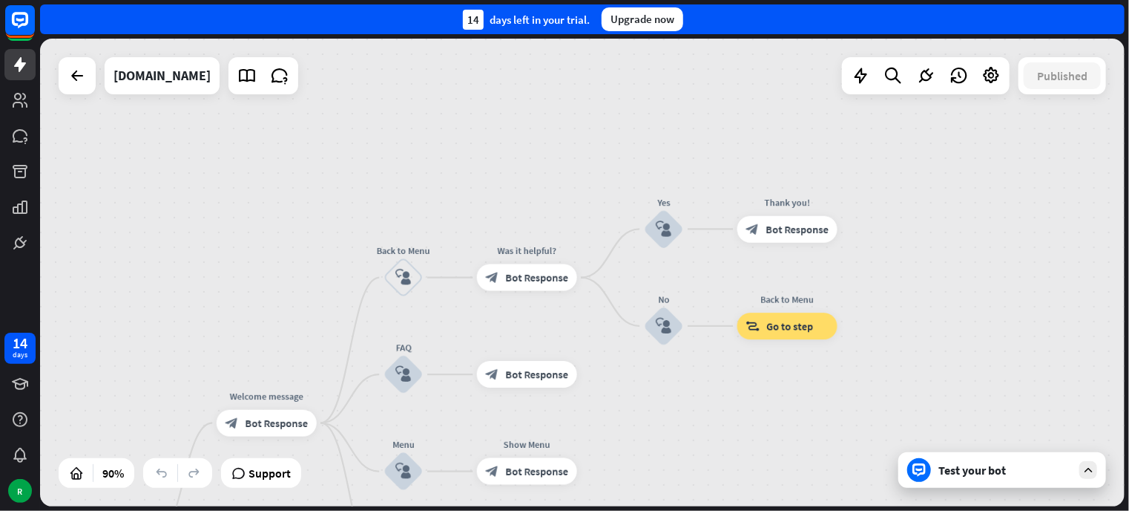
click at [295, 293] on div "home_2 Start point Welcome message block_bot_response Bot Response Back to Menu…" at bounding box center [582, 273] width 1085 height 468
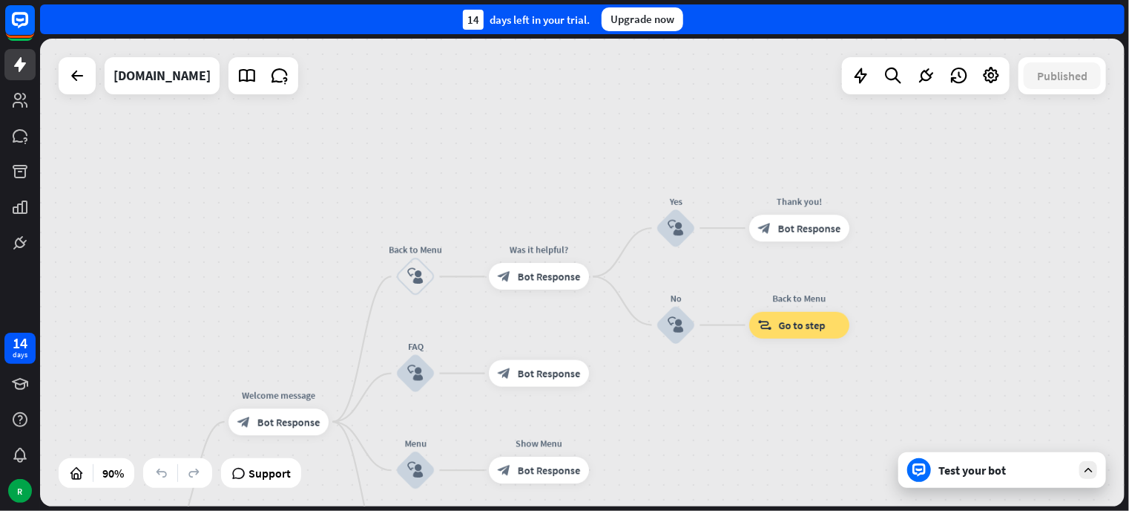
click at [831, 409] on div "home_2 Start point Welcome message block_bot_response Bot Response Back to Menu…" at bounding box center [582, 273] width 1085 height 468
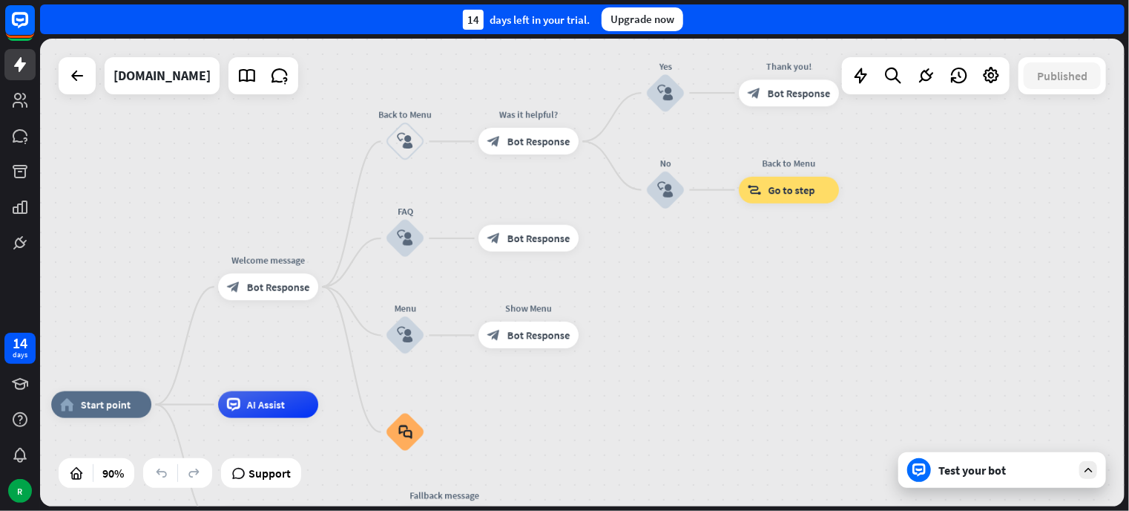
drag, startPoint x: 646, startPoint y: 449, endPoint x: 636, endPoint y: 314, distance: 135.5
click at [636, 314] on div "home_2 Start point Welcome message block_bot_response Bot Response Back to Menu…" at bounding box center [582, 273] width 1085 height 468
click at [406, 338] on icon "block_user_input" at bounding box center [405, 335] width 16 height 16
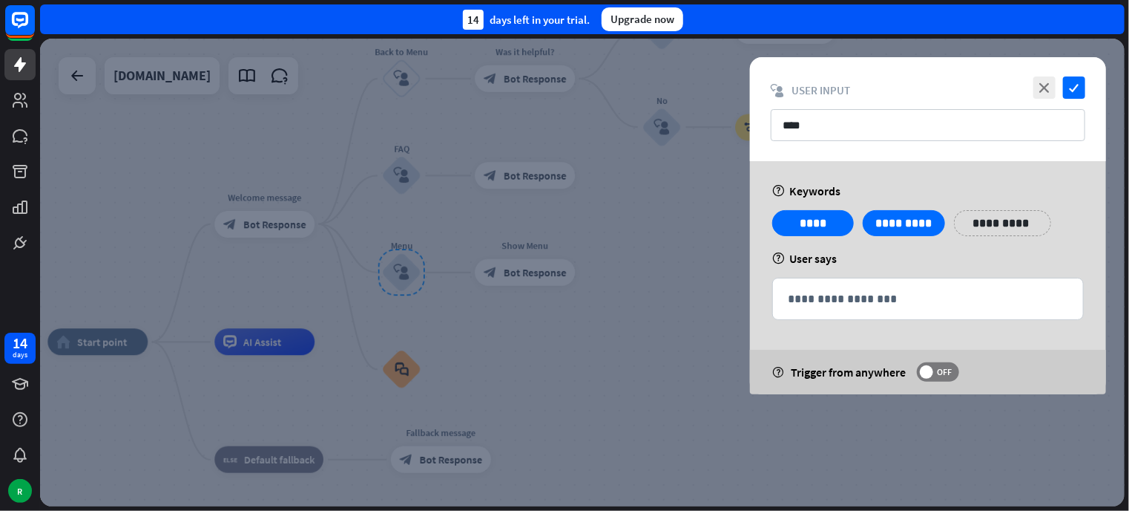
click at [570, 321] on div at bounding box center [582, 273] width 1085 height 468
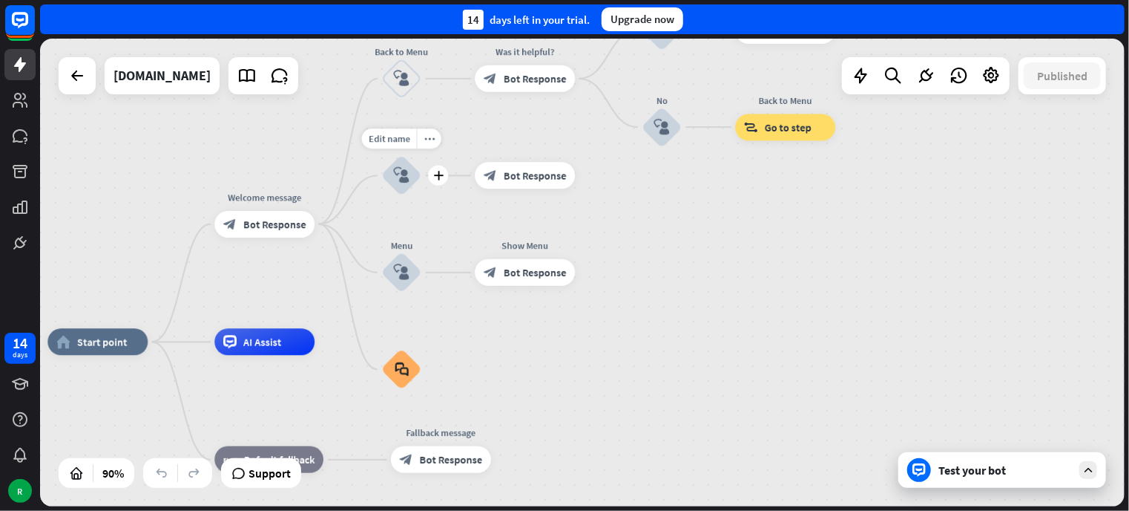
click at [395, 165] on div "block_user_input" at bounding box center [401, 176] width 40 height 40
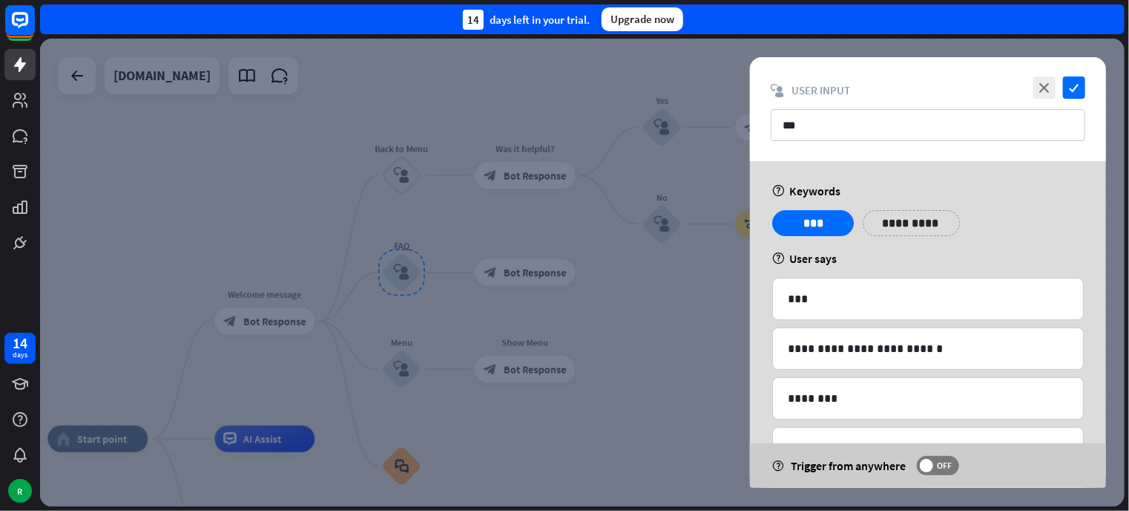
click at [660, 313] on div at bounding box center [582, 273] width 1085 height 468
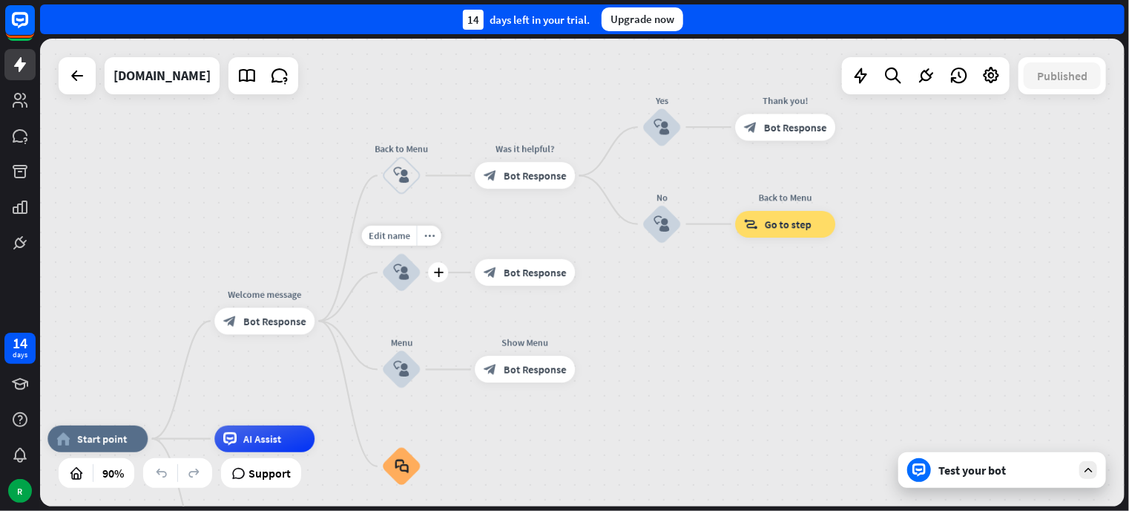
drag, startPoint x: 399, startPoint y: 274, endPoint x: 401, endPoint y: 304, distance: 30.5
click at [401, 292] on div "Edit name more_horiz plus block_user_input" at bounding box center [401, 272] width 40 height 40
click at [434, 171] on icon "plus" at bounding box center [438, 176] width 10 height 10
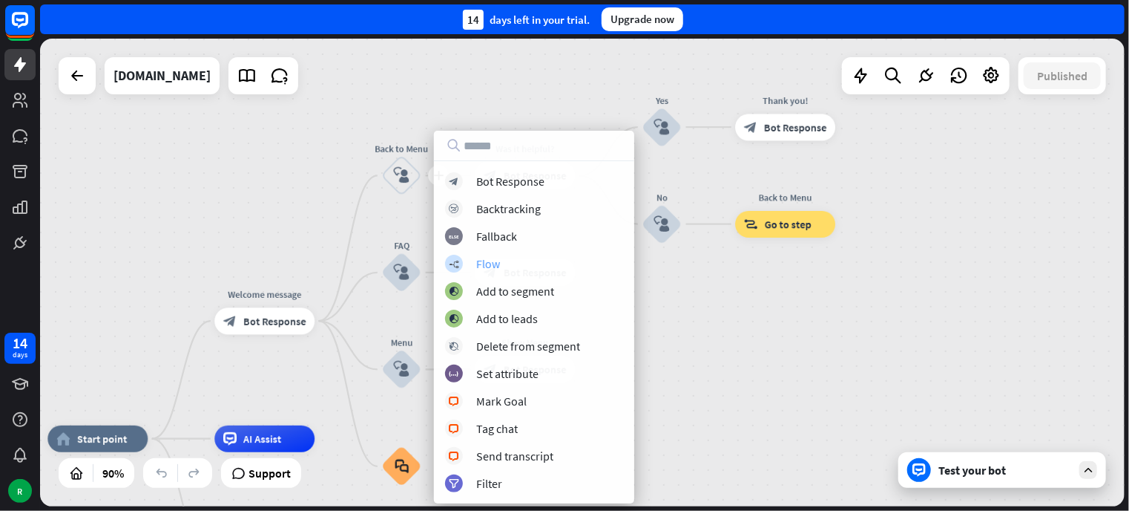
click at [482, 263] on div "Flow" at bounding box center [488, 263] width 24 height 15
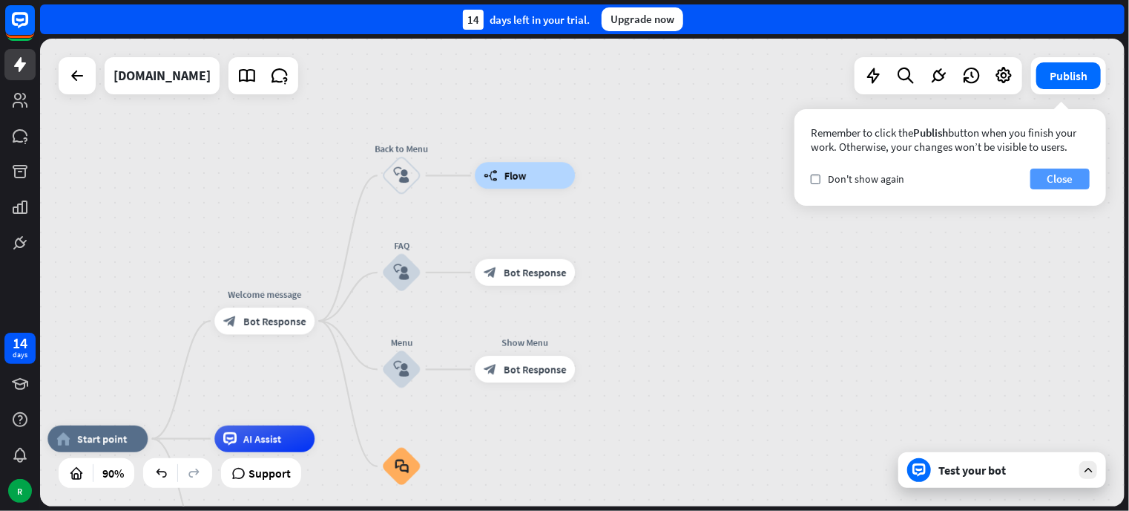
click at [1084, 175] on button "Close" at bounding box center [1060, 178] width 59 height 21
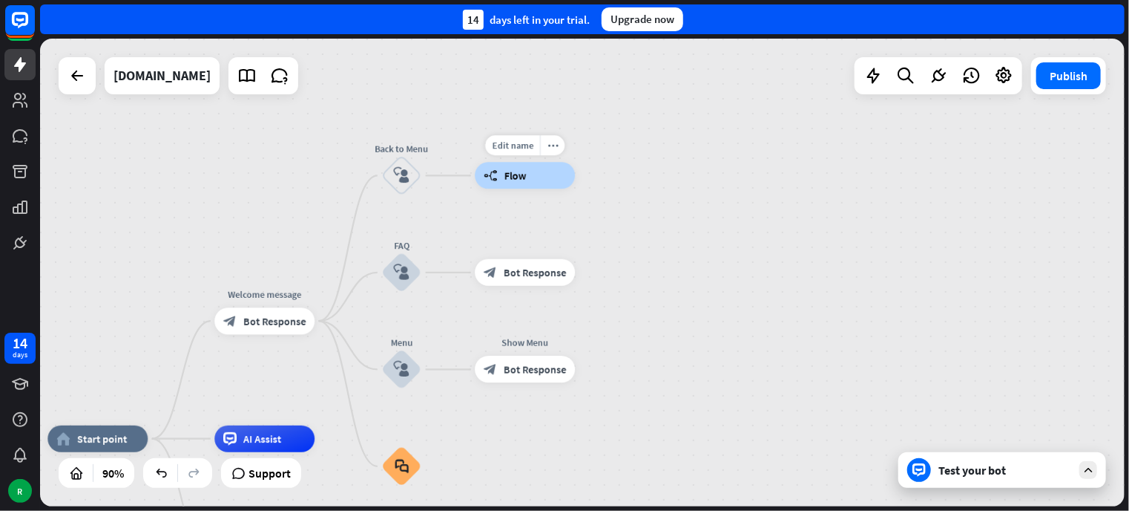
click at [551, 183] on div "builder_tree Flow" at bounding box center [525, 176] width 100 height 27
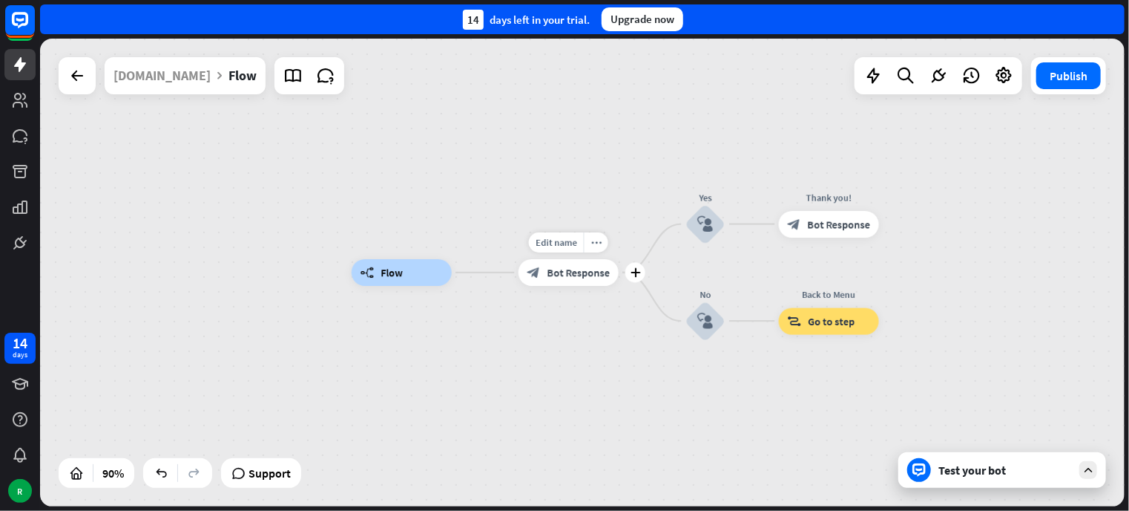
click at [575, 272] on span "Bot Response" at bounding box center [579, 272] width 63 height 13
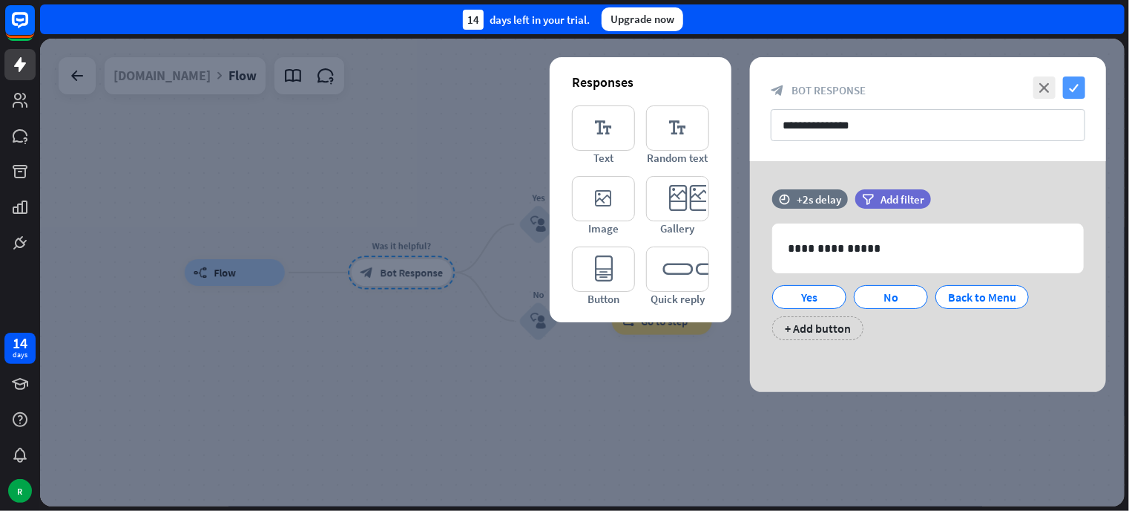
click at [1072, 85] on icon "check" at bounding box center [1074, 87] width 22 height 22
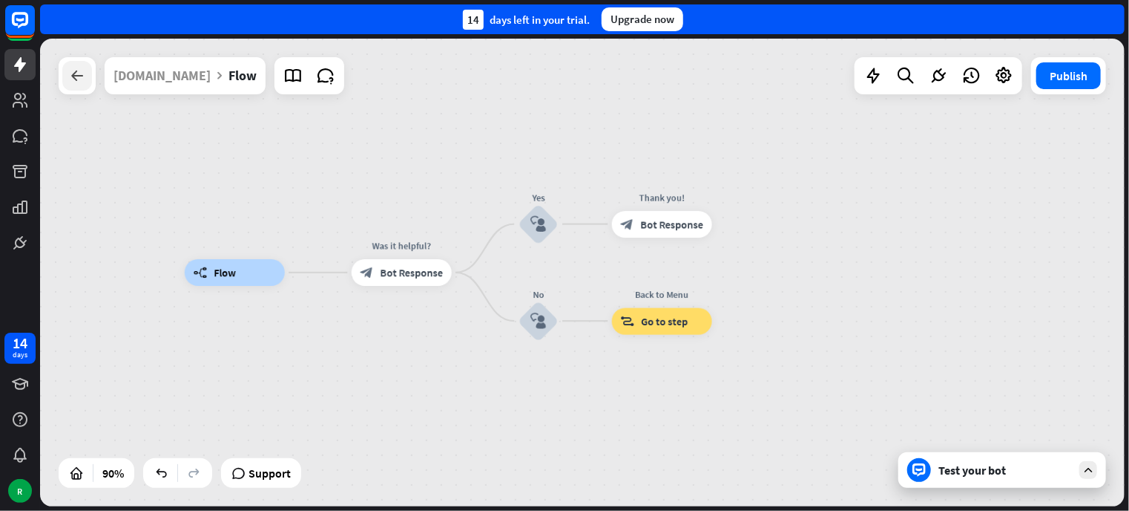
click at [70, 82] on icon at bounding box center [77, 76] width 18 height 18
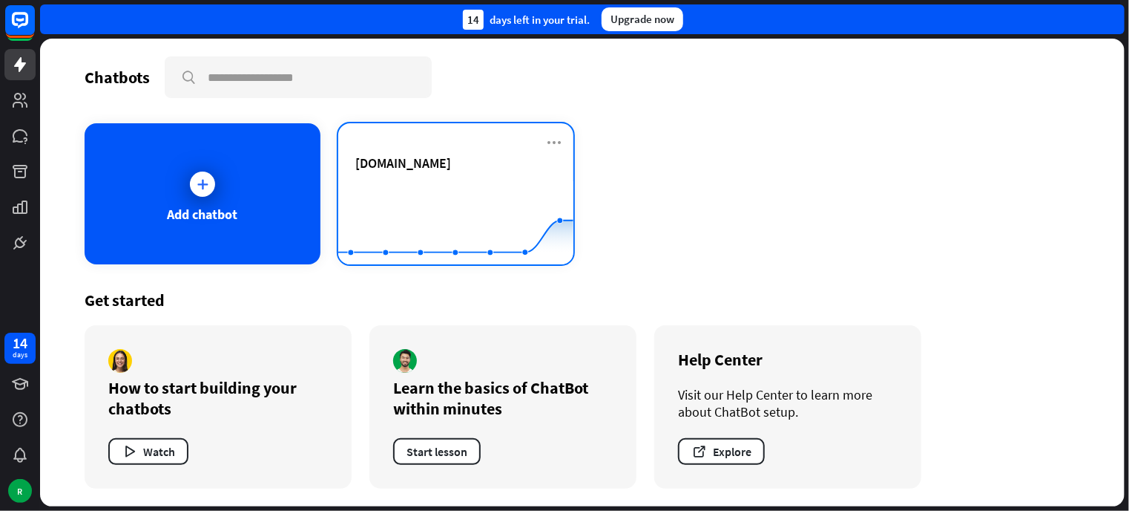
click at [393, 154] on span "[DOMAIN_NAME]" at bounding box center [404, 162] width 96 height 17
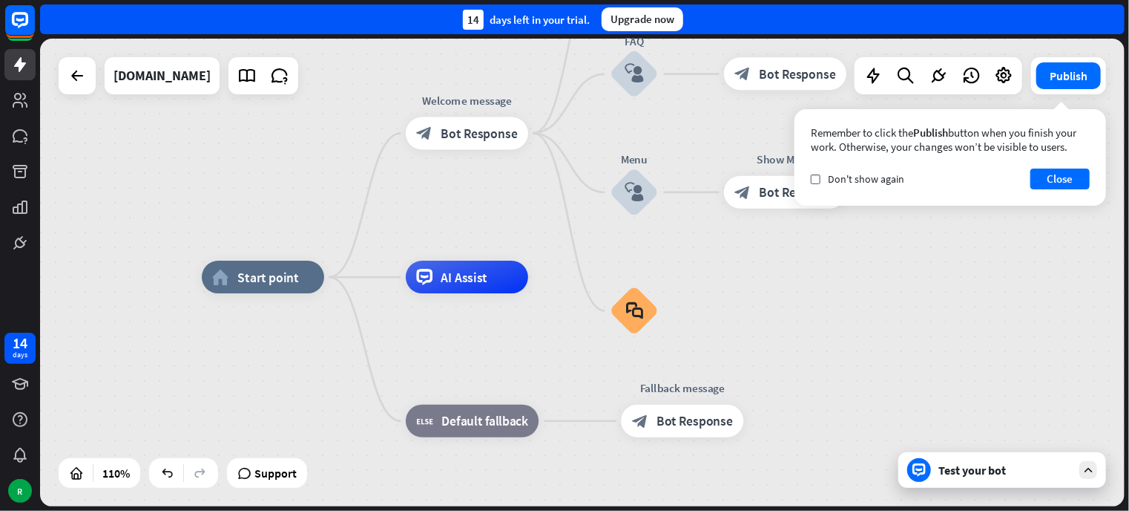
click at [468, 132] on span "Bot Response" at bounding box center [479, 133] width 76 height 16
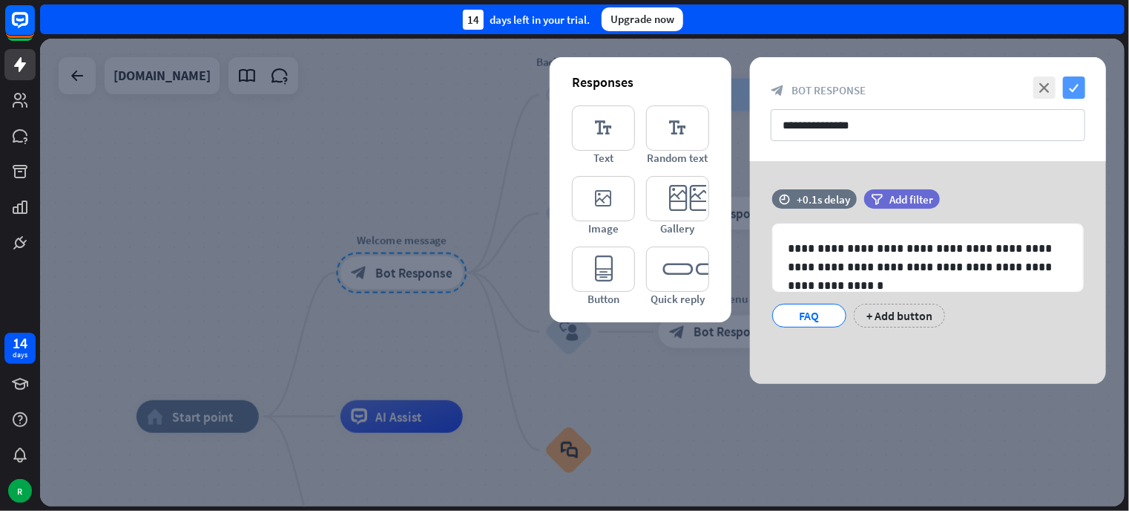
click at [1066, 87] on icon "check" at bounding box center [1074, 87] width 22 height 22
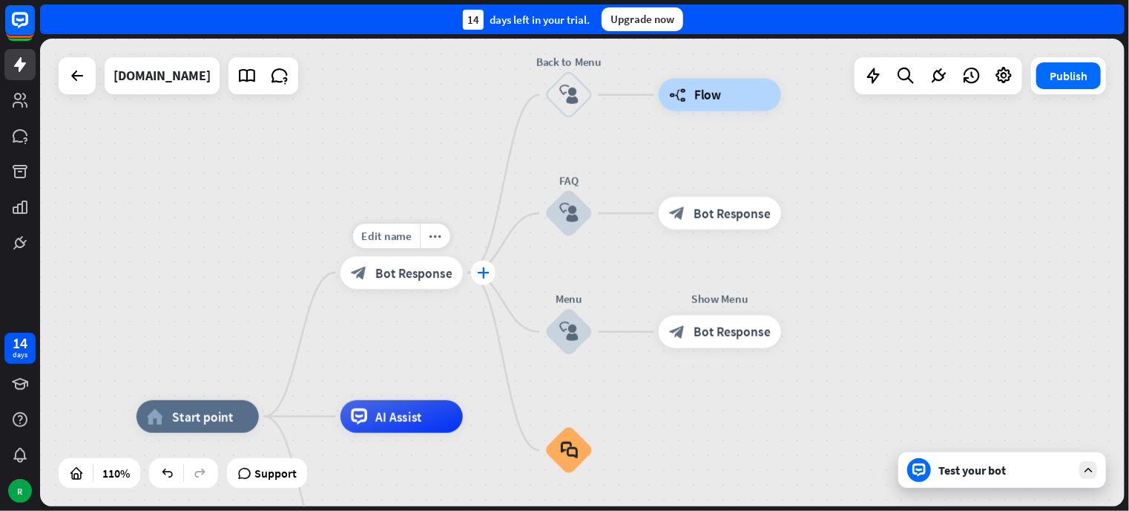
click at [484, 277] on icon "plus" at bounding box center [483, 271] width 13 height 11
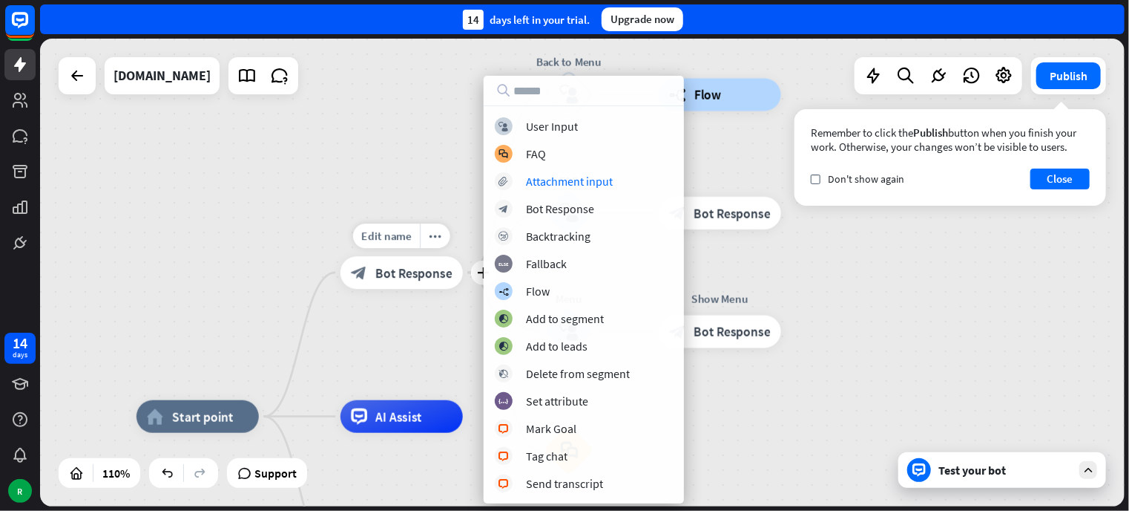
click at [375, 275] on span "Bot Response" at bounding box center [413, 272] width 76 height 16
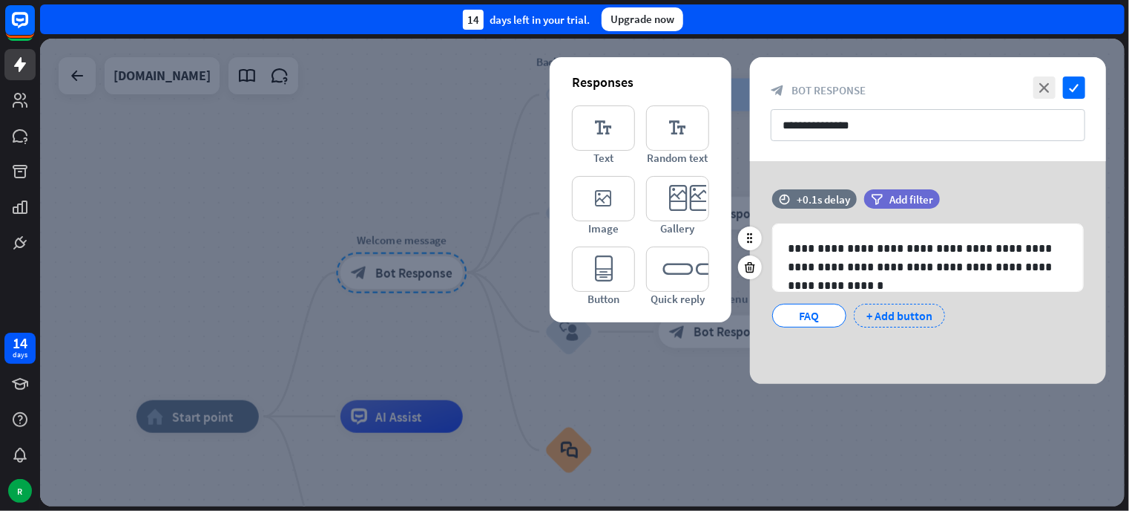
click at [890, 315] on div "+ Add button" at bounding box center [899, 316] width 91 height 24
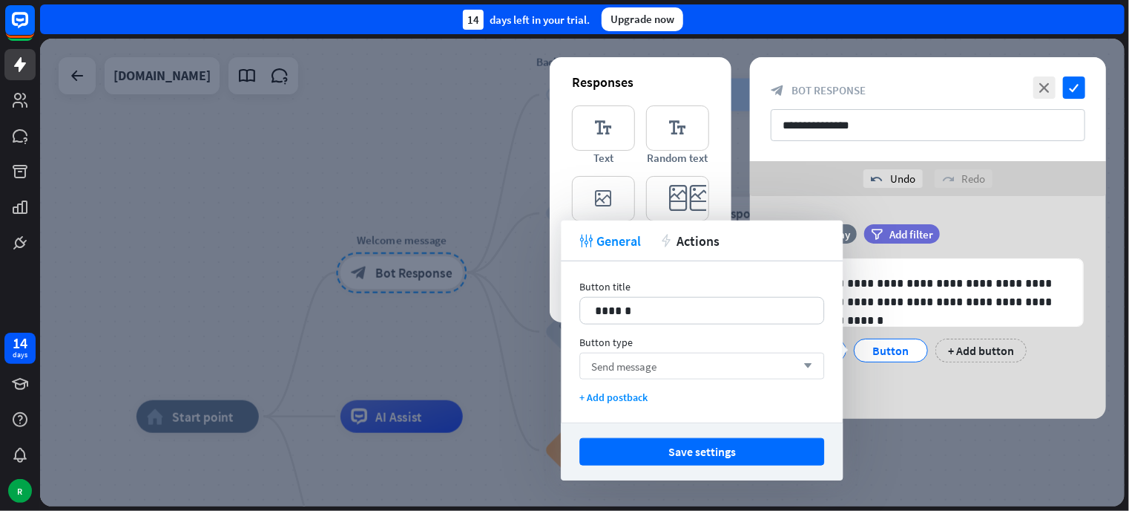
click at [659, 364] on div "Send message arrow_down" at bounding box center [702, 365] width 245 height 27
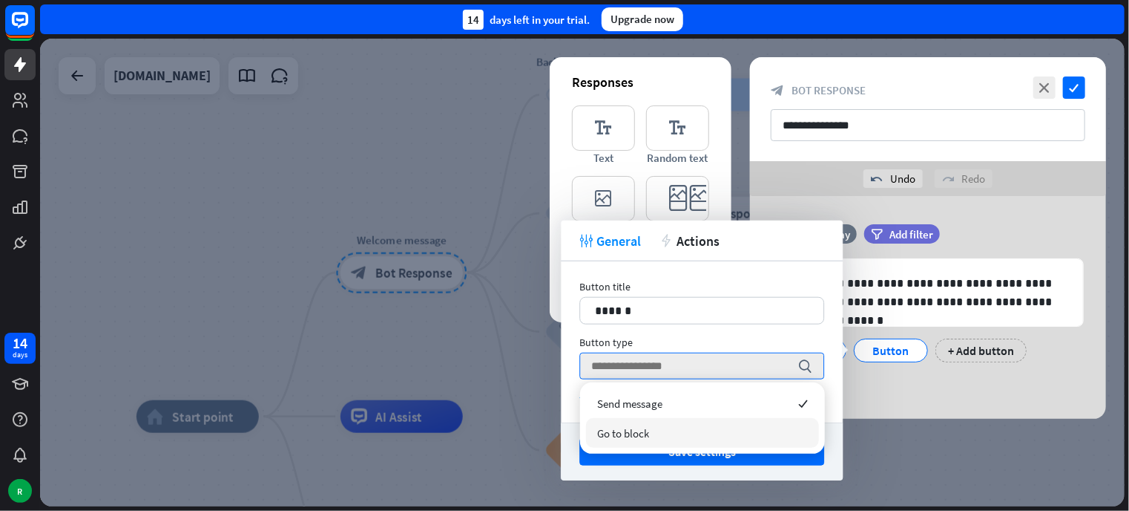
click at [604, 440] on div "Go to block" at bounding box center [702, 433] width 233 height 30
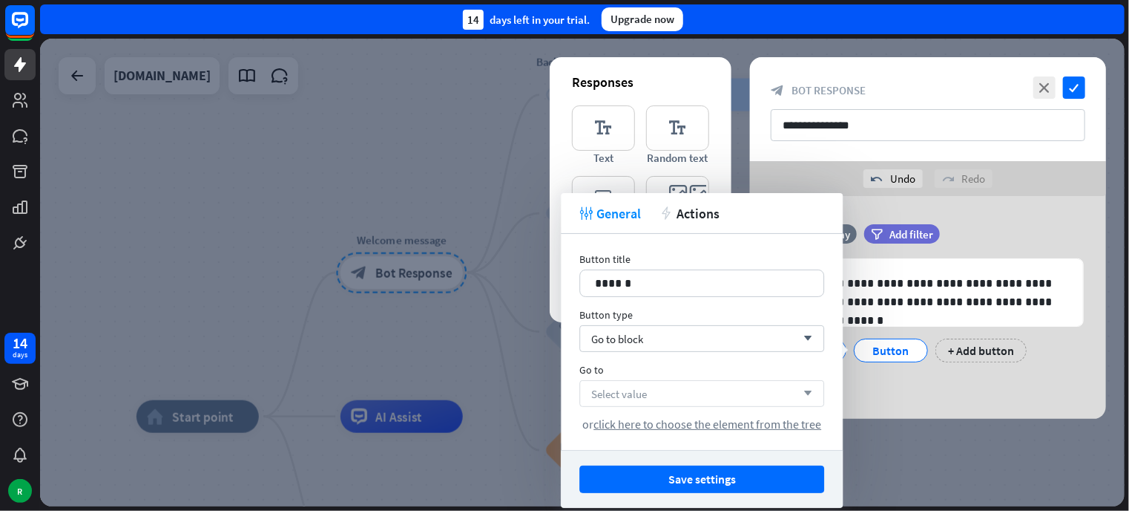
click at [667, 384] on div "Select value arrow_down" at bounding box center [702, 393] width 245 height 27
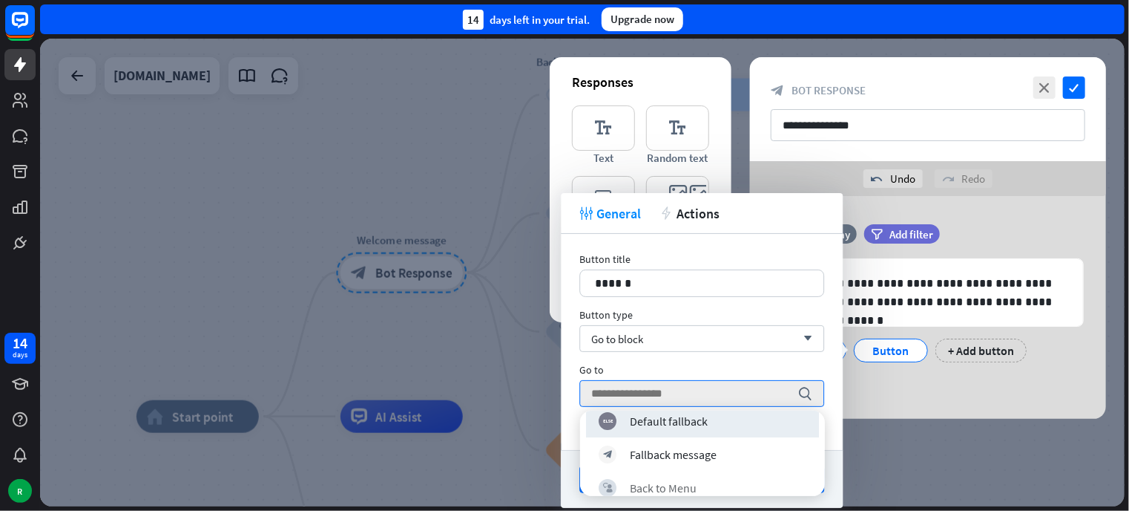
scroll to position [148, 0]
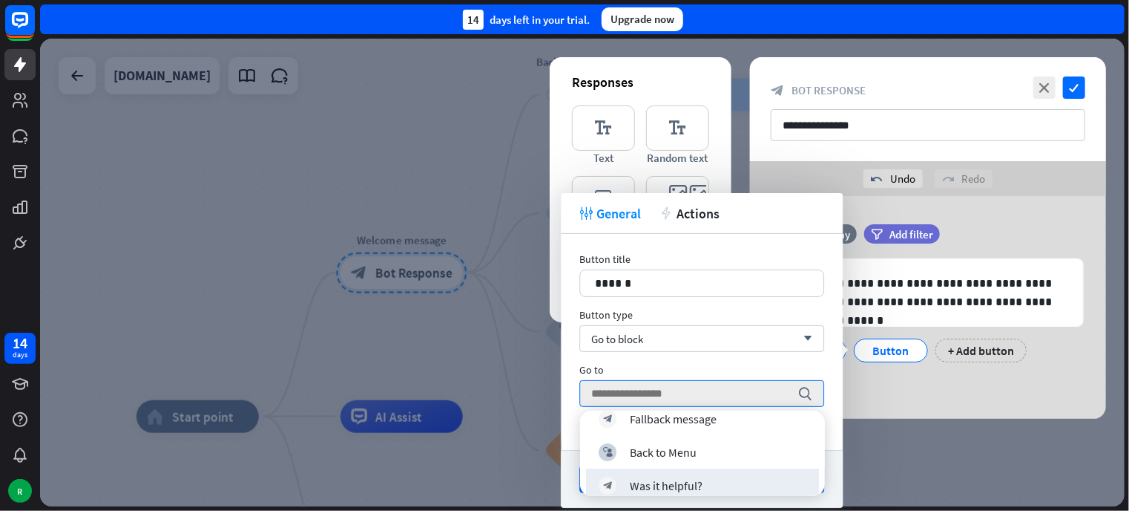
click at [944, 496] on div at bounding box center [582, 273] width 1085 height 468
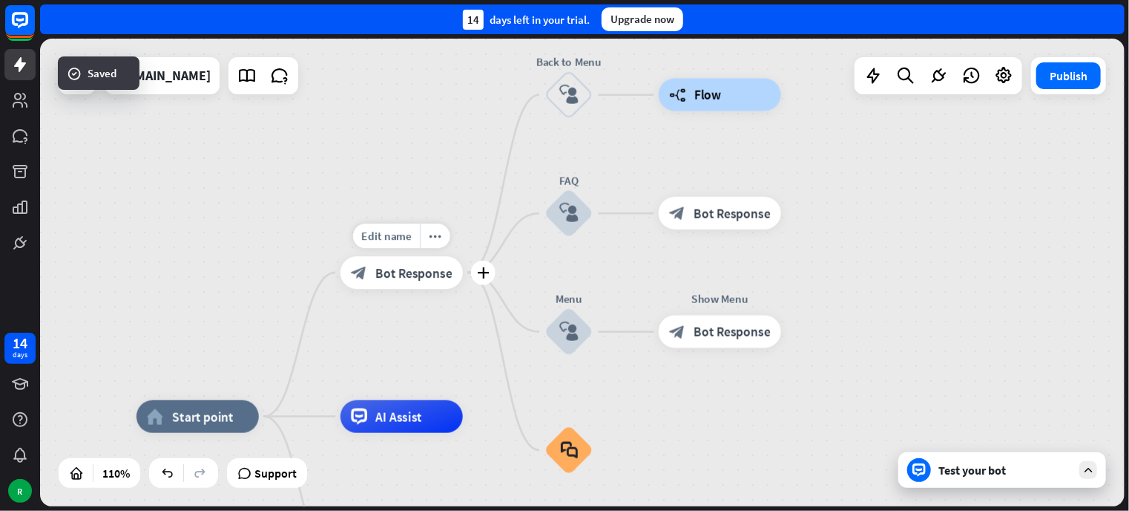
click at [428, 274] on span "Bot Response" at bounding box center [413, 272] width 76 height 16
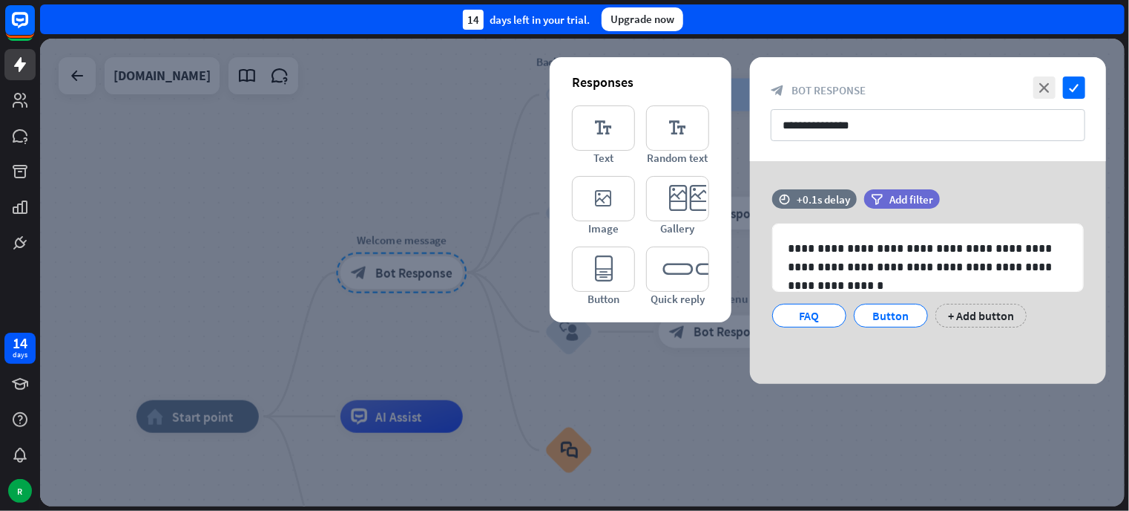
click at [421, 336] on div at bounding box center [582, 273] width 1085 height 468
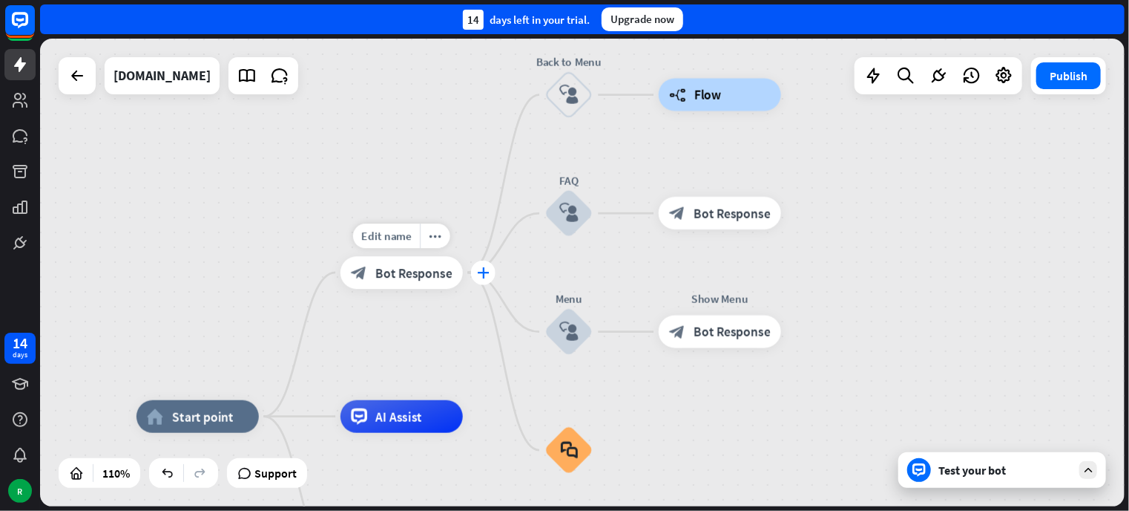
click at [481, 275] on icon "plus" at bounding box center [483, 271] width 13 height 11
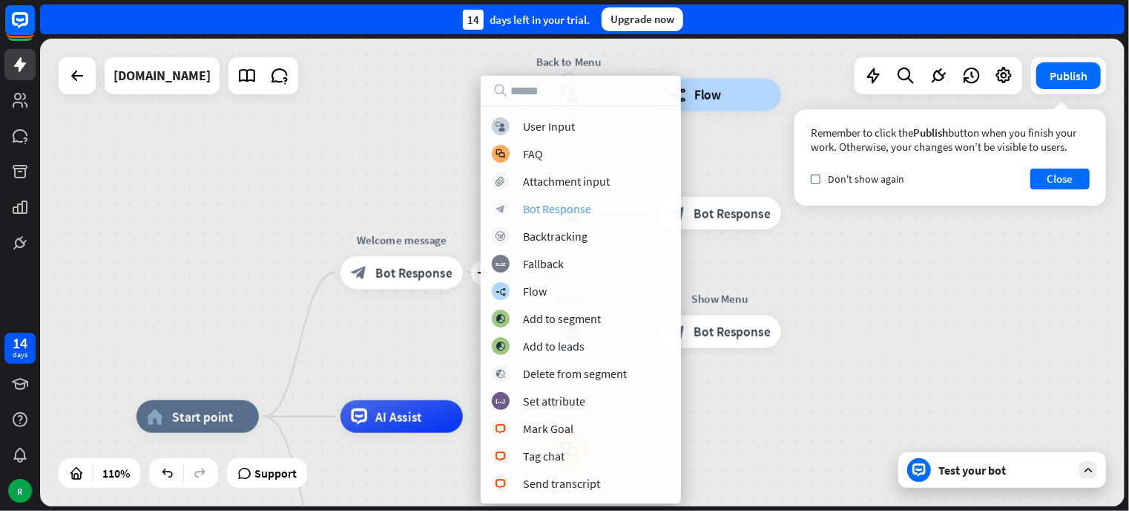
click at [550, 210] on div "Bot Response" at bounding box center [557, 208] width 68 height 15
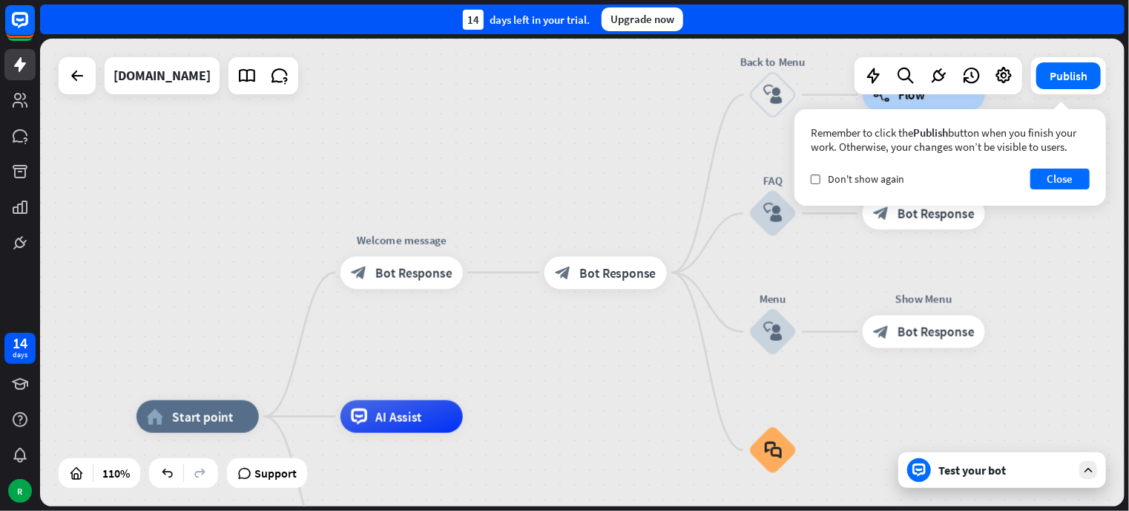
click at [598, 355] on div "home_2 Start point Welcome message block_bot_response Bot Response block_bot_re…" at bounding box center [582, 273] width 1085 height 468
click at [597, 271] on span "Bot Response" at bounding box center [618, 272] width 76 height 16
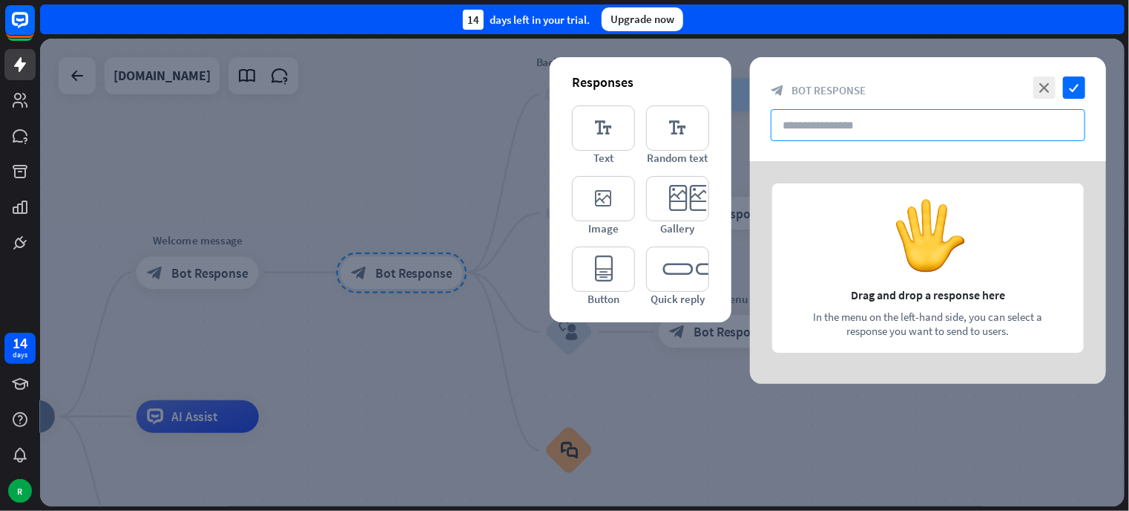
click at [834, 129] on input "text" at bounding box center [928, 125] width 315 height 32
paste input "**********"
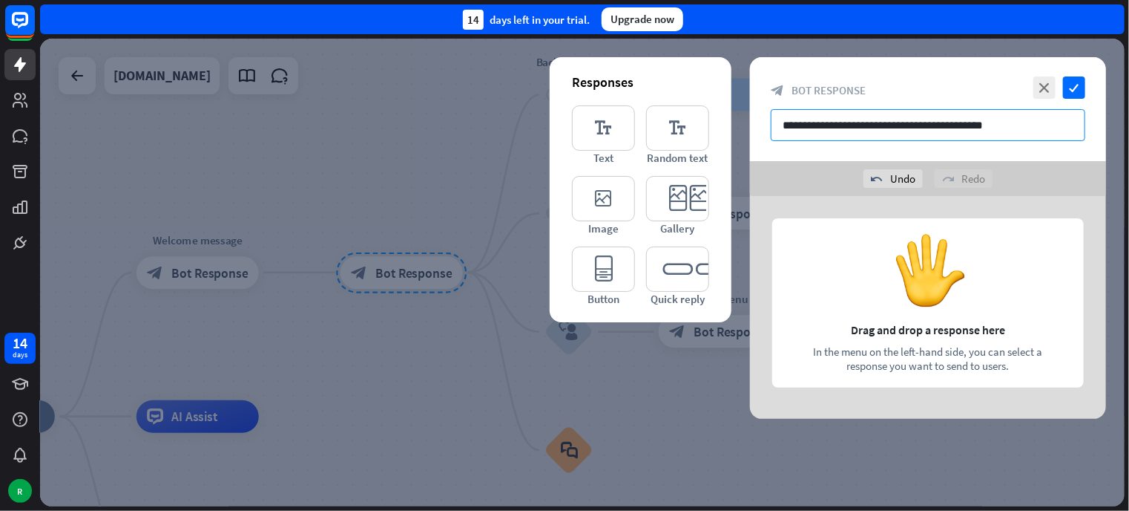
click at [990, 121] on input "**********" at bounding box center [928, 125] width 315 height 32
click at [955, 121] on input "**********" at bounding box center [928, 125] width 315 height 32
click at [952, 124] on input "**********" at bounding box center [928, 125] width 315 height 32
type input "**********"
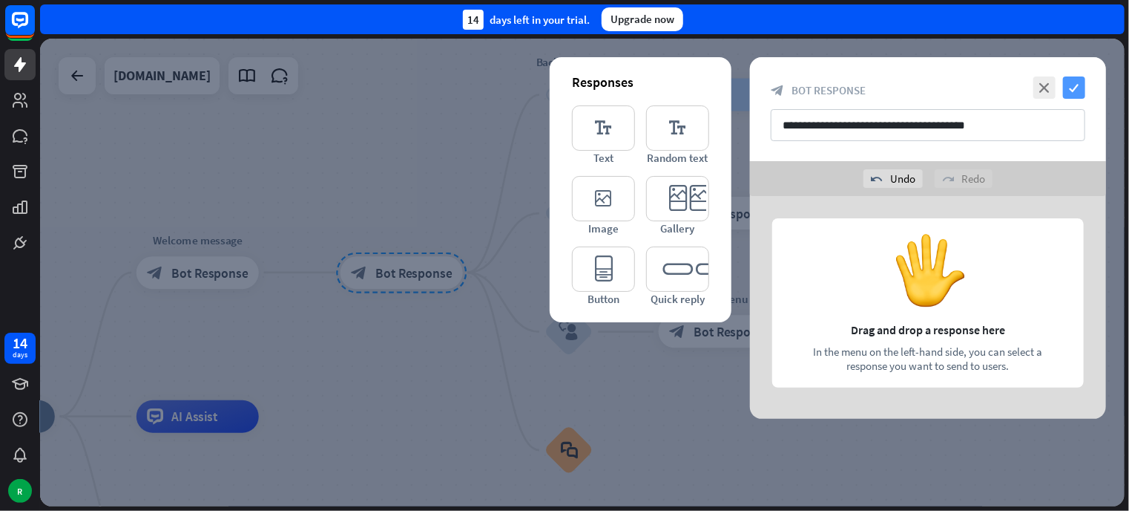
click at [1073, 85] on icon "check" at bounding box center [1074, 87] width 22 height 22
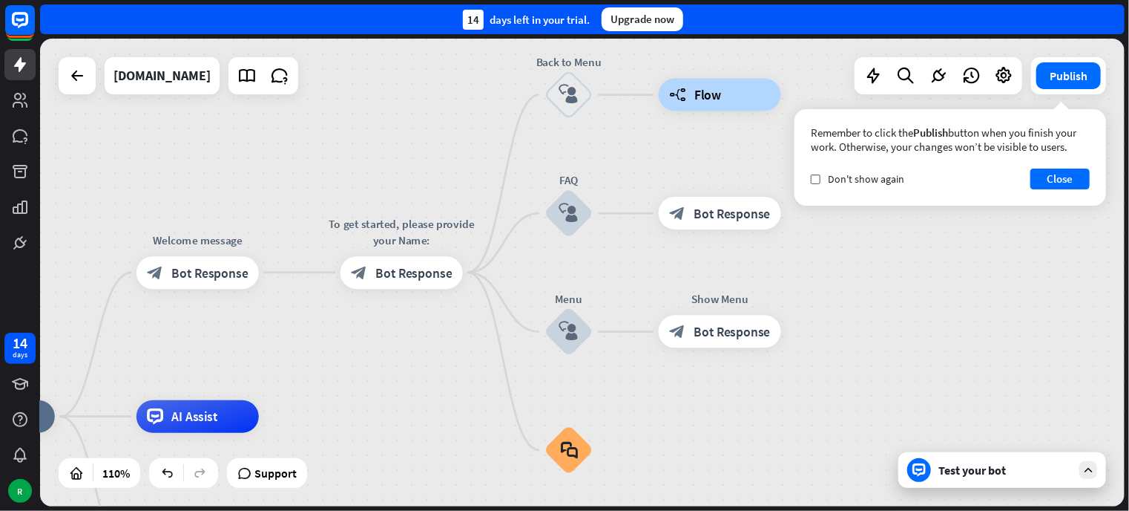
drag, startPoint x: 380, startPoint y: 275, endPoint x: 291, endPoint y: 252, distance: 91.8
click at [191, 278] on span "Bot Response" at bounding box center [209, 272] width 76 height 16
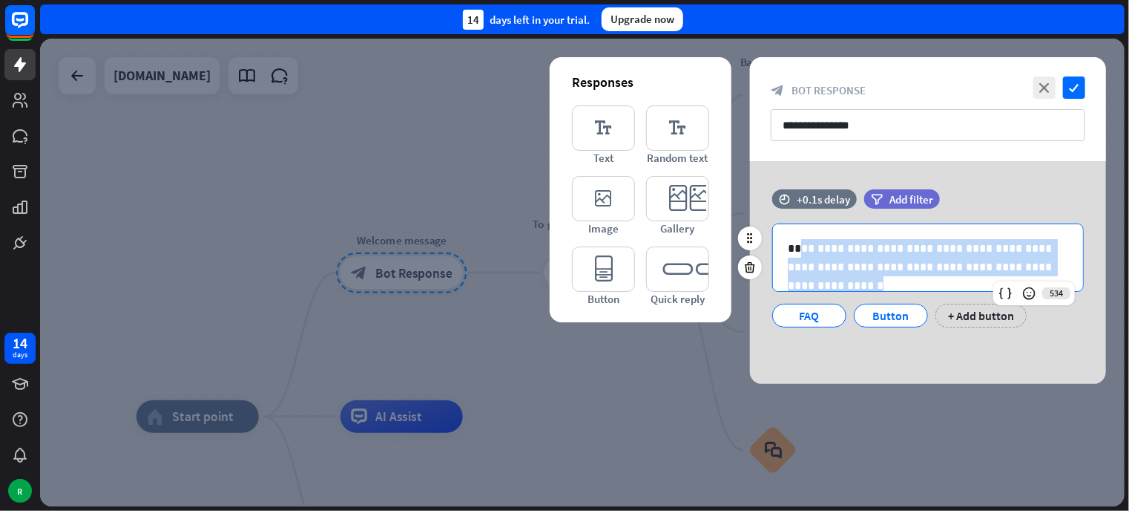
drag, startPoint x: 800, startPoint y: 246, endPoint x: 1052, endPoint y: 278, distance: 254.2
click at [1052, 278] on div "**********" at bounding box center [928, 257] width 310 height 67
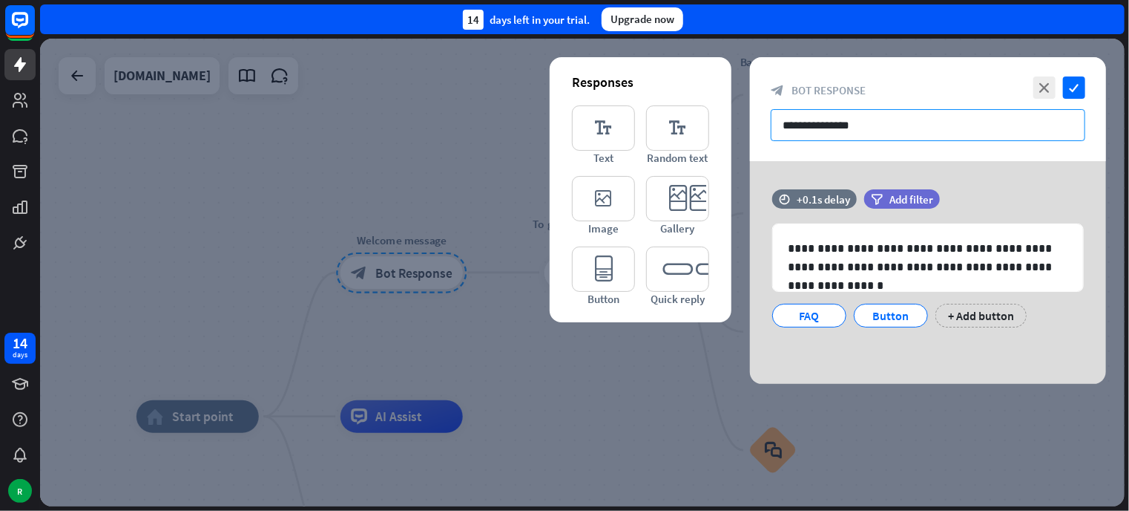
click at [861, 132] on input "**********" at bounding box center [928, 125] width 315 height 32
drag, startPoint x: 892, startPoint y: 128, endPoint x: 762, endPoint y: 127, distance: 129.9
click at [762, 127] on div "**********" at bounding box center [928, 109] width 356 height 104
click at [611, 413] on div at bounding box center [582, 273] width 1085 height 468
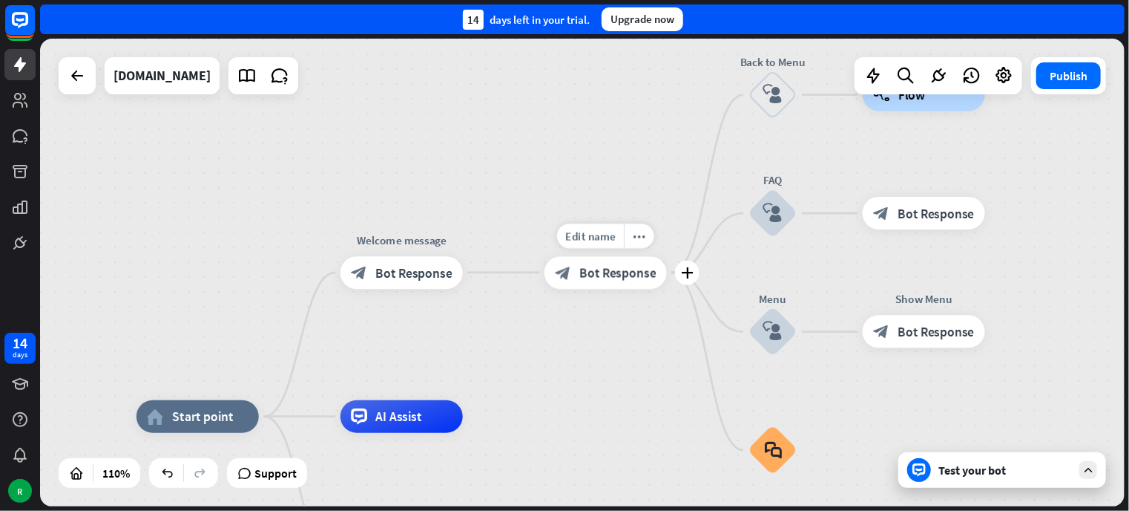
click at [560, 275] on icon "block_bot_response" at bounding box center [563, 272] width 16 height 16
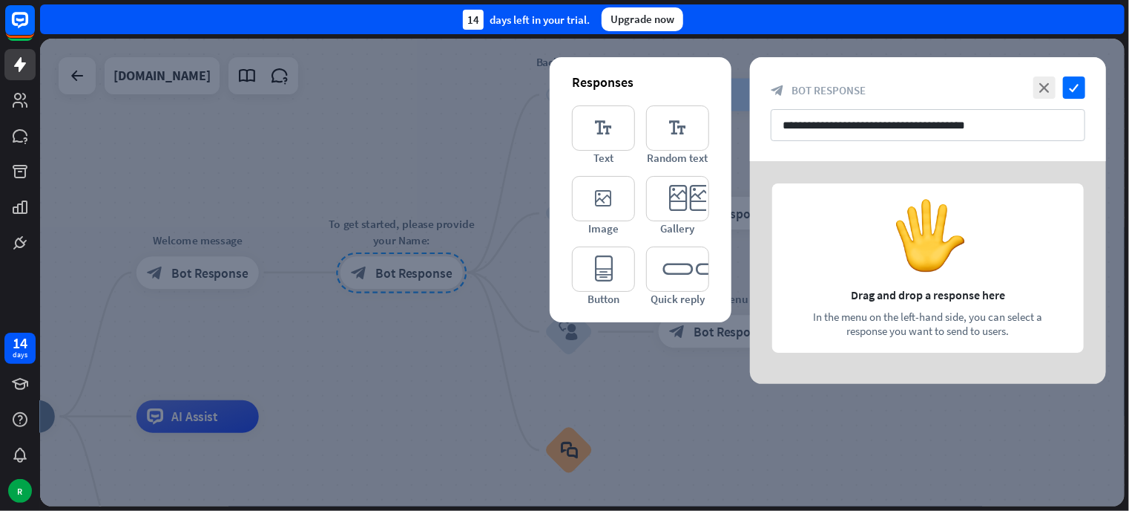
click at [966, 263] on div at bounding box center [928, 272] width 356 height 223
click at [344, 371] on div at bounding box center [582, 273] width 1085 height 468
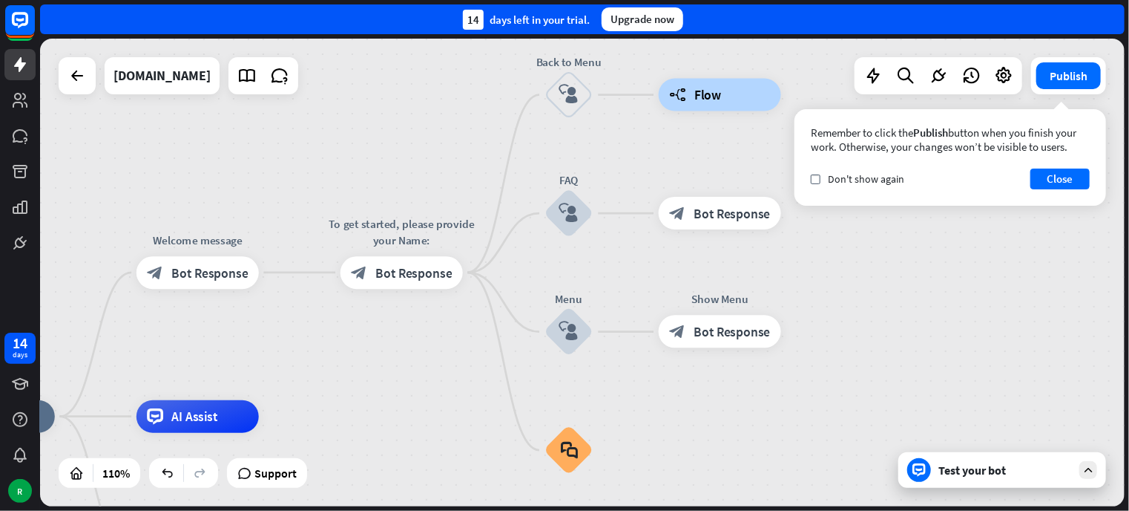
click at [400, 372] on div "home_2 Start point Welcome message block_bot_response Bot Response To get start…" at bounding box center [582, 273] width 1085 height 468
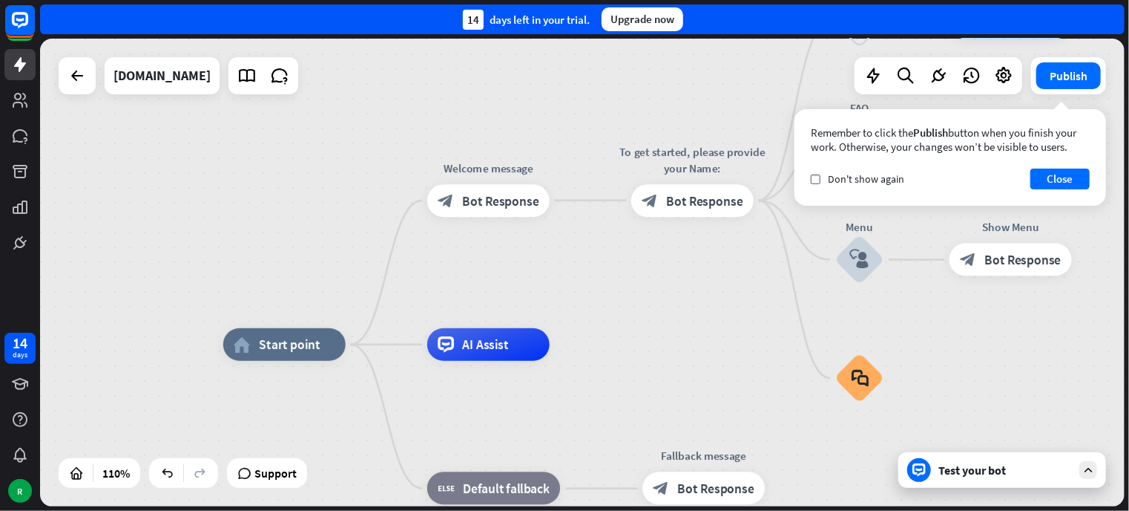
drag, startPoint x: 316, startPoint y: 365, endPoint x: 607, endPoint y: 293, distance: 299.7
click at [607, 293] on div "home_2 Start point Welcome message block_bot_response Bot Response To get start…" at bounding box center [582, 273] width 1085 height 468
click at [427, 217] on div "Edit name more_horiz plus block_bot_response Bot Response" at bounding box center [488, 200] width 122 height 33
click at [504, 198] on span "Bot Response" at bounding box center [500, 200] width 76 height 16
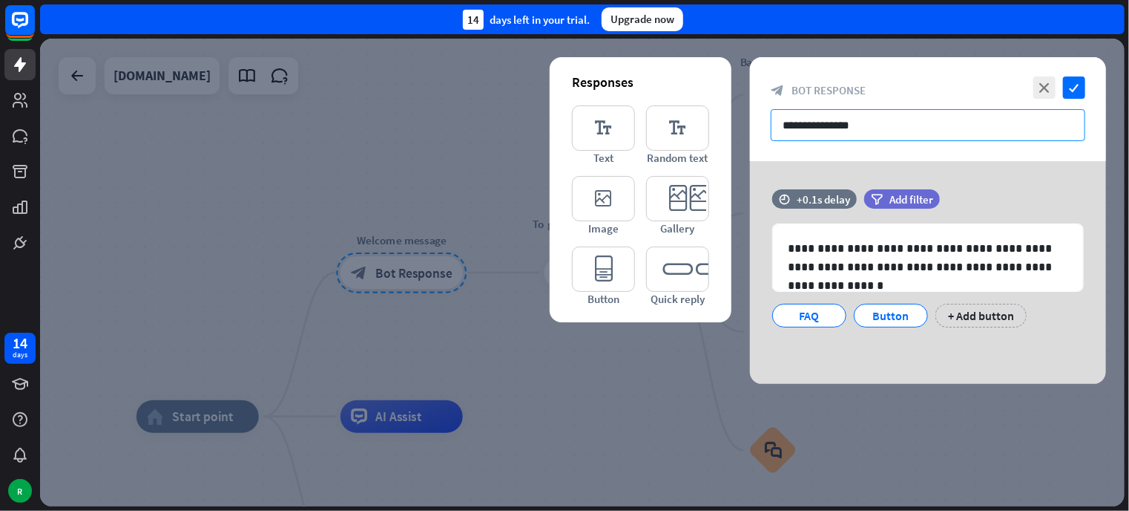
click at [833, 130] on input "**********" at bounding box center [928, 125] width 315 height 32
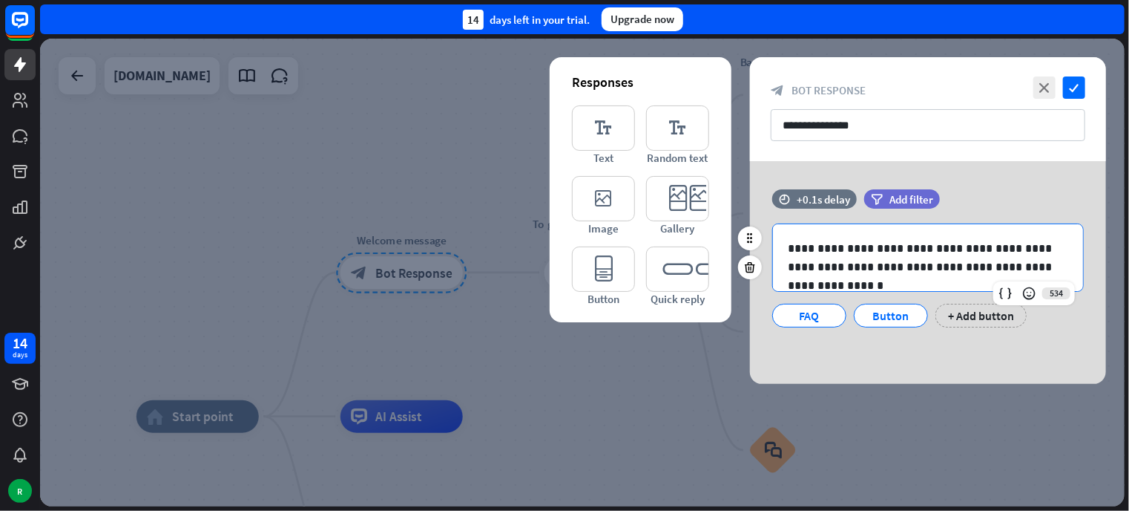
click at [827, 265] on p "**********" at bounding box center [928, 257] width 281 height 37
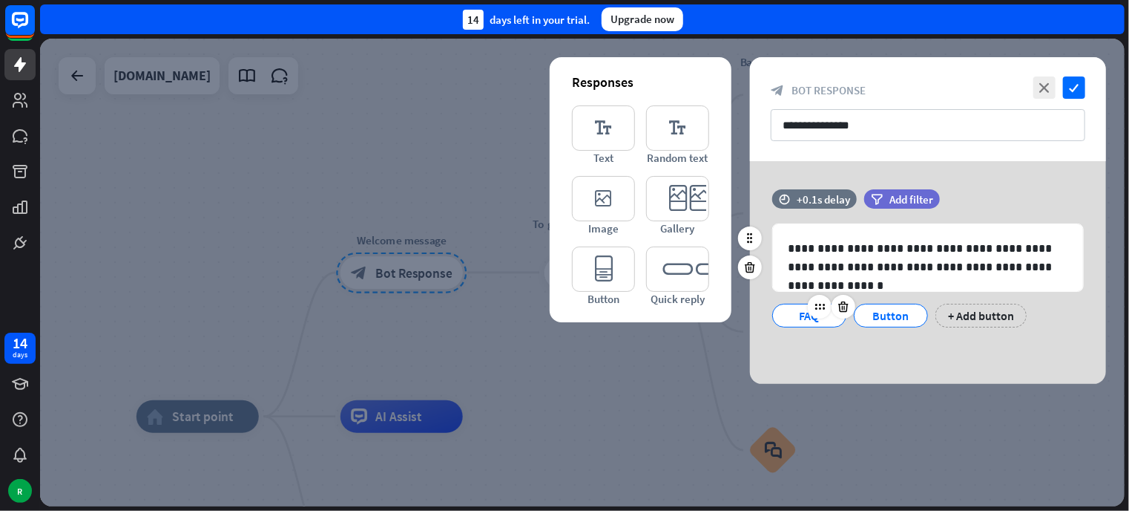
click at [813, 317] on div at bounding box center [831, 307] width 47 height 24
click at [901, 317] on div at bounding box center [902, 307] width 24 height 24
click at [1072, 91] on icon "check" at bounding box center [1074, 87] width 22 height 22
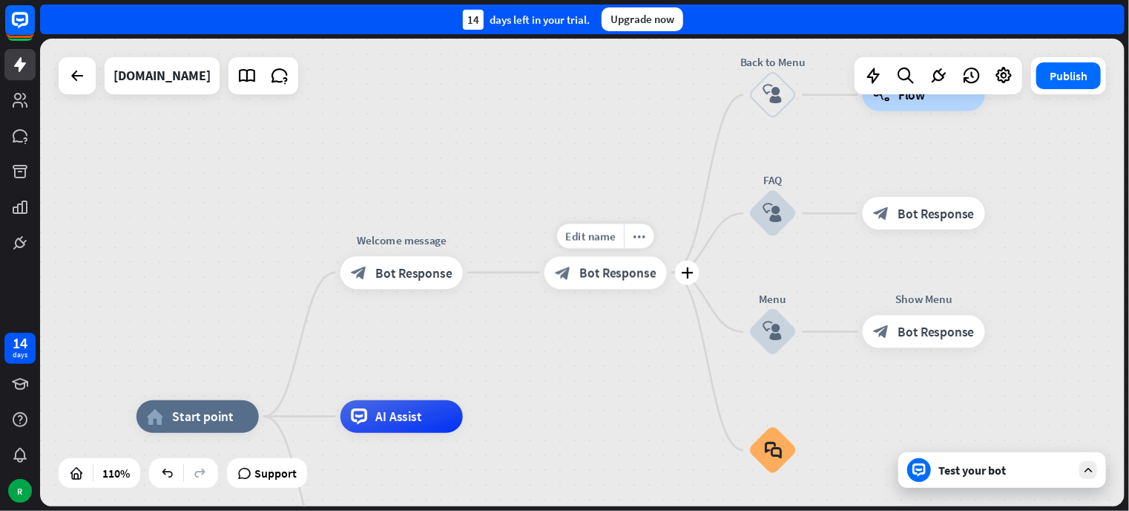
click at [588, 264] on span "Bot Response" at bounding box center [618, 272] width 76 height 16
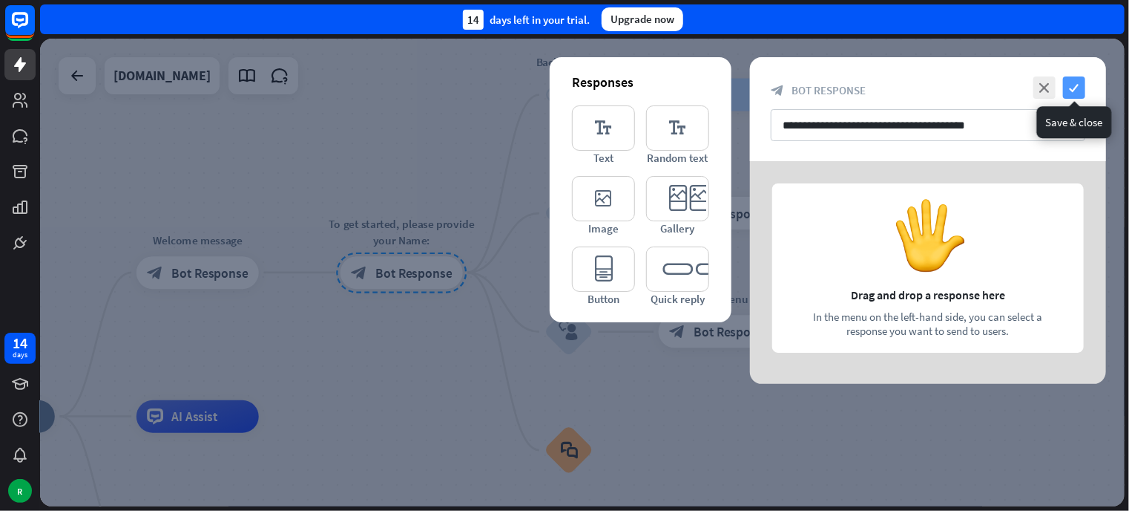
click at [1075, 88] on icon "check" at bounding box center [1074, 87] width 22 height 22
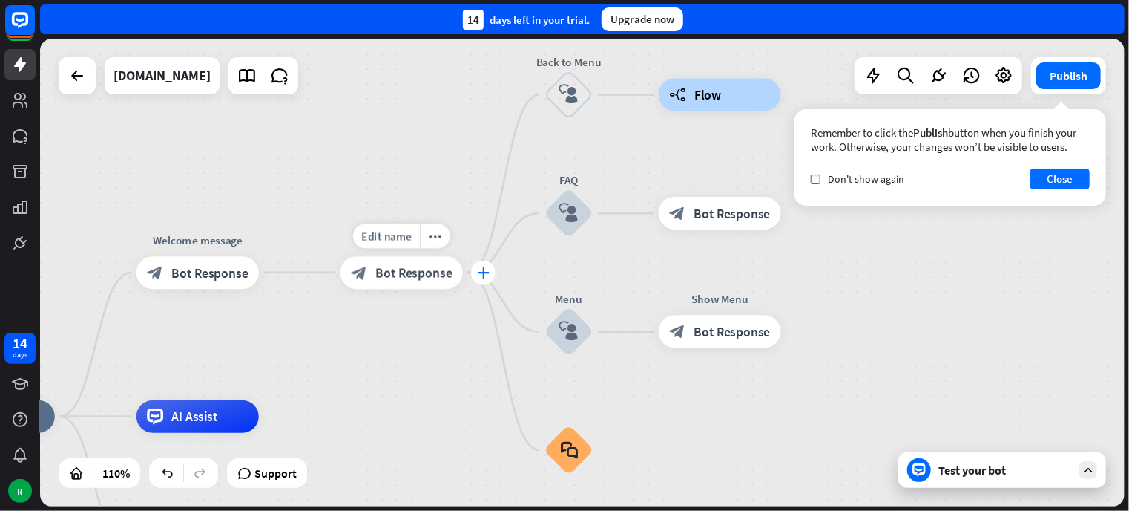
click at [480, 269] on icon "plus" at bounding box center [483, 271] width 13 height 11
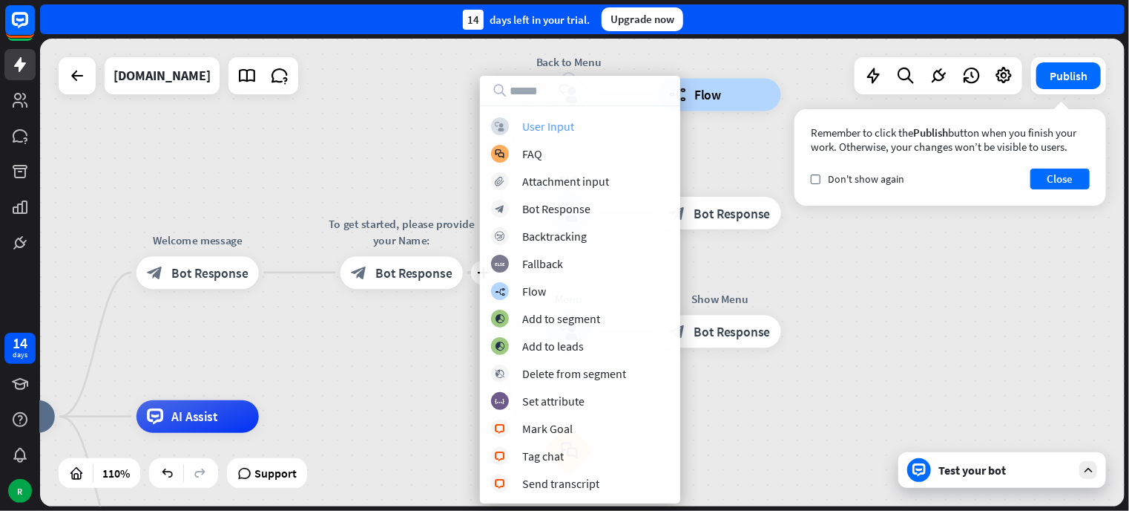
click at [534, 130] on div "User Input" at bounding box center [548, 126] width 52 height 15
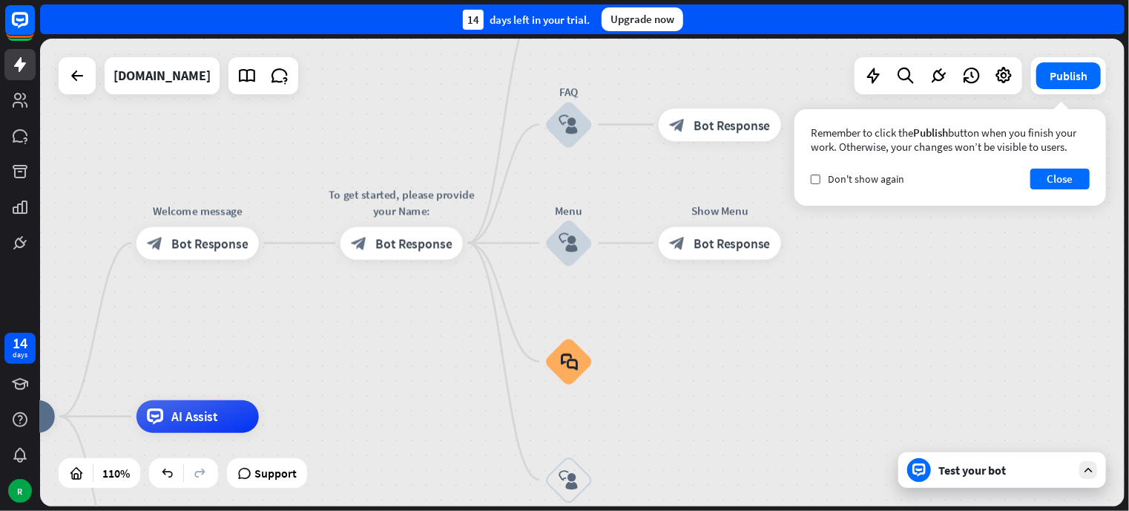
drag, startPoint x: 564, startPoint y: 476, endPoint x: 496, endPoint y: 444, distance: 74.7
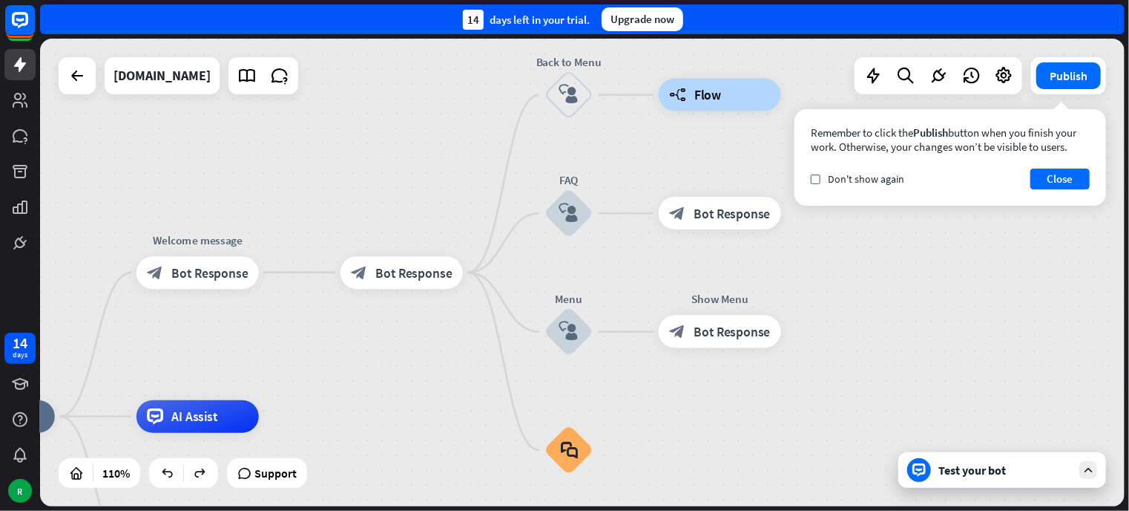
click at [387, 269] on span "Bot Response" at bounding box center [413, 272] width 76 height 16
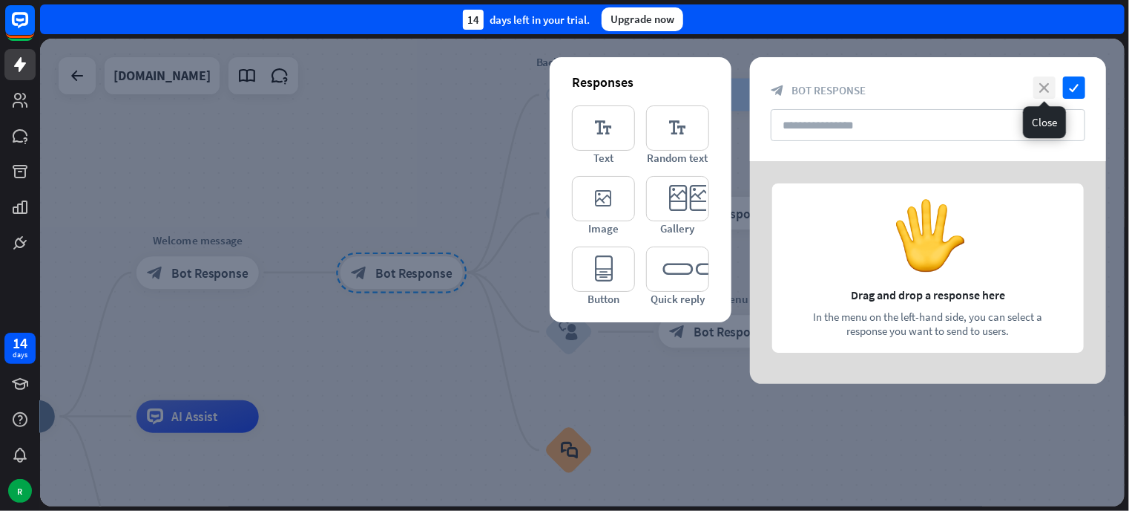
click at [1033, 81] on div "close check" at bounding box center [1058, 87] width 56 height 22
click at [1045, 88] on icon "close" at bounding box center [1045, 87] width 22 height 22
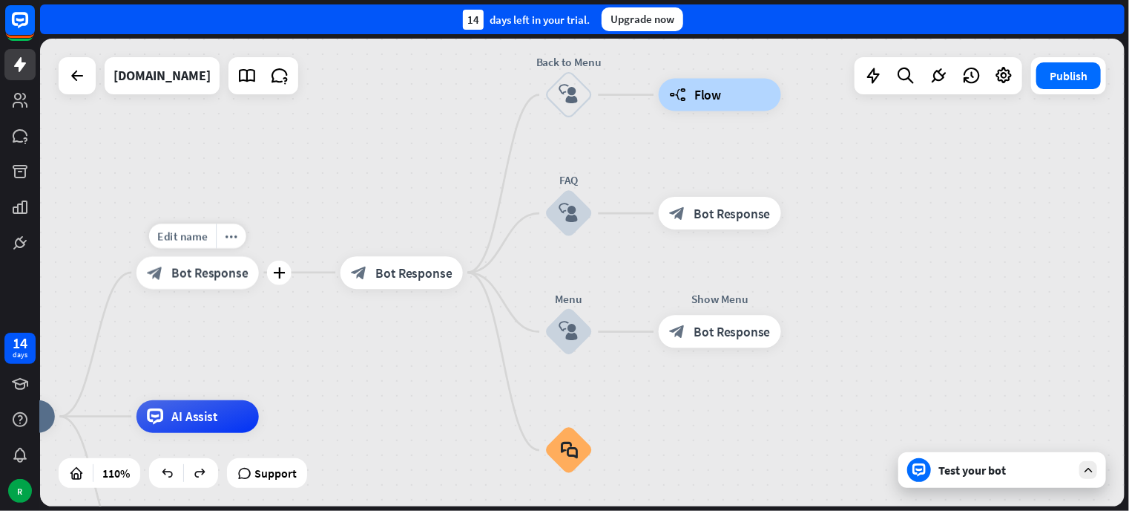
click at [193, 280] on span "Bot Response" at bounding box center [209, 272] width 76 height 16
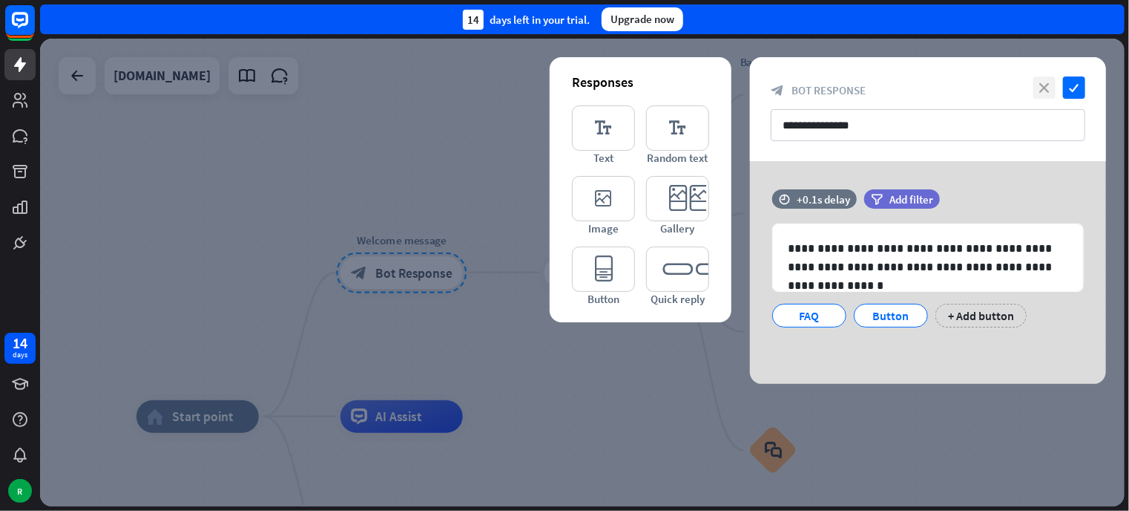
click at [1043, 85] on icon "close" at bounding box center [1045, 87] width 22 height 22
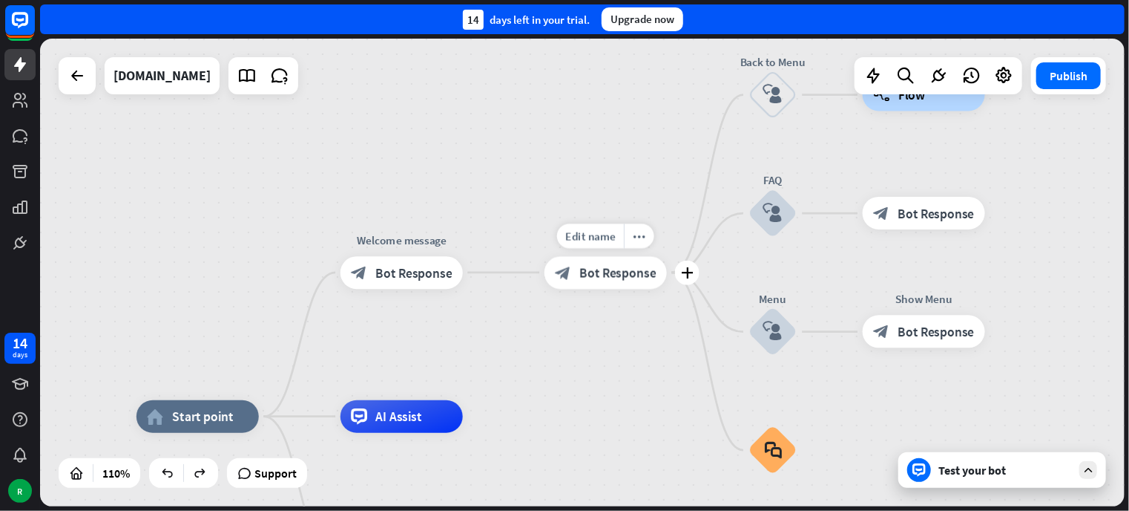
click at [583, 275] on span "Bot Response" at bounding box center [618, 272] width 76 height 16
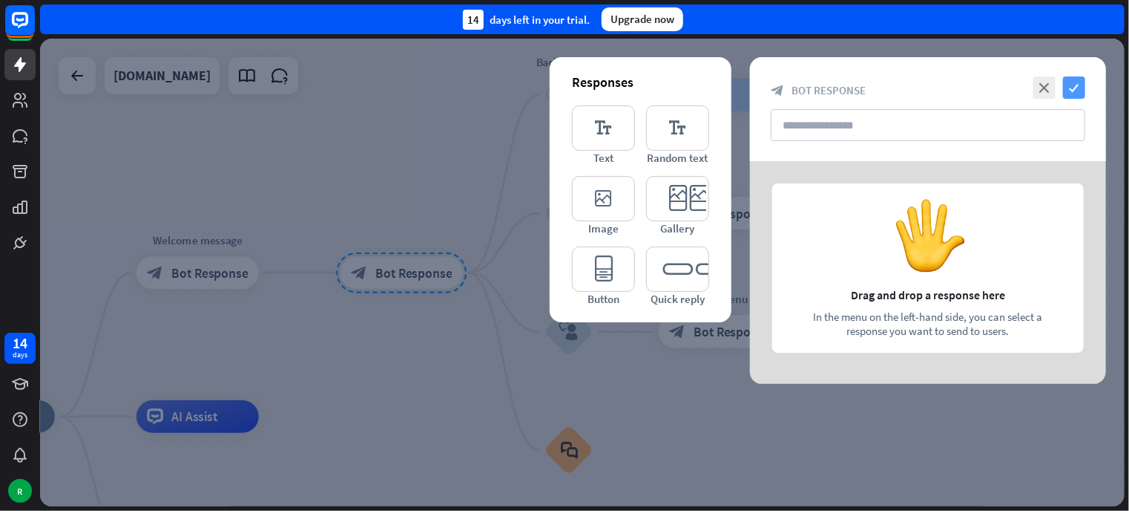
click at [1080, 80] on icon "check" at bounding box center [1074, 87] width 22 height 22
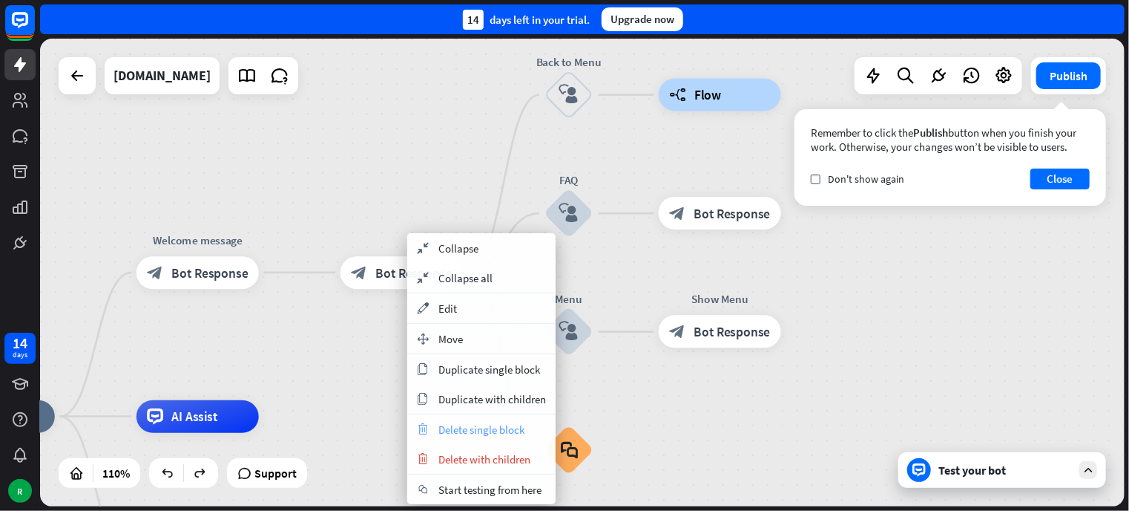
click at [493, 424] on span "Delete single block" at bounding box center [482, 429] width 86 height 14
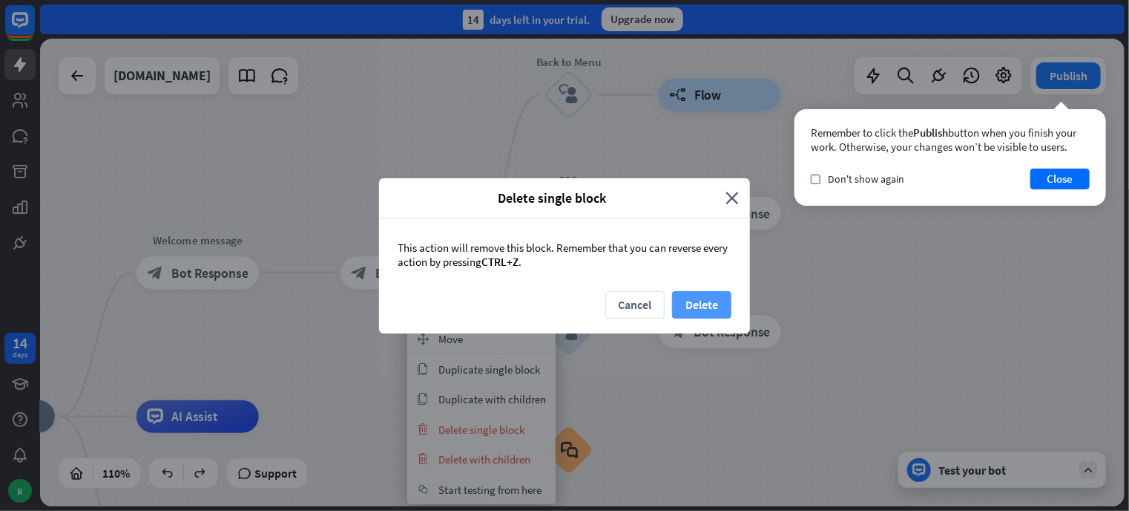
click at [703, 297] on button "Delete" at bounding box center [701, 304] width 59 height 27
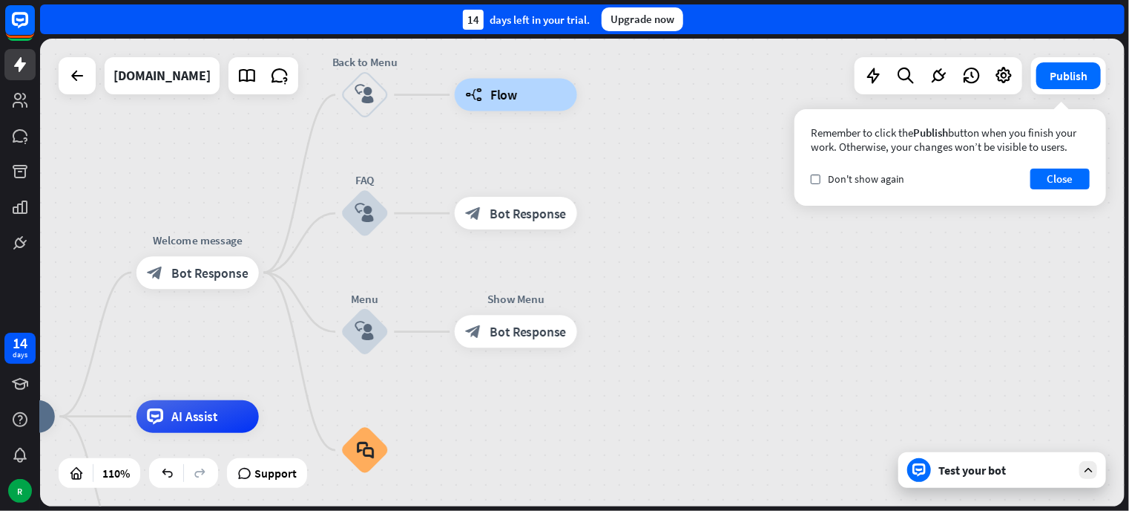
click at [689, 252] on div "home_2 Start point Welcome message block_bot_response Bot Response Back to Menu…" at bounding box center [582, 273] width 1085 height 468
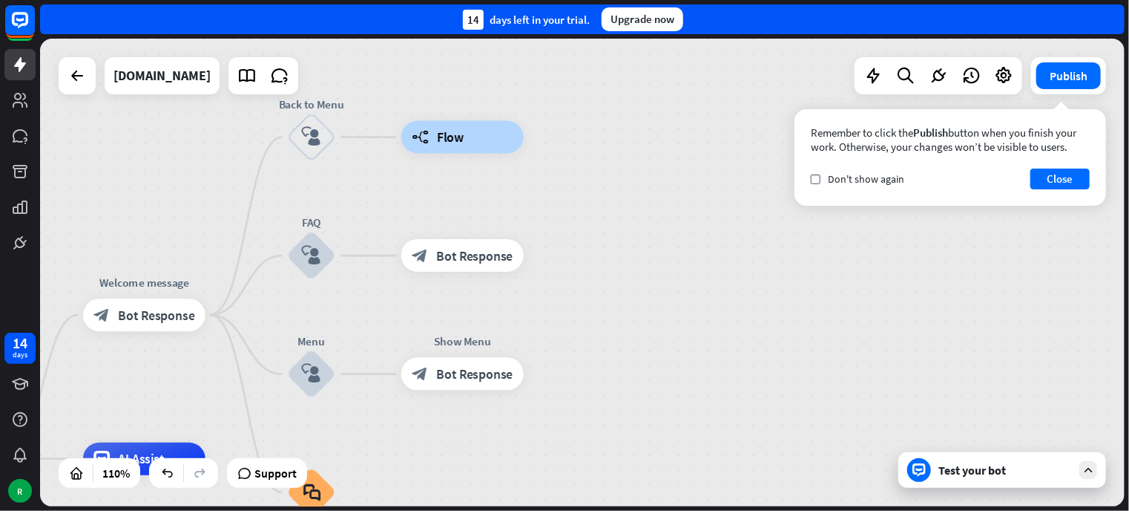
drag, startPoint x: 632, startPoint y: 246, endPoint x: 579, endPoint y: 288, distance: 68.1
click at [579, 288] on div "home_2 Start point Welcome message block_bot_response Bot Response Back to Menu…" at bounding box center [582, 273] width 1085 height 468
click at [1069, 81] on button "Publish" at bounding box center [1069, 75] width 65 height 27
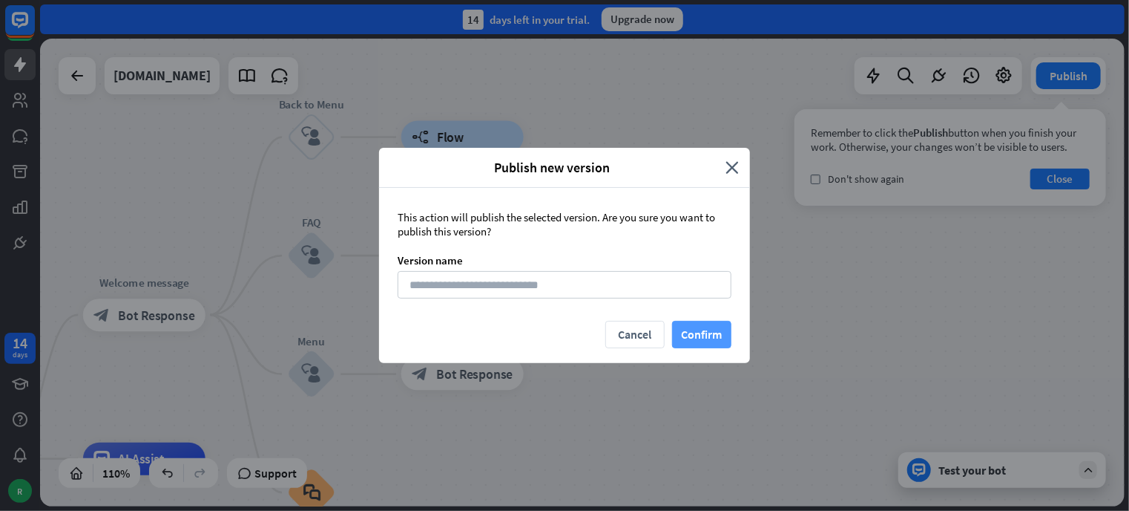
click at [706, 329] on button "Confirm" at bounding box center [701, 334] width 59 height 27
